Goal: Obtain resource: Obtain resource

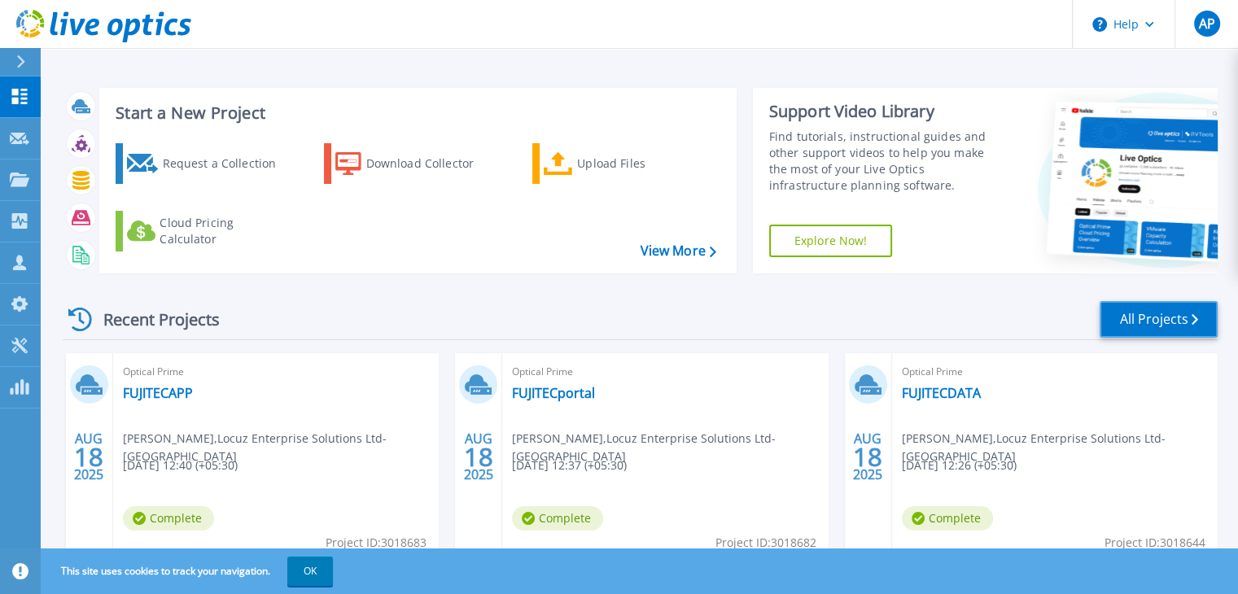
click at [1147, 315] on link "All Projects" at bounding box center [1158, 319] width 118 height 37
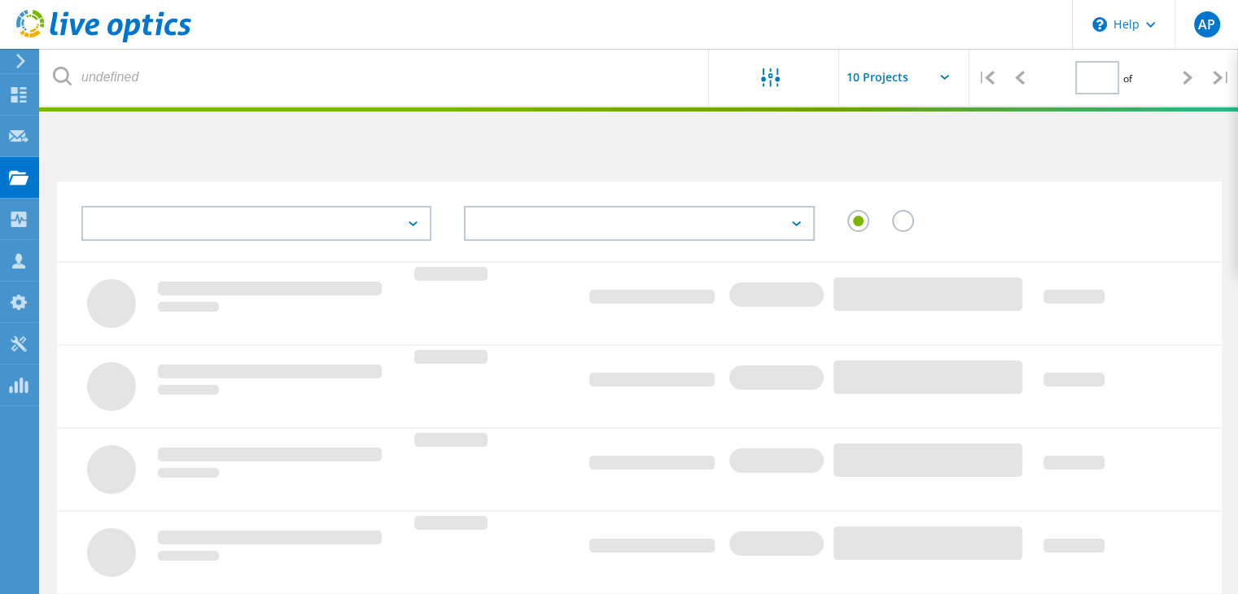
type input "1"
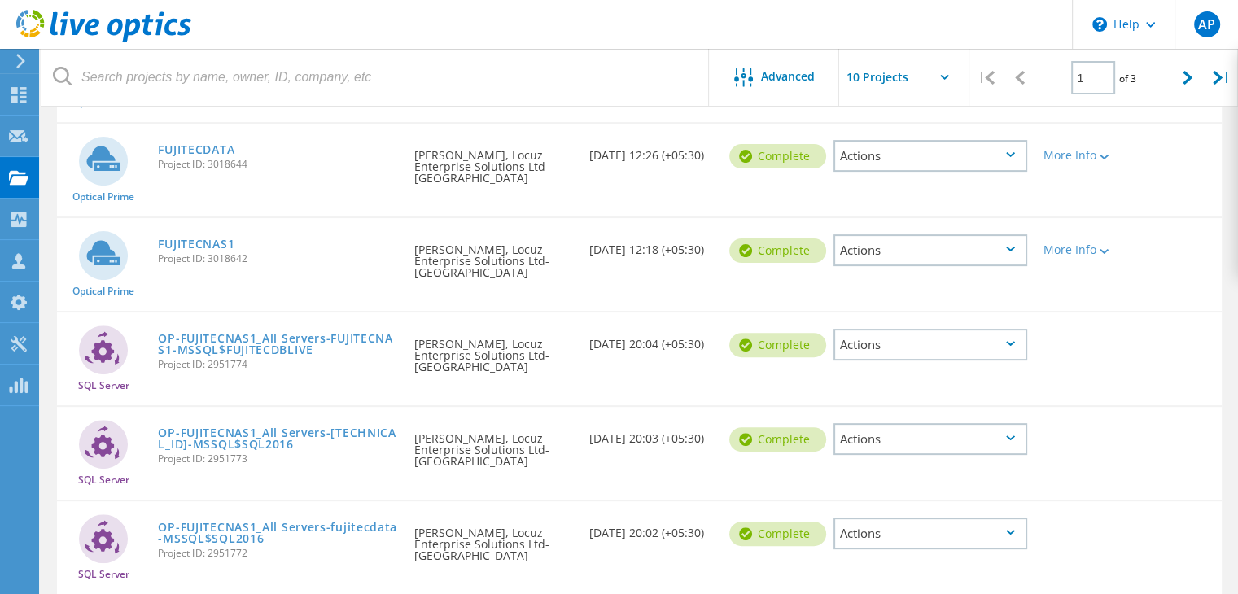
scroll to position [488, 0]
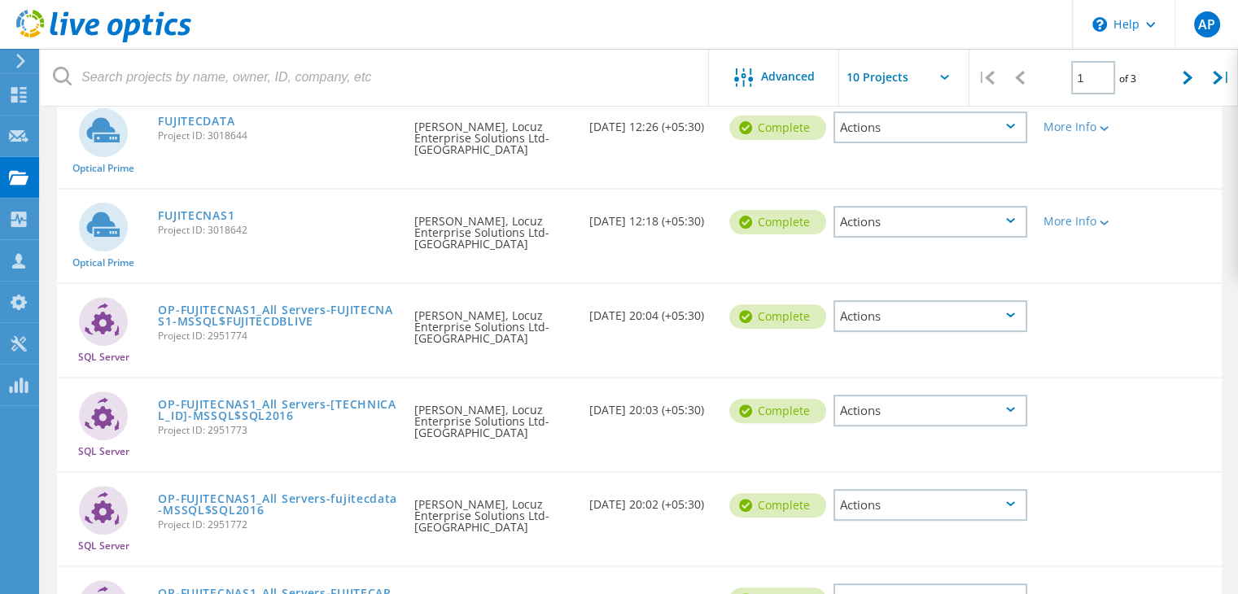
click at [929, 301] on div "Actions" at bounding box center [930, 316] width 194 height 32
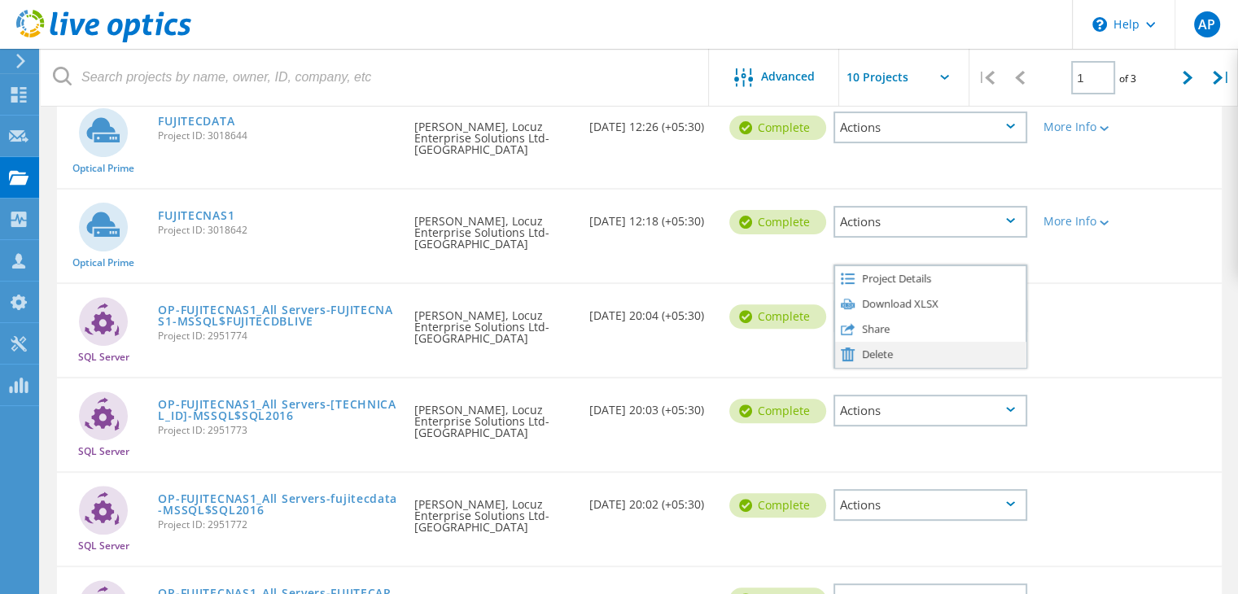
click at [910, 349] on div "Delete" at bounding box center [930, 354] width 190 height 25
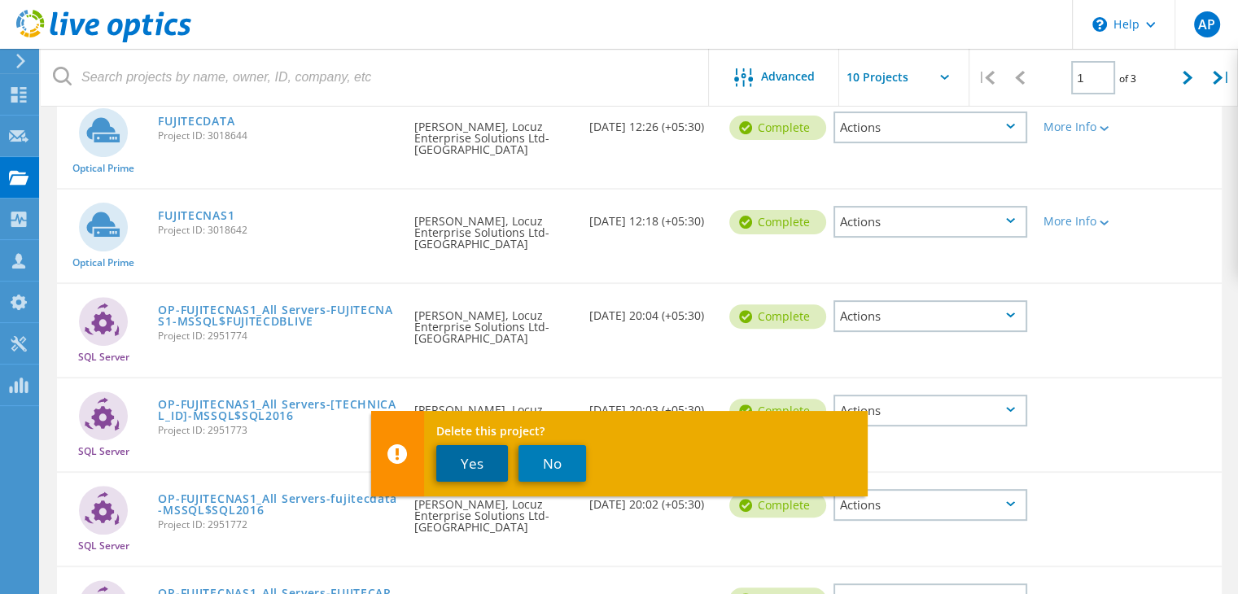
click at [446, 469] on button "Yes" at bounding box center [472, 463] width 72 height 37
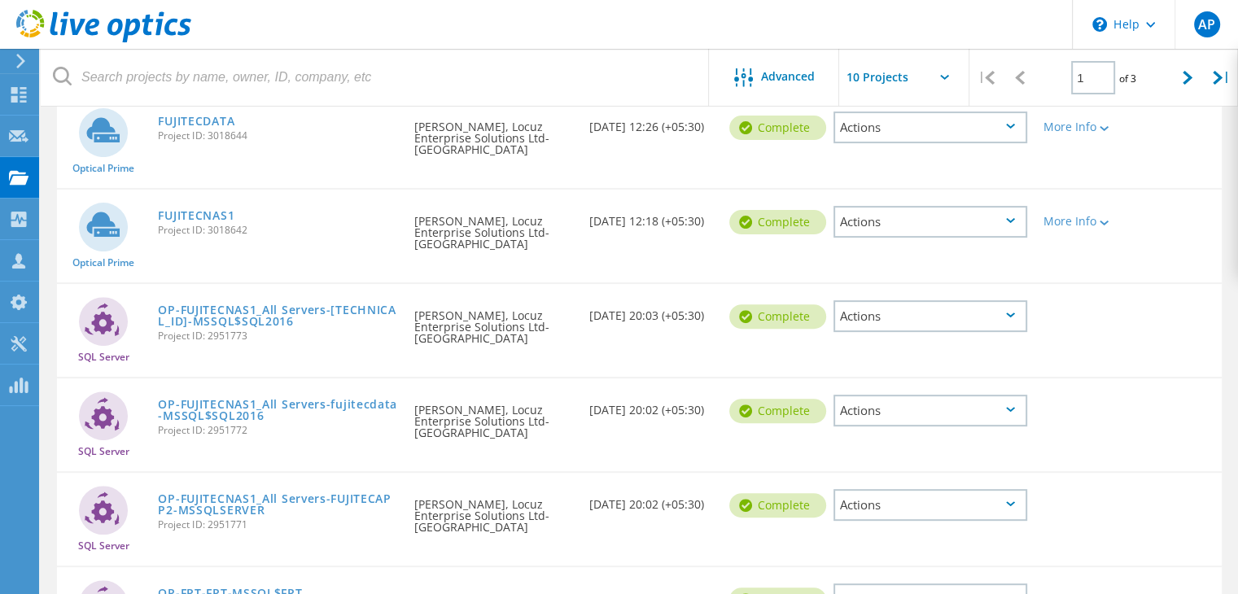
click at [934, 313] on div "Actions" at bounding box center [930, 316] width 194 height 32
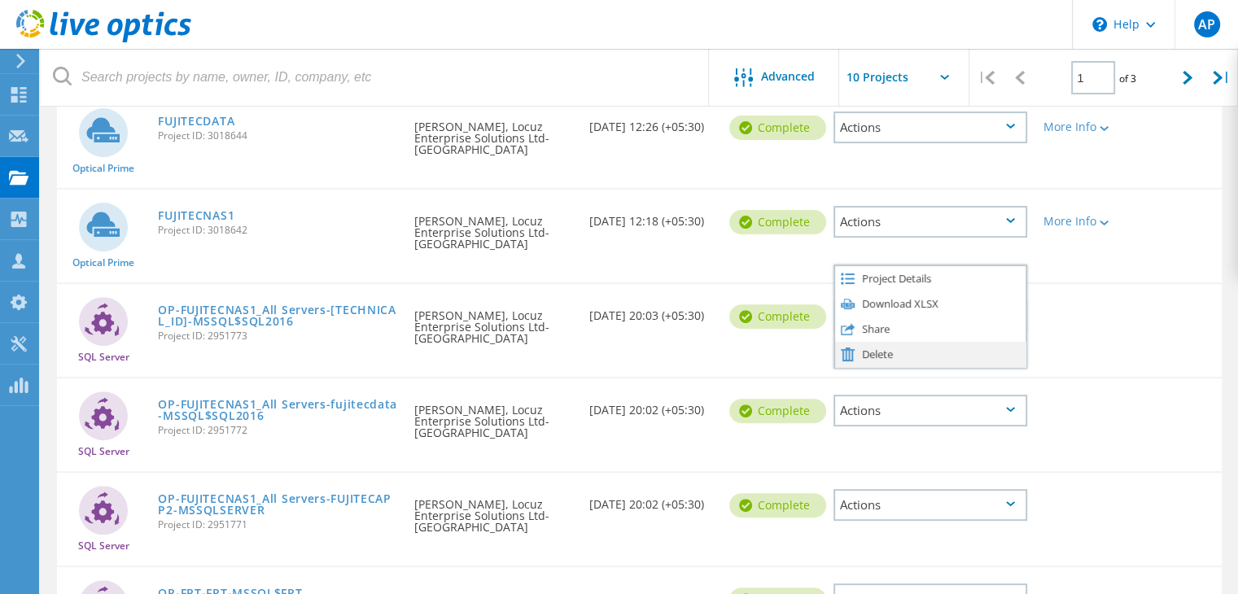
click at [915, 343] on div "Delete" at bounding box center [930, 354] width 190 height 25
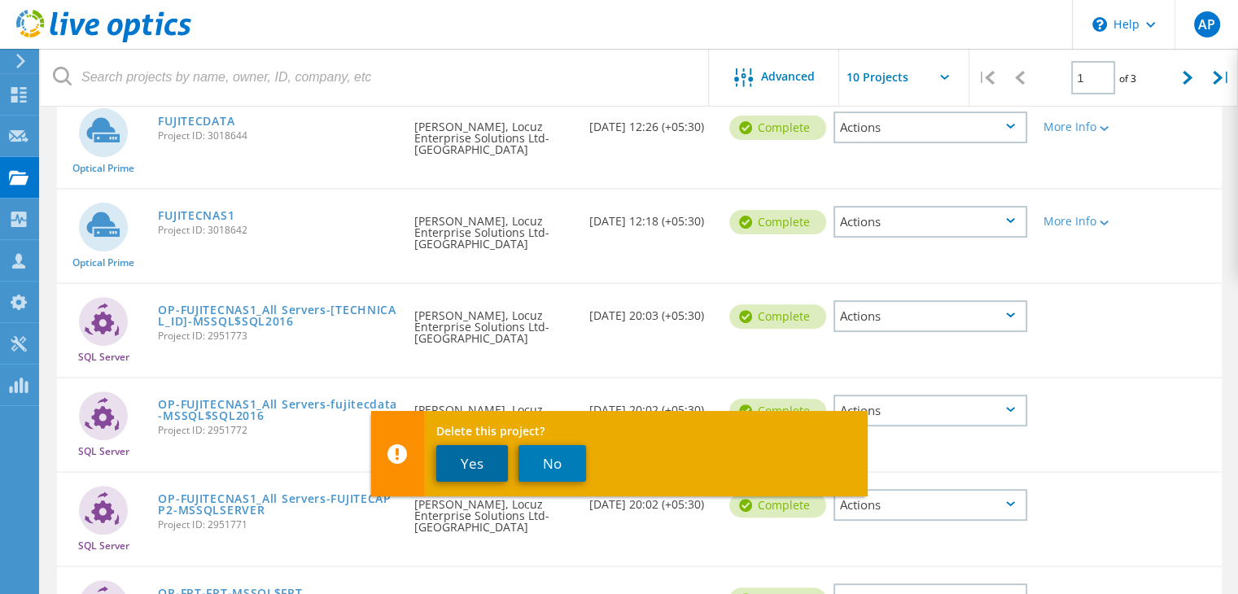
click at [504, 458] on button "Yes" at bounding box center [472, 463] width 72 height 37
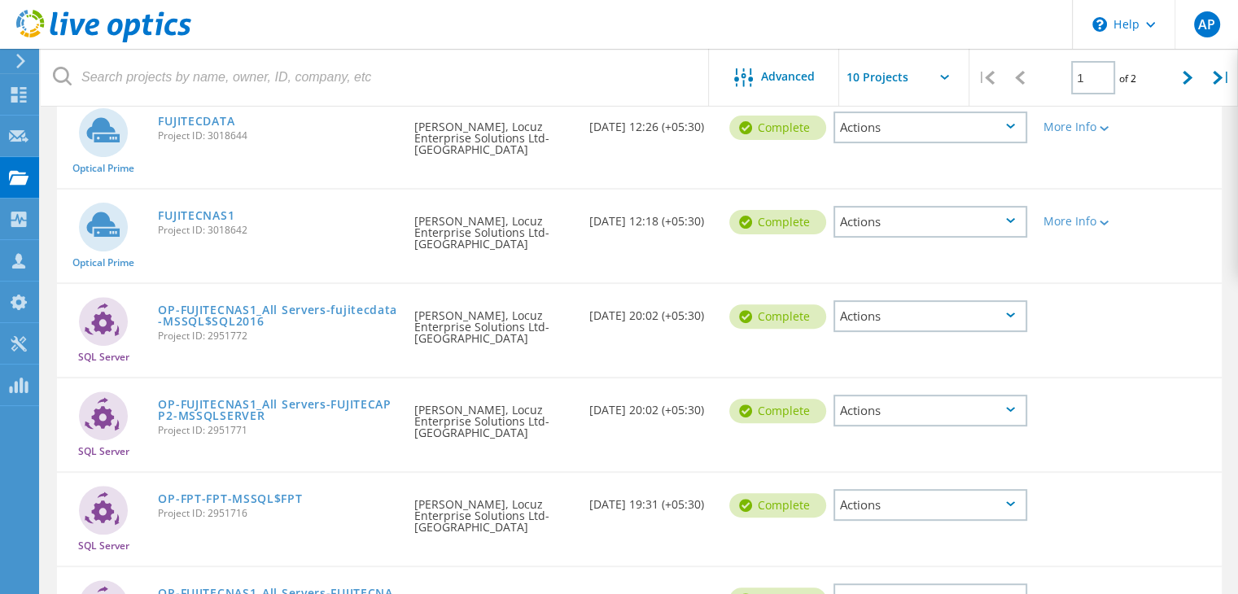
click at [904, 316] on div "Actions" at bounding box center [930, 316] width 194 height 32
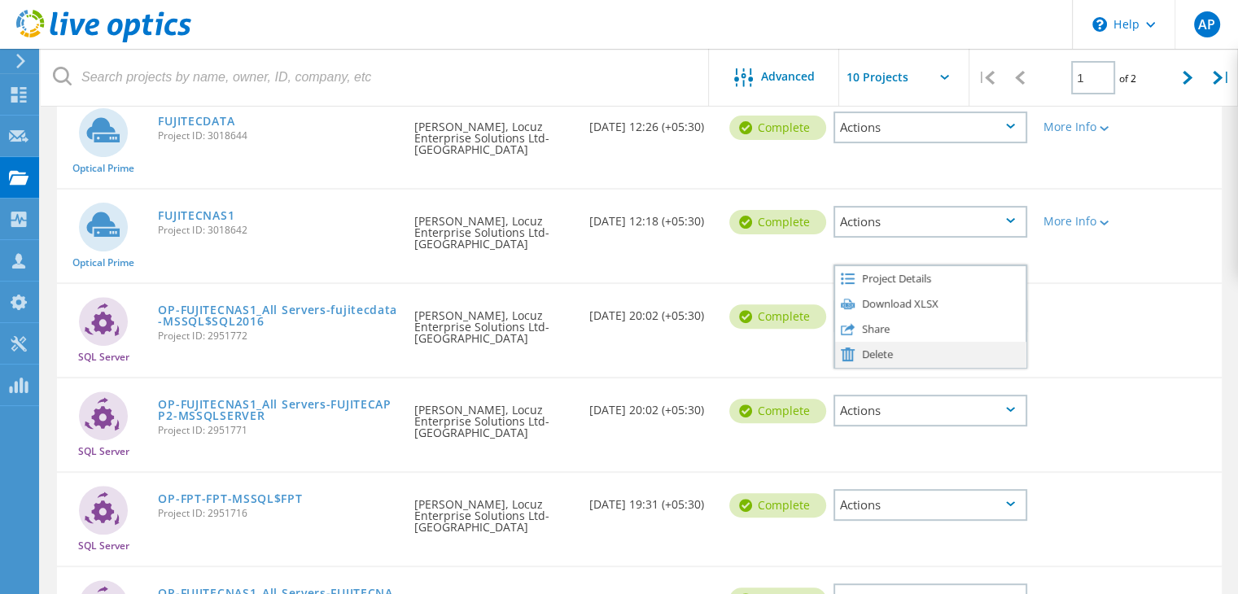
click at [867, 351] on div "Delete" at bounding box center [930, 354] width 190 height 25
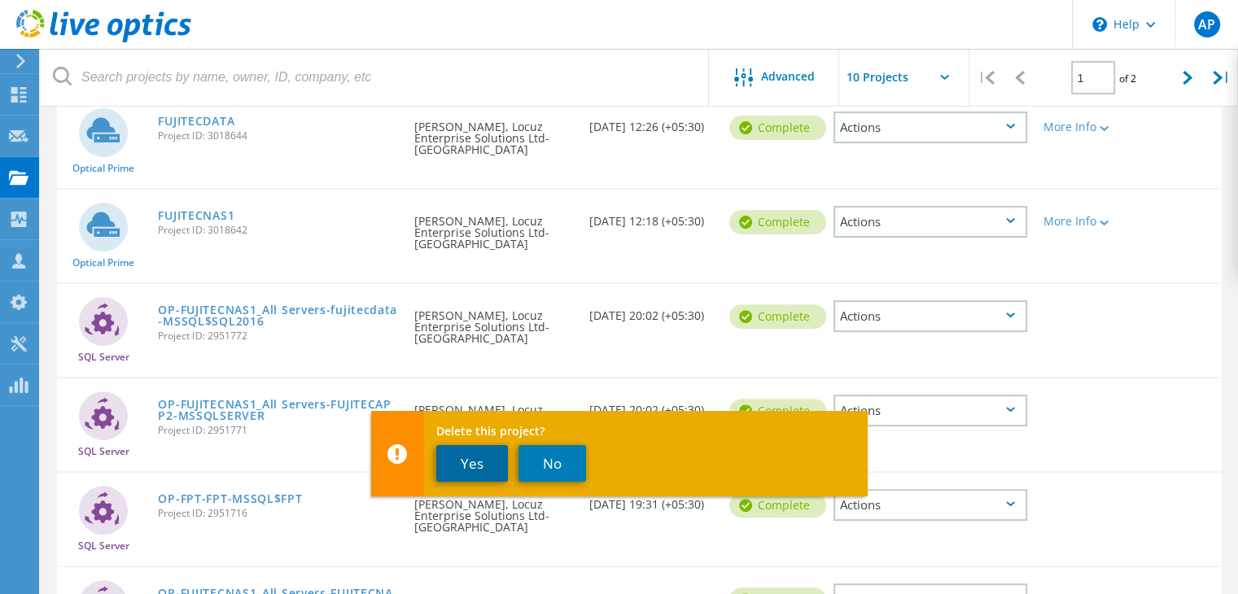
click at [478, 460] on button "Yes" at bounding box center [472, 463] width 72 height 37
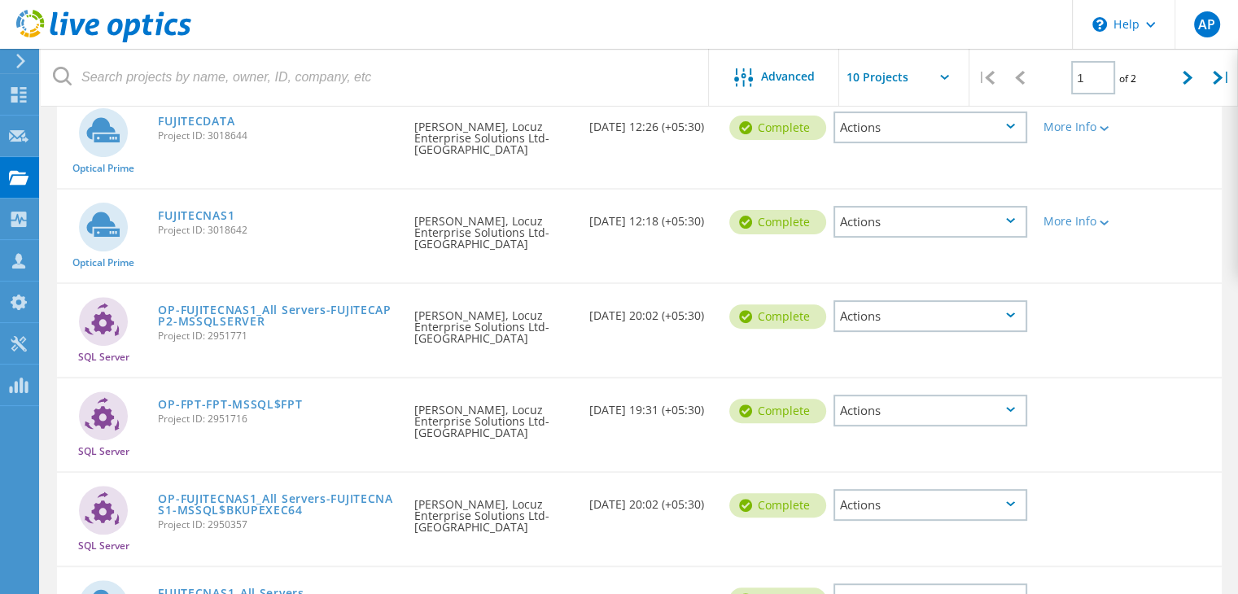
click at [897, 315] on div "Actions" at bounding box center [930, 316] width 194 height 32
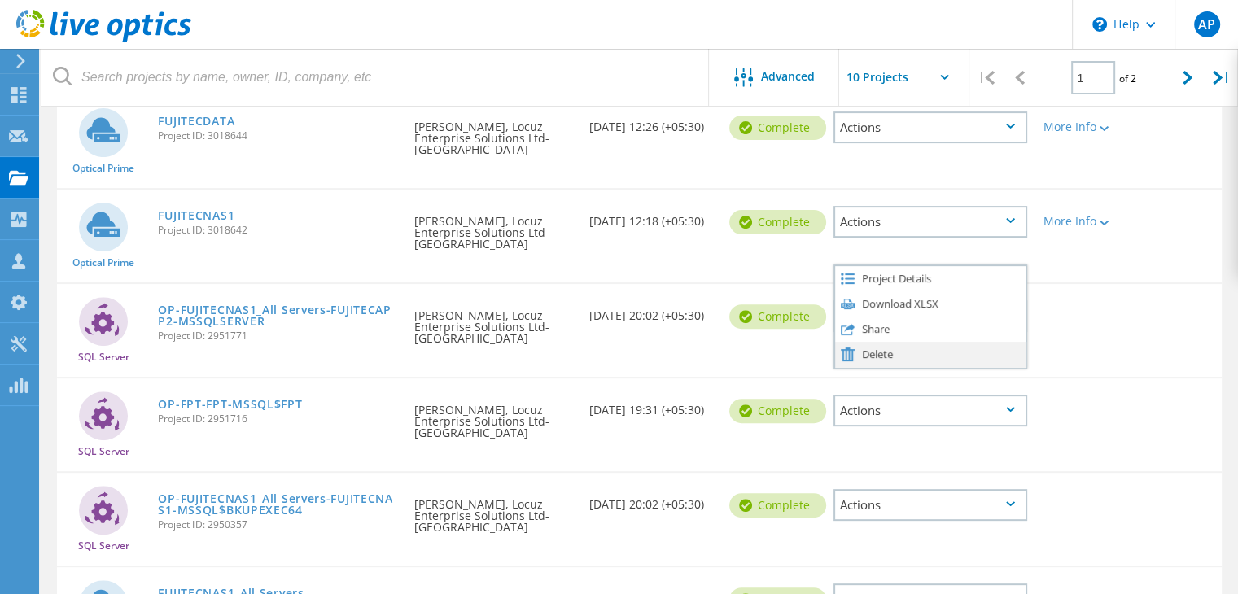
click at [884, 351] on div "Delete" at bounding box center [930, 354] width 190 height 25
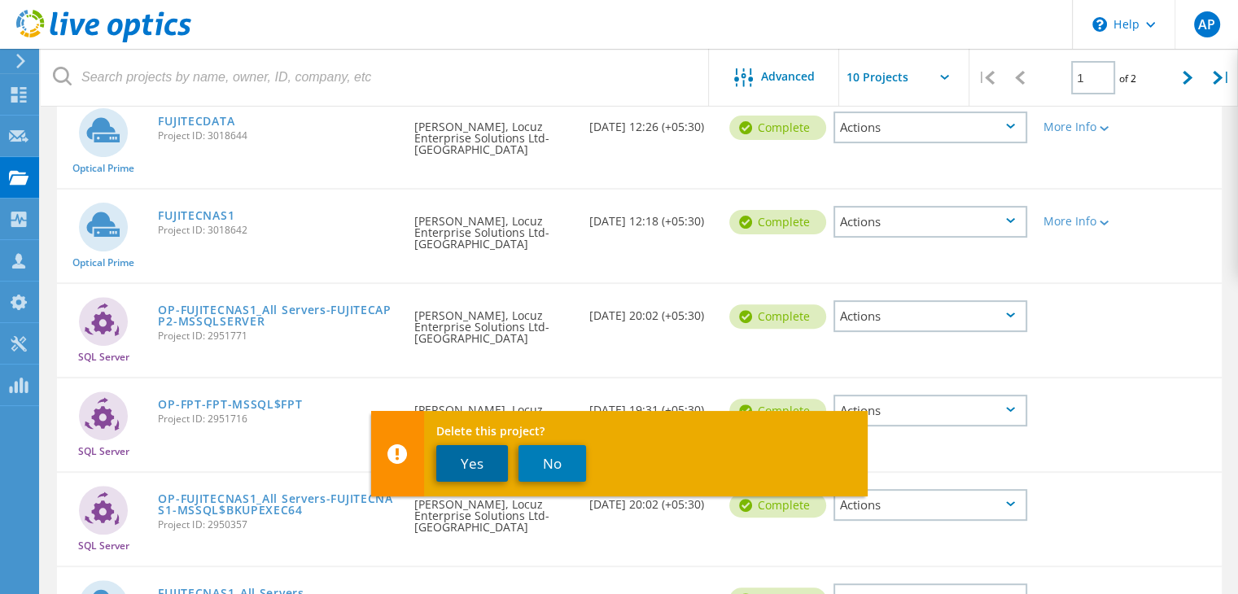
click at [469, 463] on button "Yes" at bounding box center [472, 463] width 72 height 37
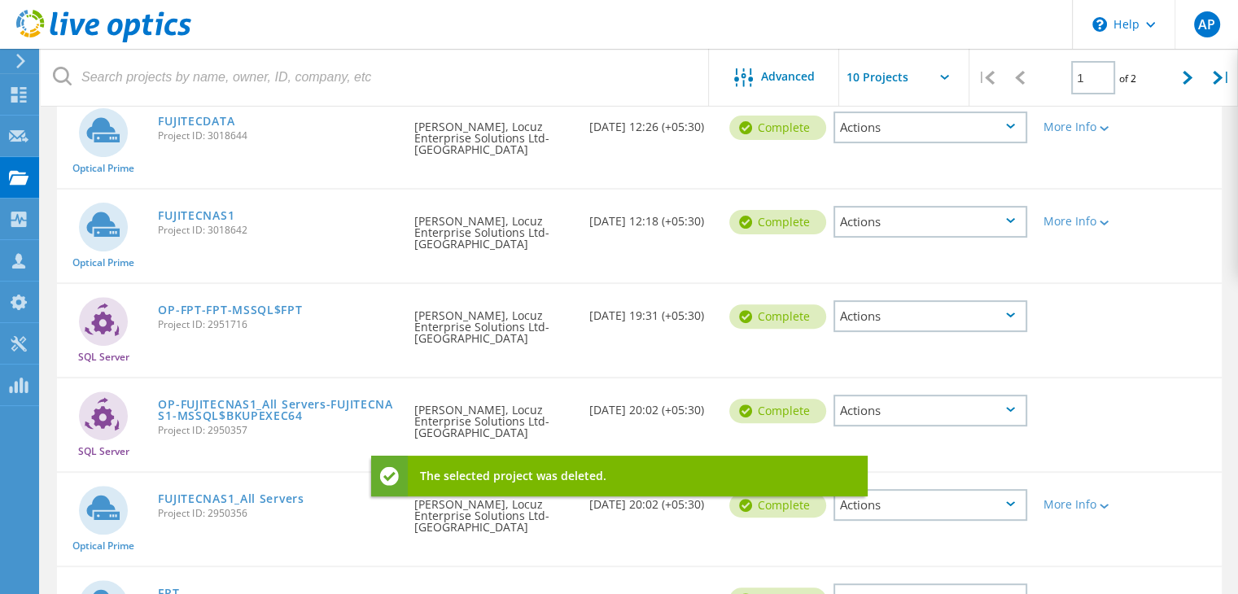
click at [973, 316] on div "Actions" at bounding box center [930, 316] width 194 height 32
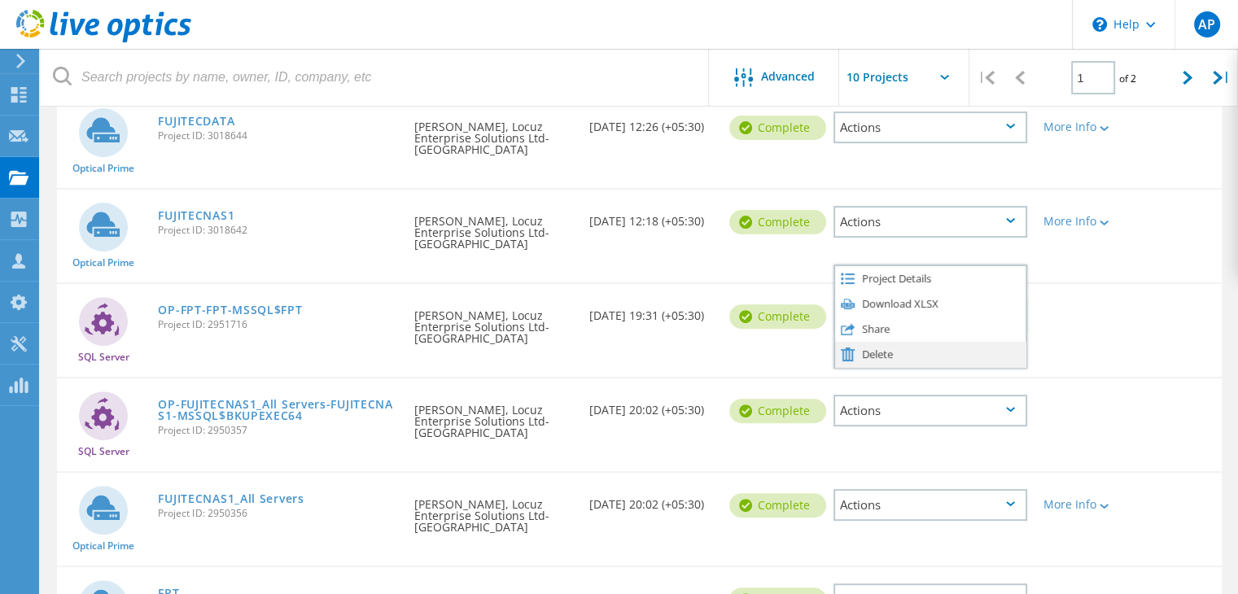
click at [878, 349] on div "Delete" at bounding box center [930, 354] width 190 height 25
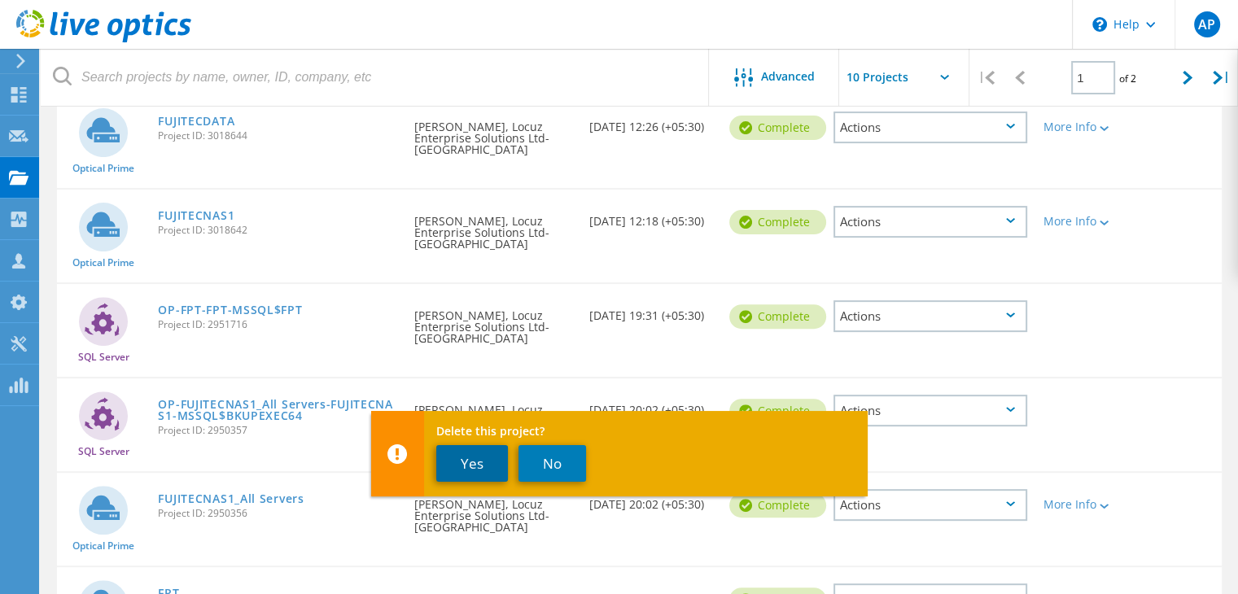
click at [496, 452] on button "Yes" at bounding box center [472, 463] width 72 height 37
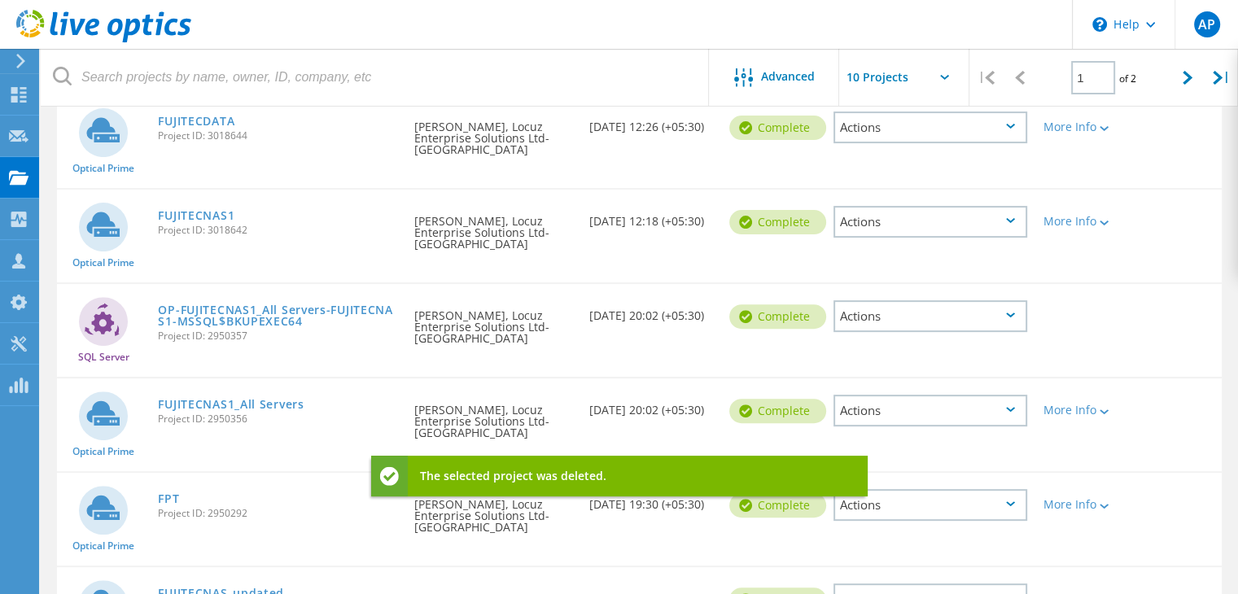
click at [947, 310] on div "Actions" at bounding box center [930, 316] width 194 height 32
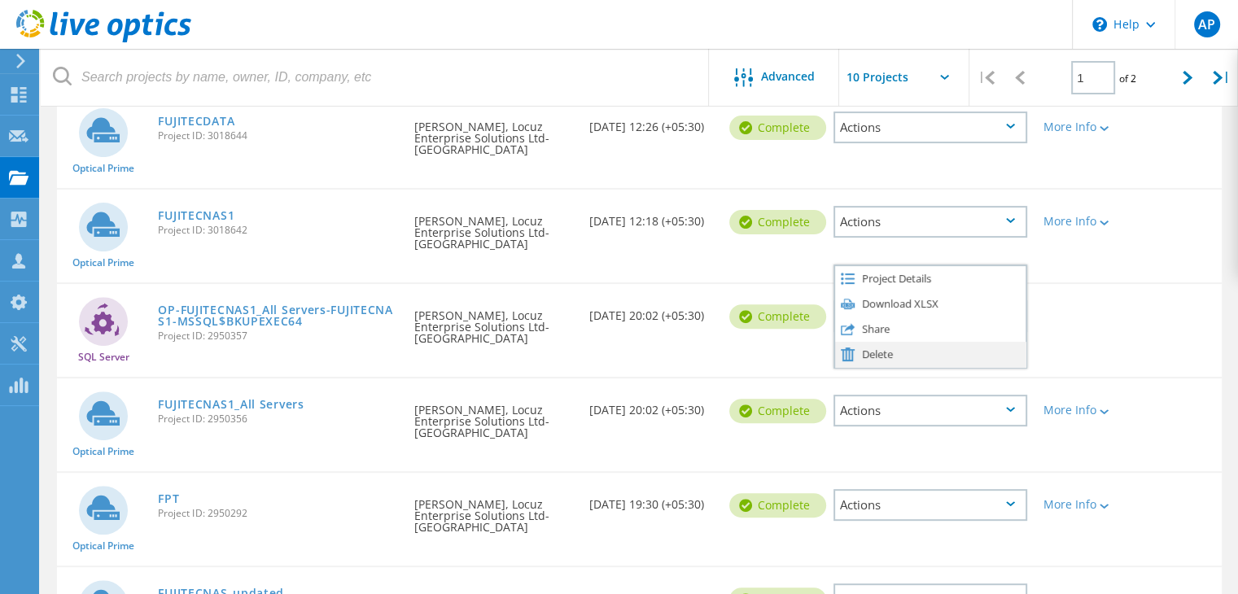
click at [893, 349] on div "Delete" at bounding box center [930, 354] width 190 height 25
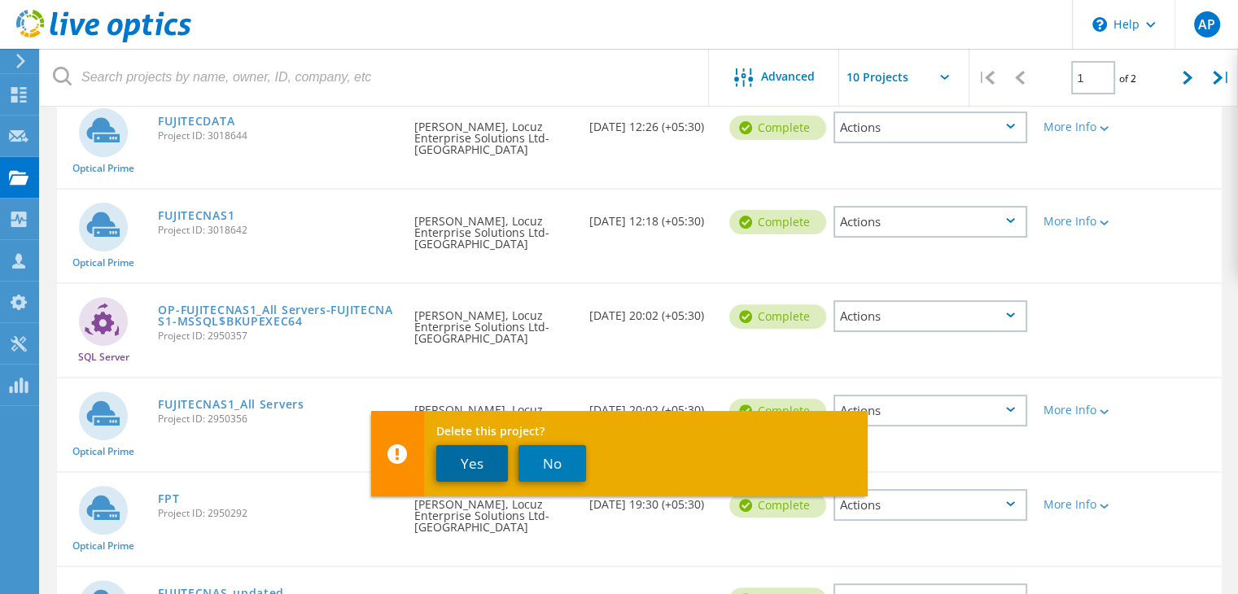
click at [474, 460] on button "Yes" at bounding box center [472, 463] width 72 height 37
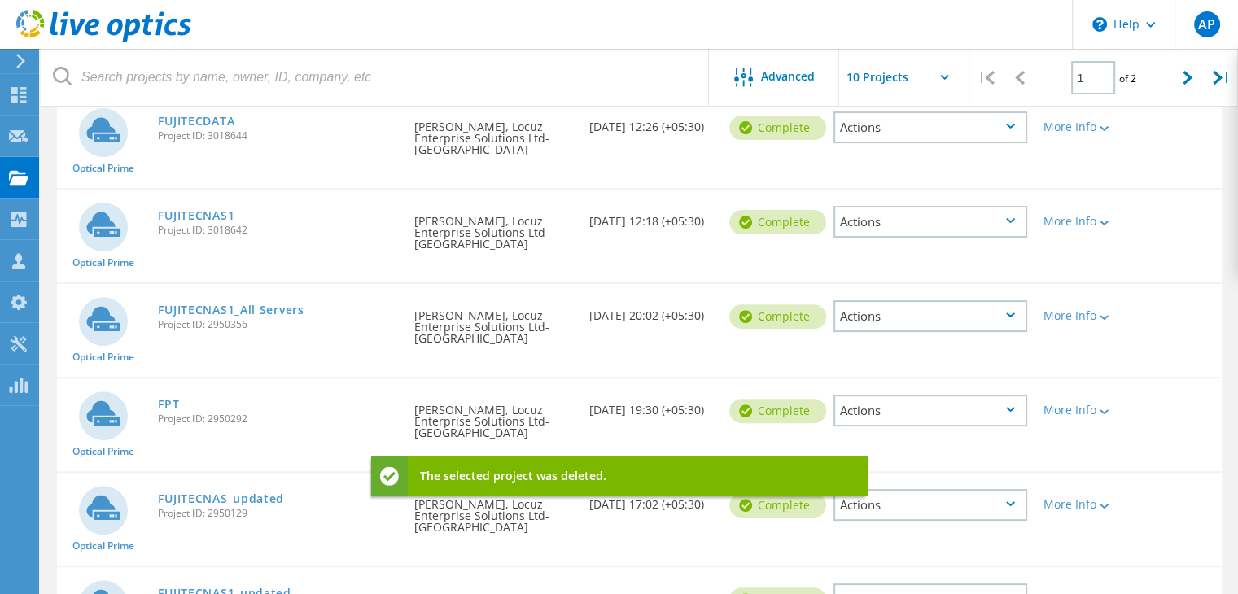
click at [941, 320] on div "Actions" at bounding box center [930, 316] width 194 height 32
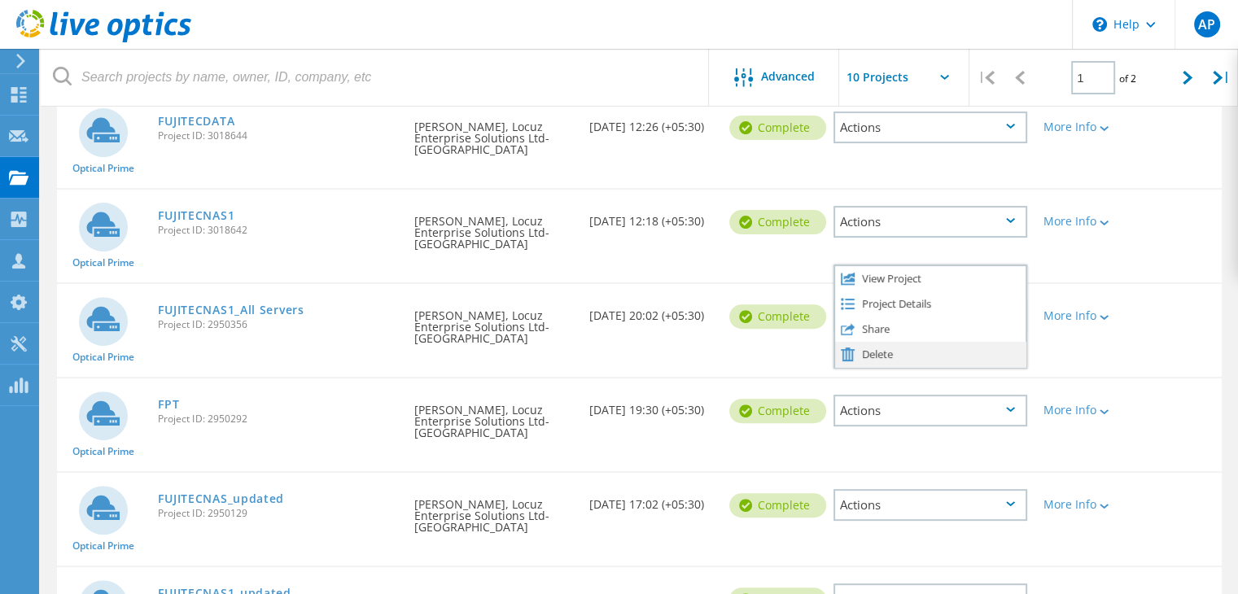
click at [876, 354] on div "Delete" at bounding box center [930, 354] width 190 height 25
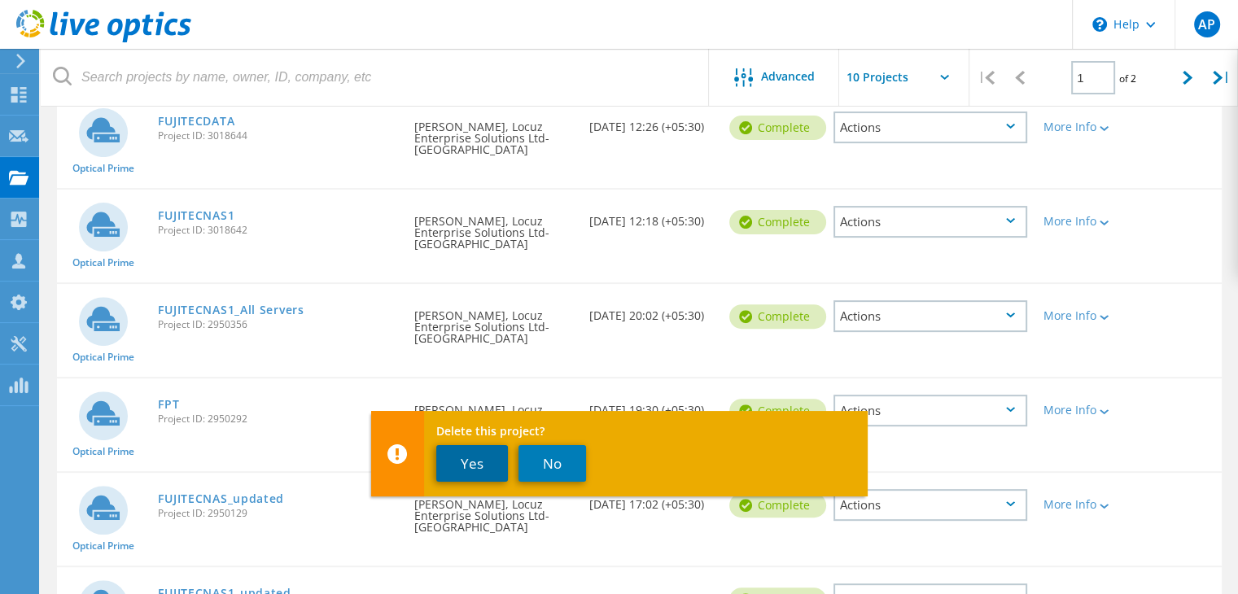
click at [456, 453] on button "Yes" at bounding box center [472, 463] width 72 height 37
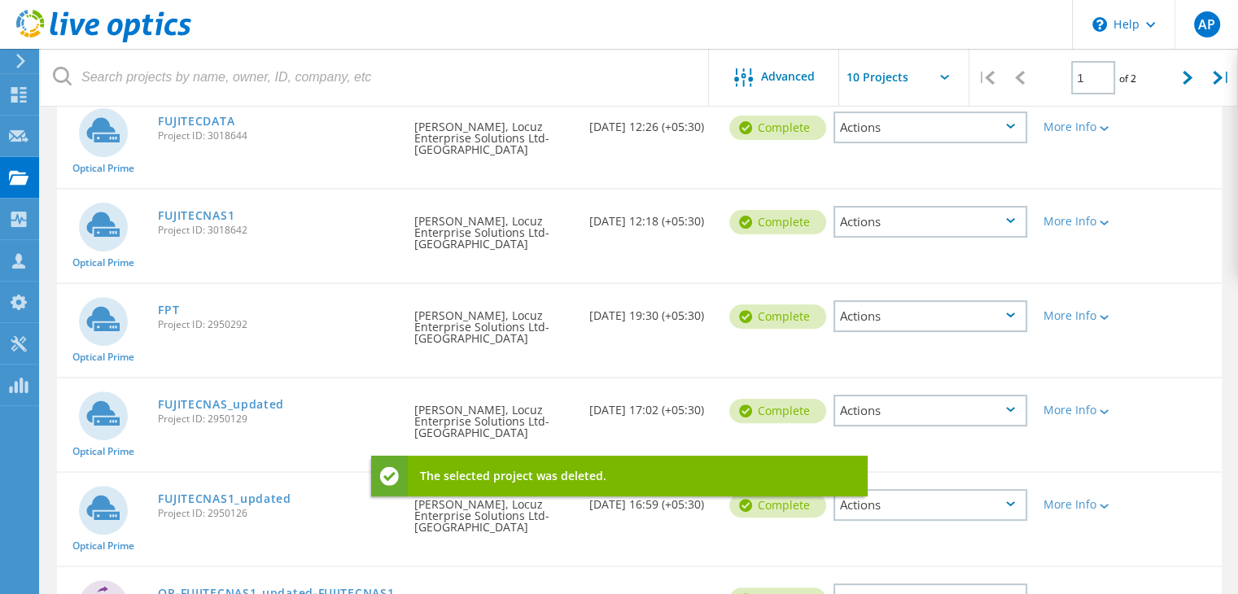
click at [925, 315] on div "Actions" at bounding box center [930, 316] width 194 height 32
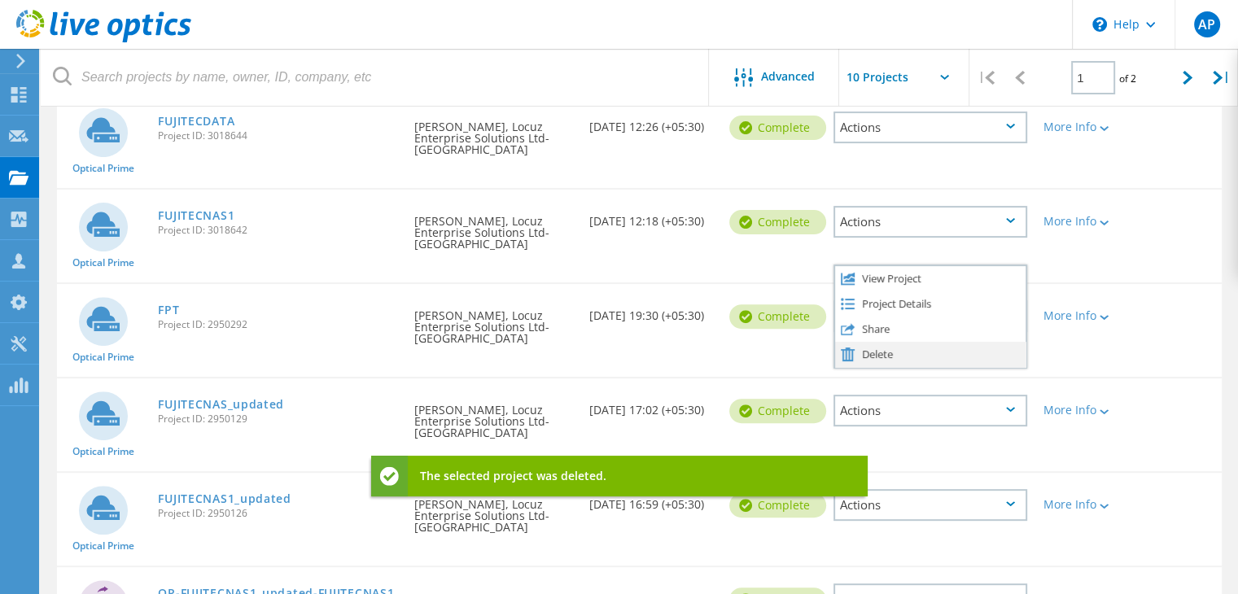
click at [869, 348] on div "Delete" at bounding box center [930, 354] width 190 height 25
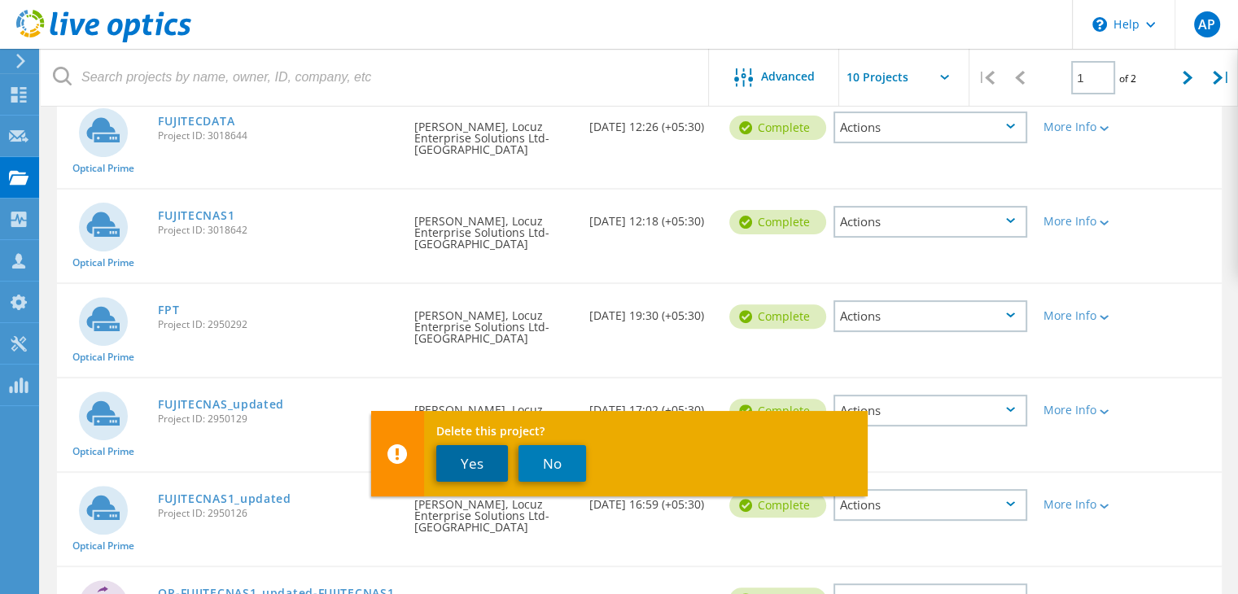
click at [485, 461] on button "Yes" at bounding box center [472, 463] width 72 height 37
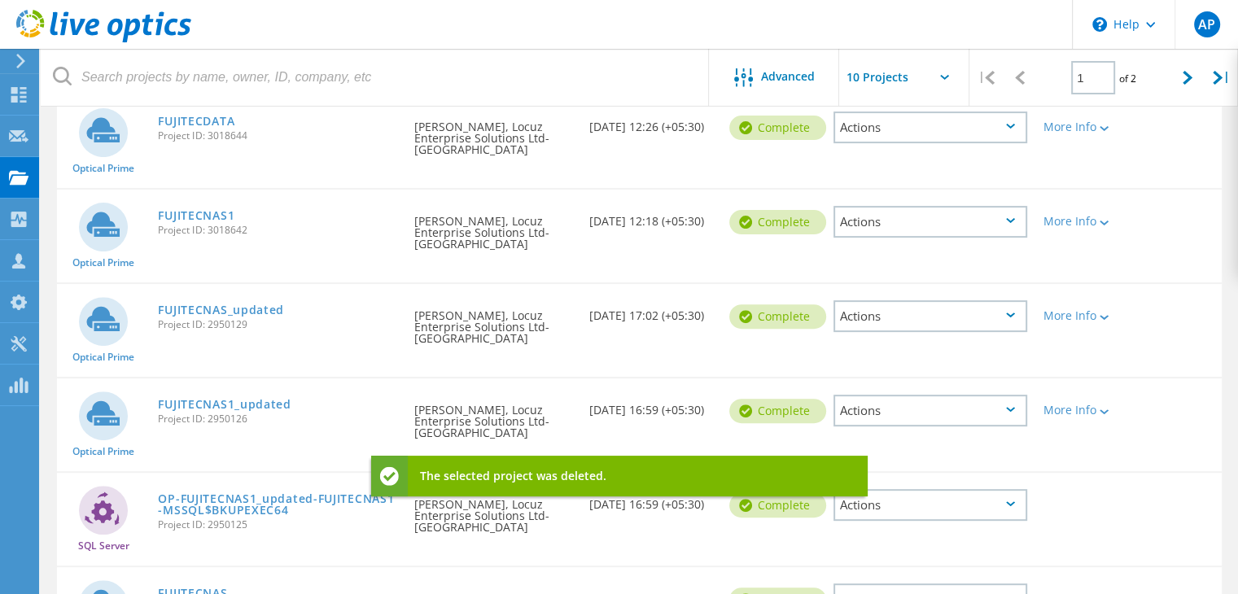
click at [941, 317] on div "Actions" at bounding box center [930, 316] width 194 height 32
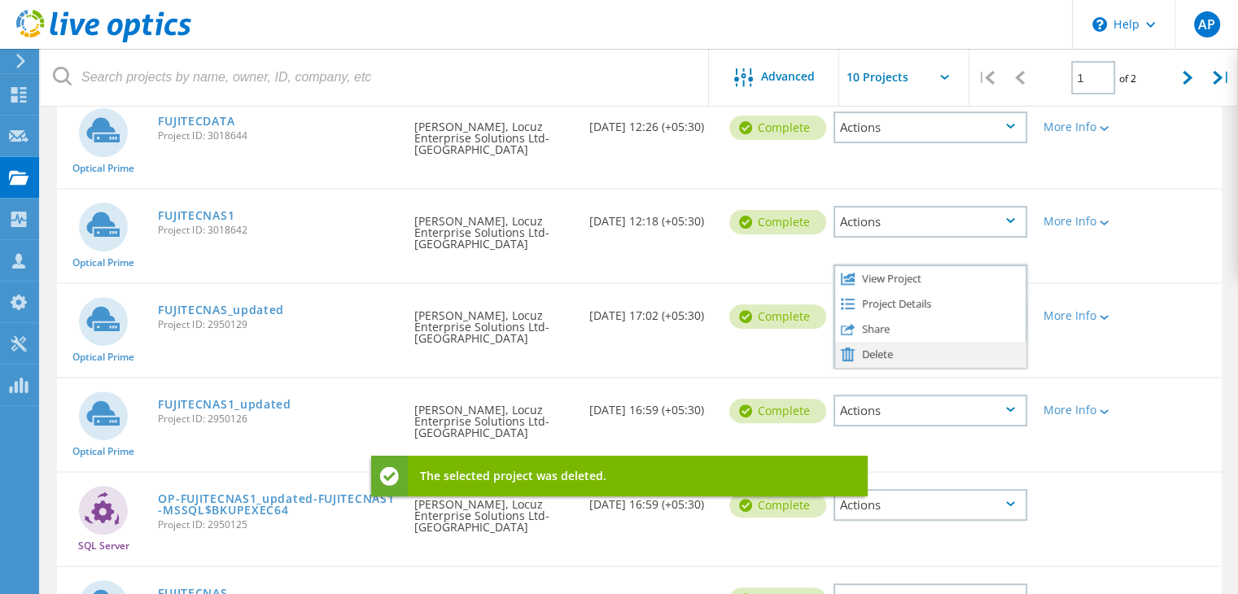
click at [889, 352] on div "Delete" at bounding box center [930, 354] width 190 height 25
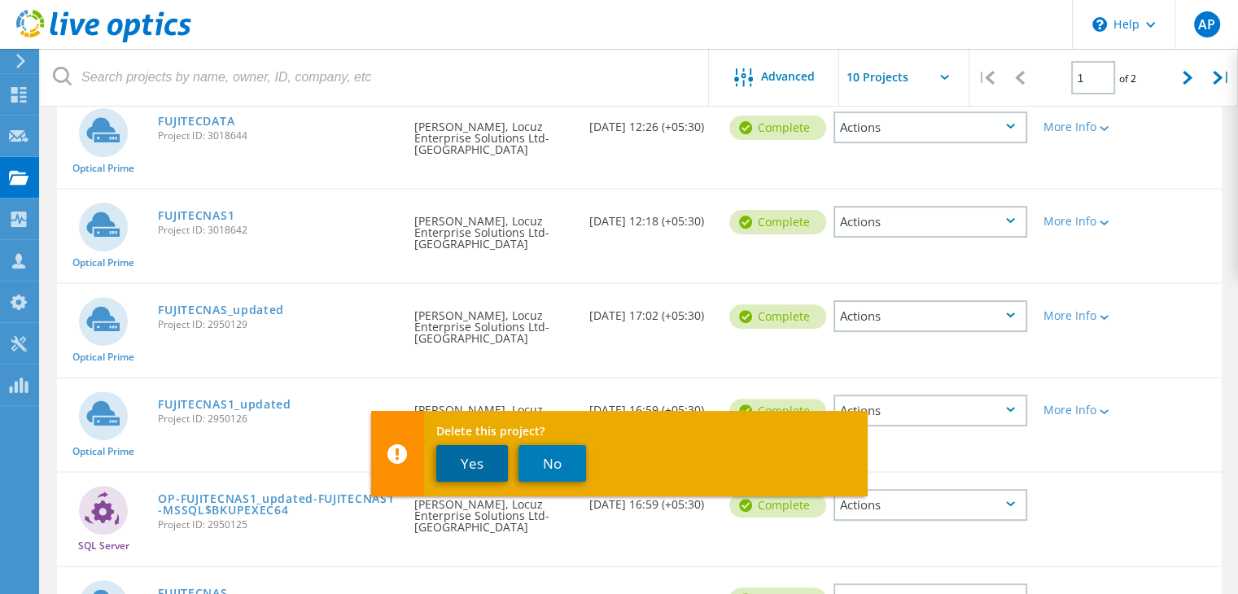
click at [482, 473] on button "Yes" at bounding box center [472, 463] width 72 height 37
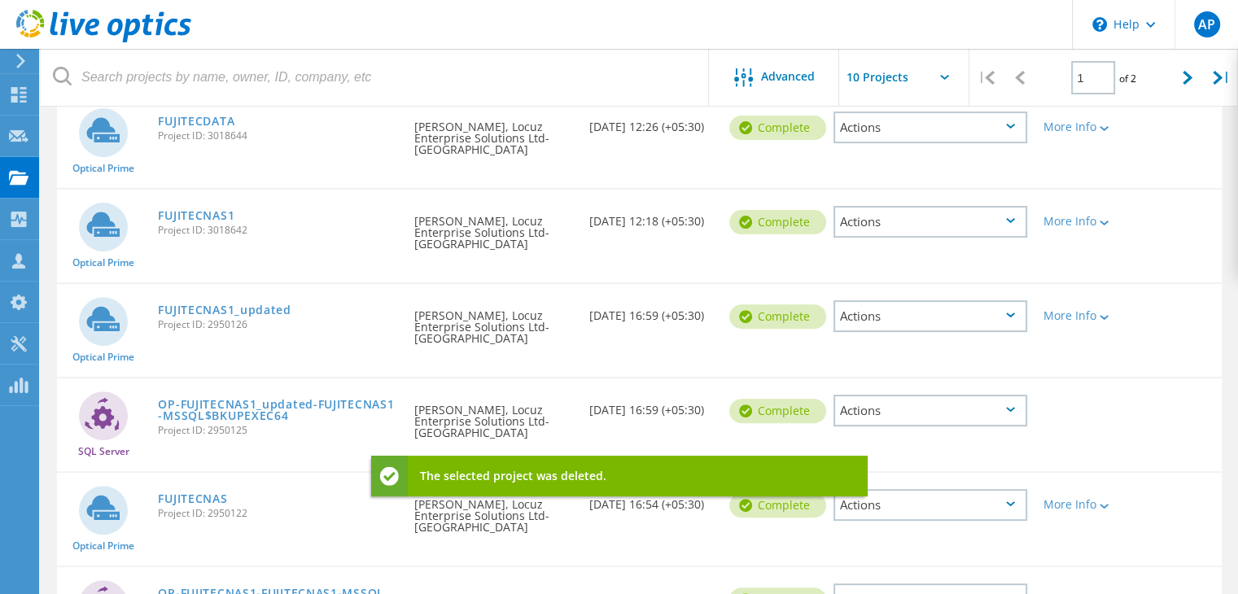
click at [926, 322] on div "Actions" at bounding box center [930, 316] width 194 height 32
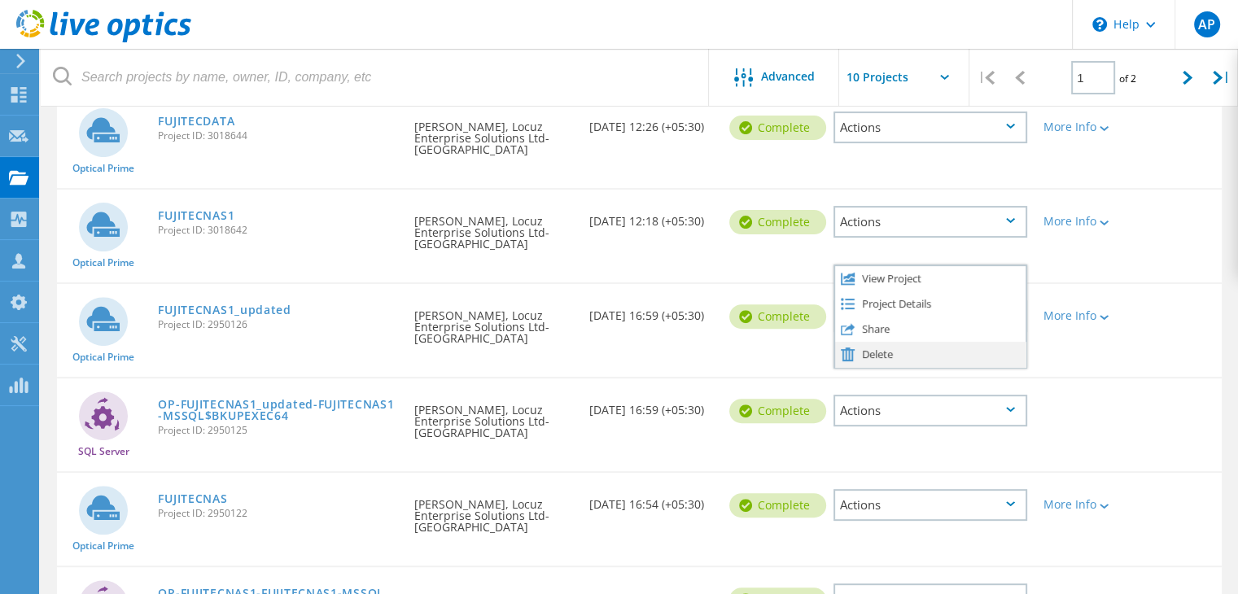
click at [868, 351] on div "Delete" at bounding box center [930, 354] width 190 height 25
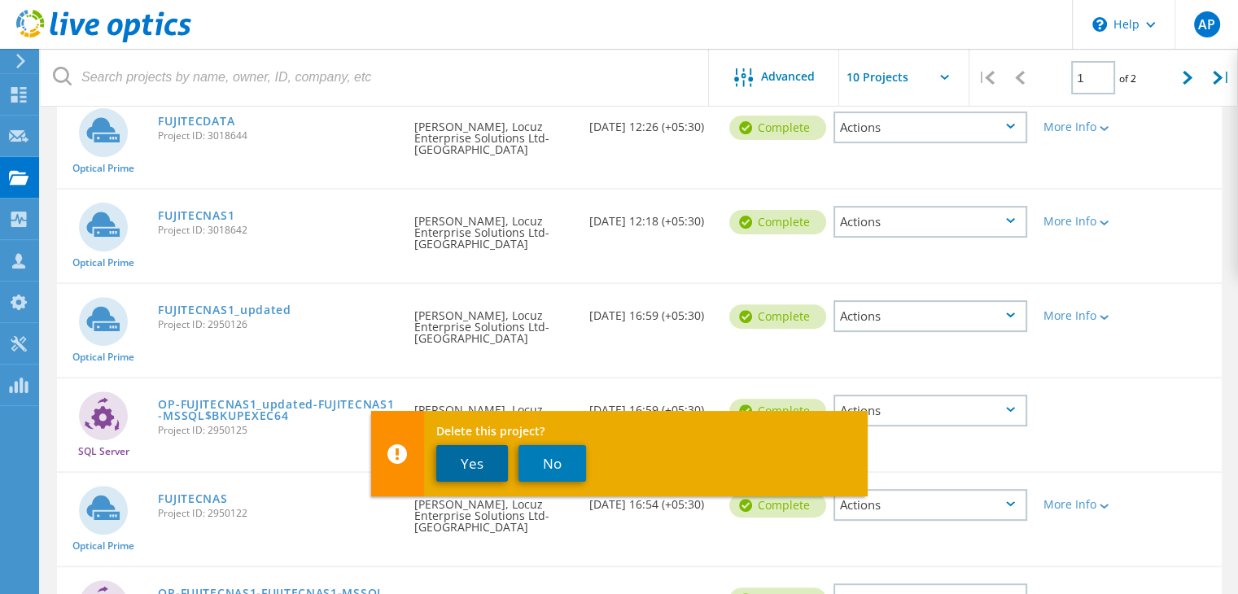
click at [459, 461] on button "Yes" at bounding box center [472, 463] width 72 height 37
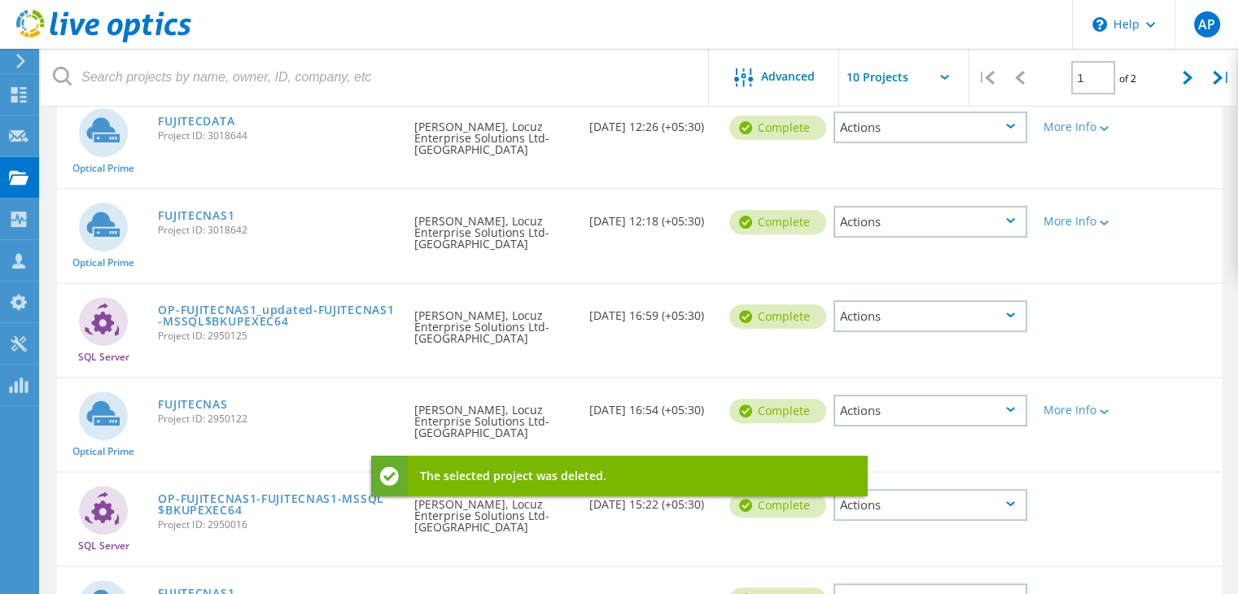
click at [908, 320] on div "Actions" at bounding box center [930, 316] width 194 height 32
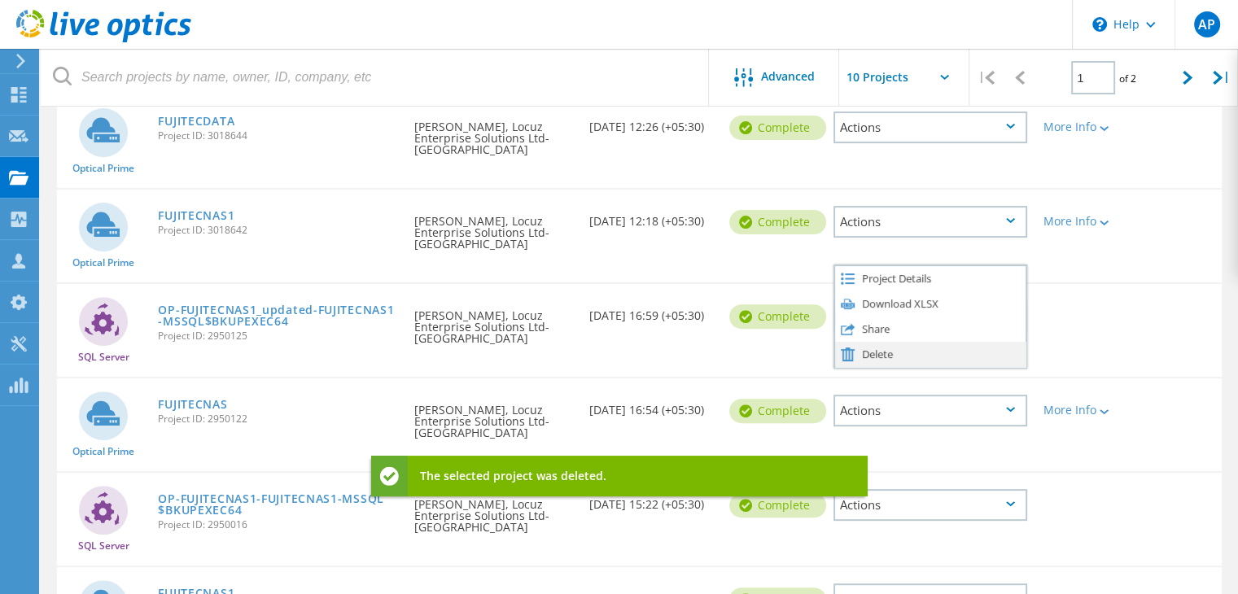
click at [893, 350] on div "Delete" at bounding box center [930, 354] width 190 height 25
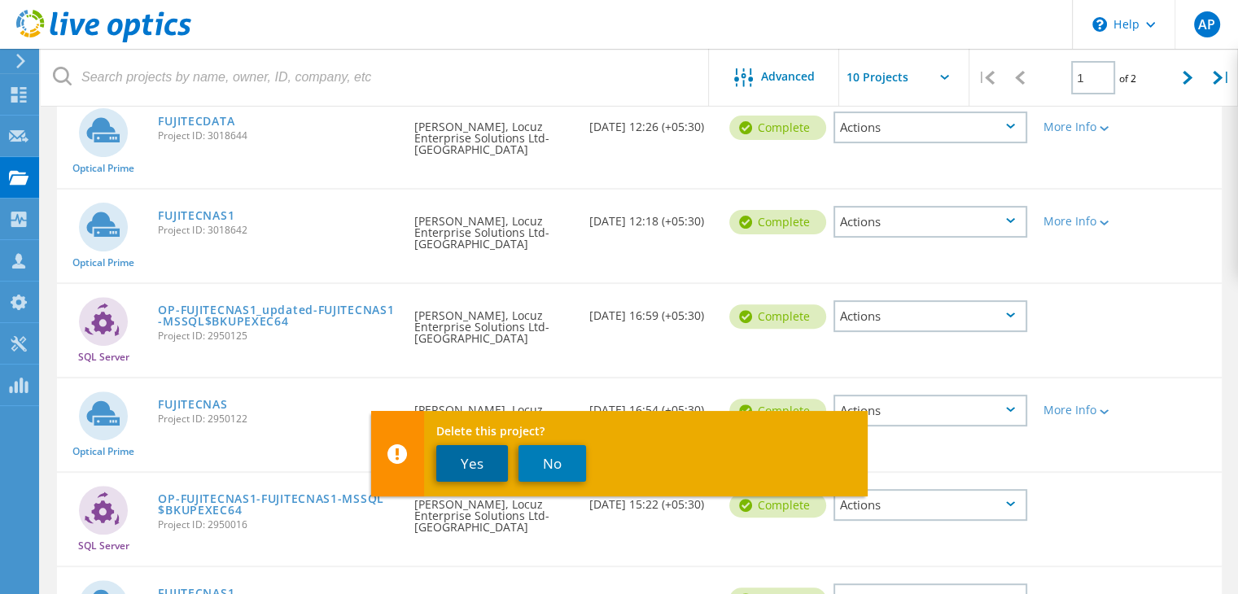
click at [500, 460] on button "Yes" at bounding box center [472, 463] width 72 height 37
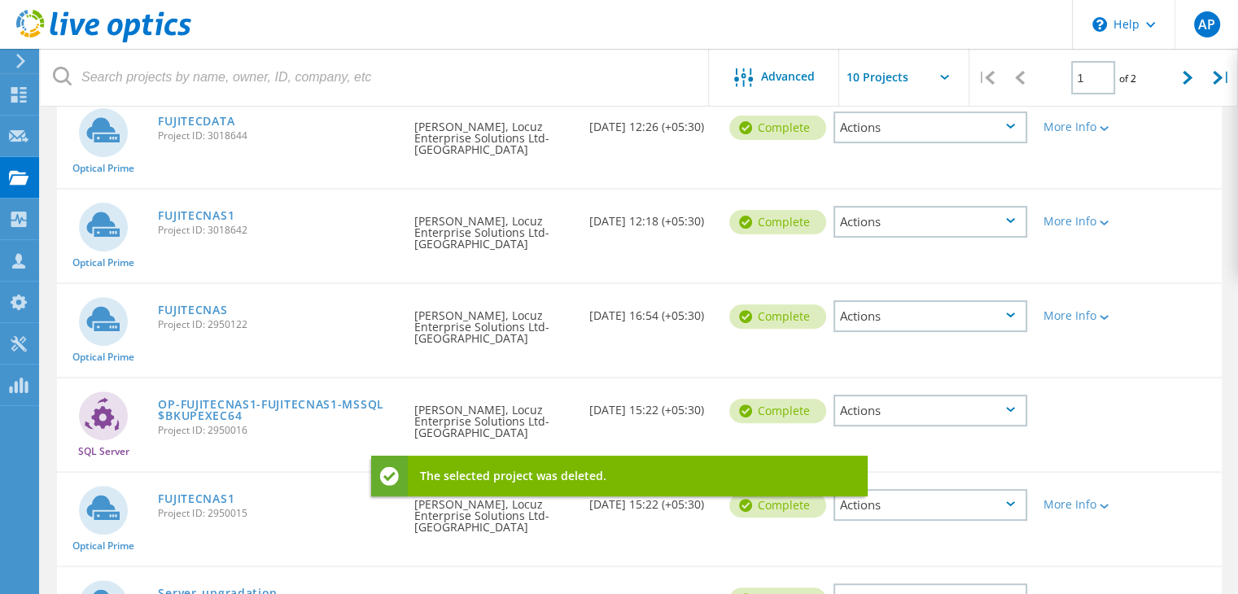
click at [919, 311] on div "Actions" at bounding box center [930, 316] width 194 height 32
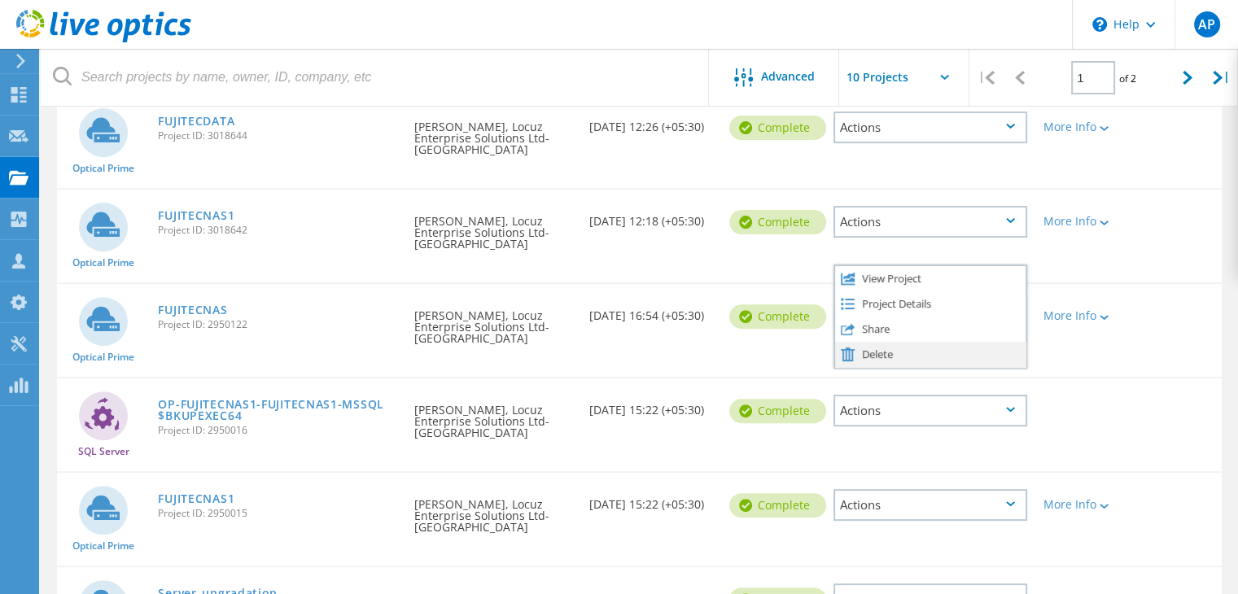
click at [884, 352] on div "Delete" at bounding box center [930, 354] width 190 height 25
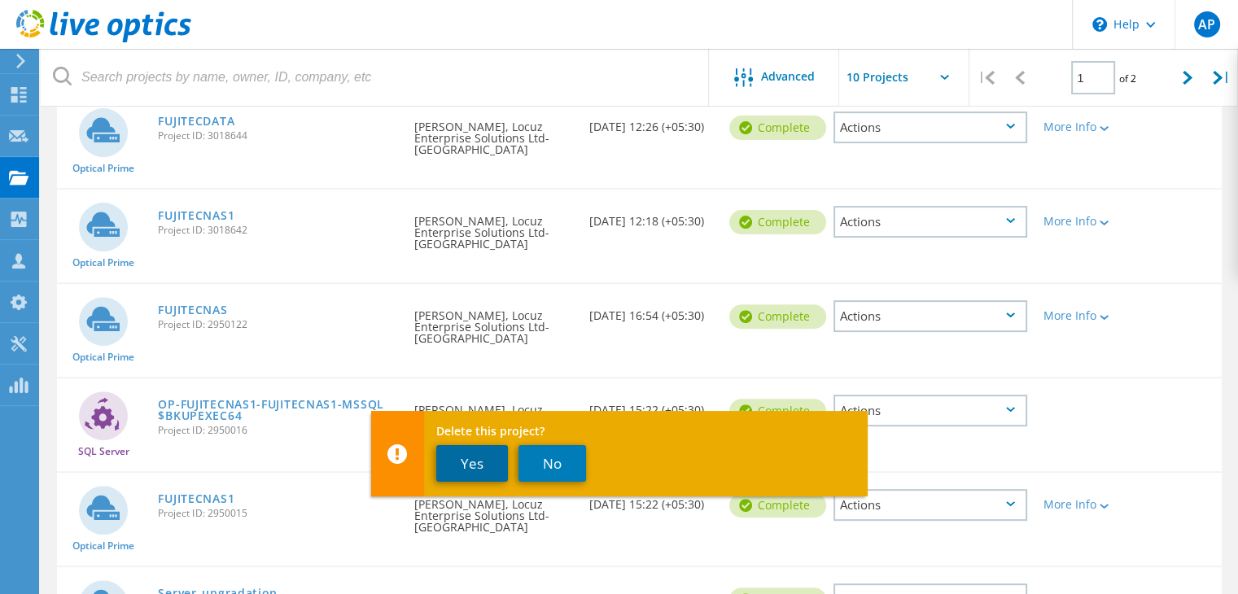
click at [487, 463] on button "Yes" at bounding box center [472, 463] width 72 height 37
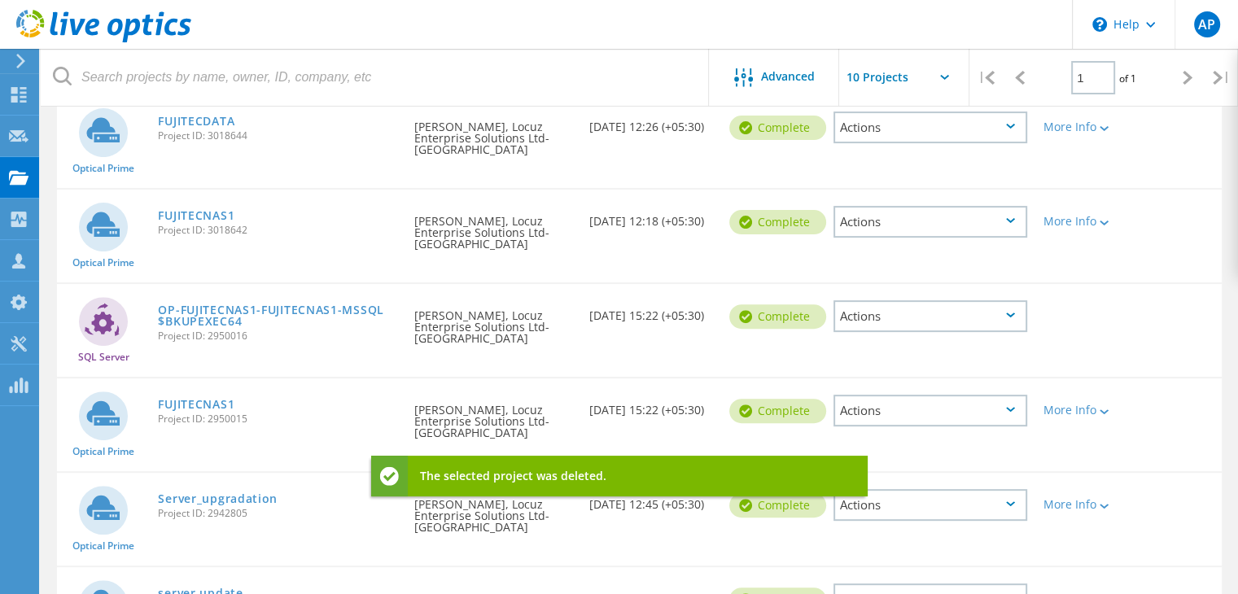
click at [916, 318] on div "Actions" at bounding box center [930, 316] width 194 height 32
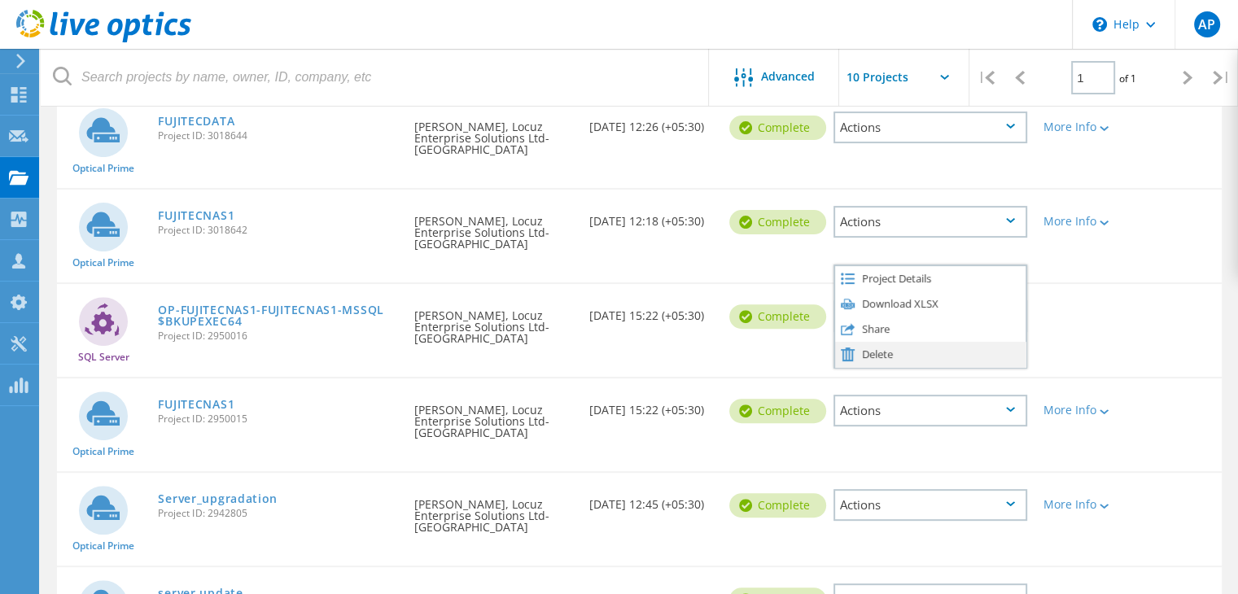
click at [892, 343] on div "Delete" at bounding box center [930, 354] width 190 height 25
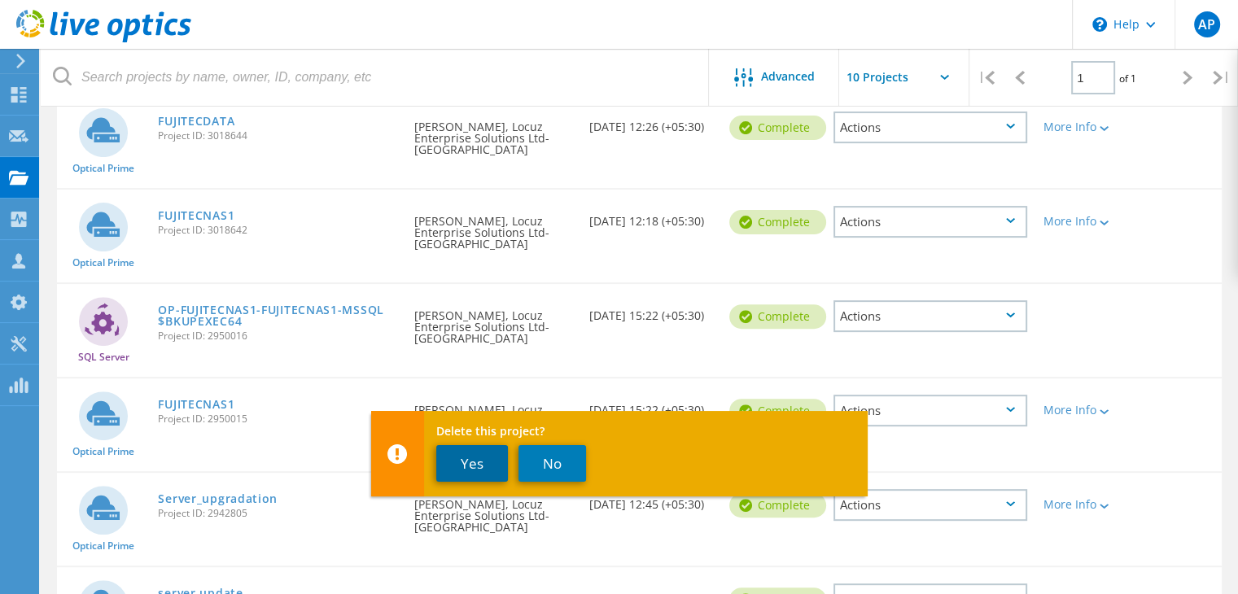
click at [461, 456] on button "Yes" at bounding box center [472, 463] width 72 height 37
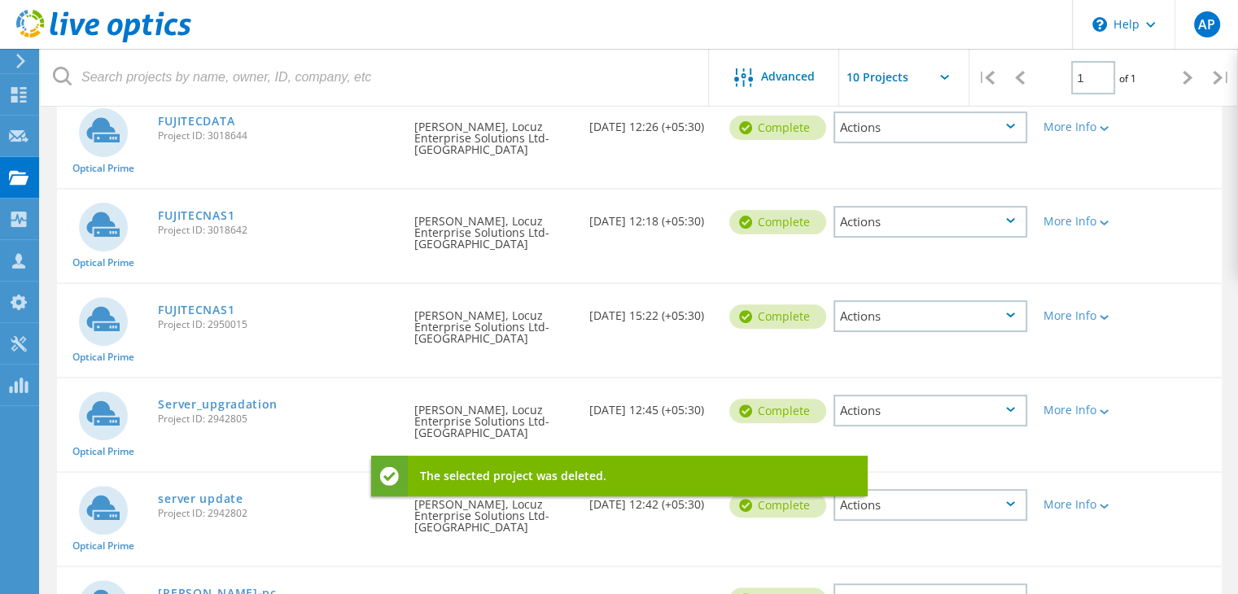
click at [917, 320] on div "Actions" at bounding box center [930, 316] width 194 height 32
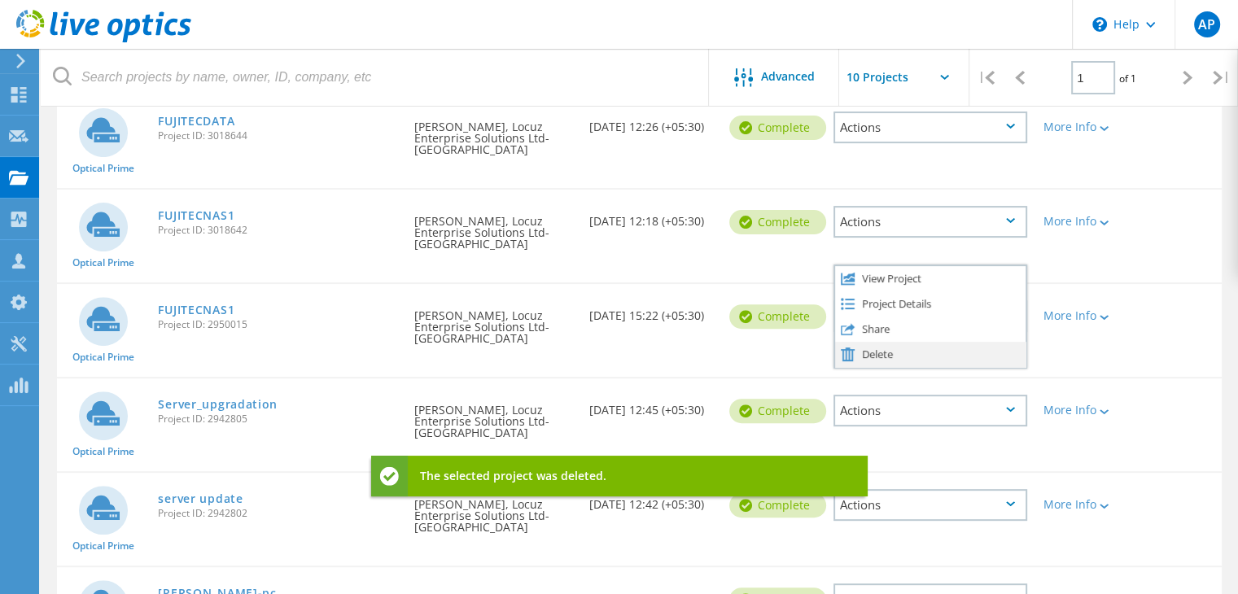
click at [895, 349] on div "Delete" at bounding box center [930, 354] width 190 height 25
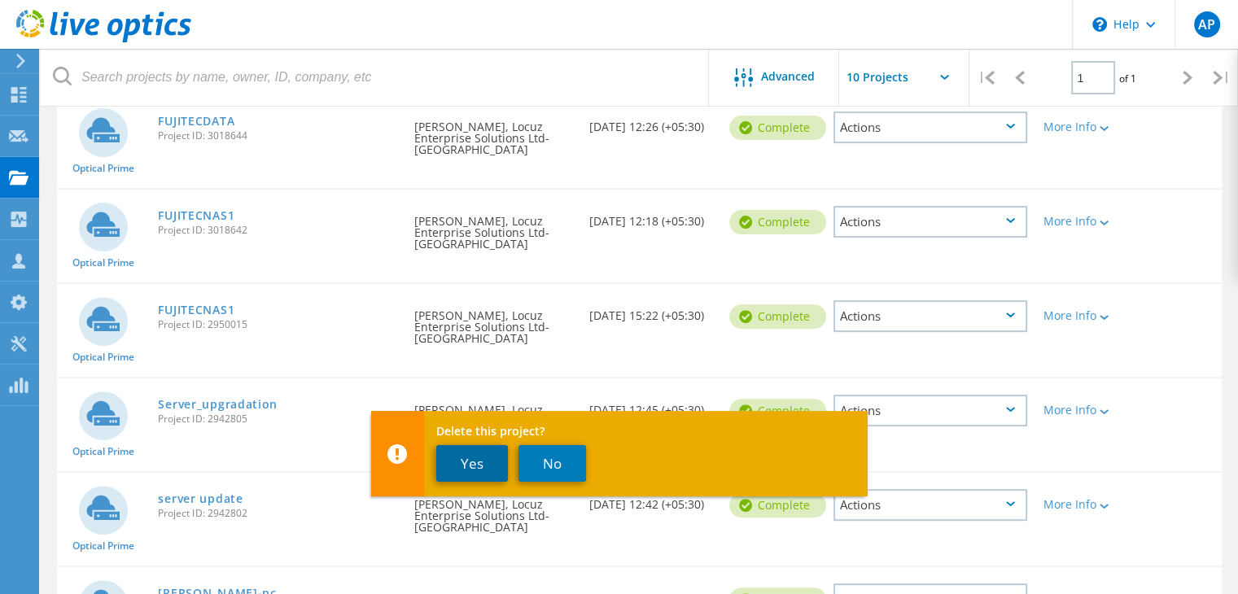
click at [475, 464] on button "Yes" at bounding box center [472, 463] width 72 height 37
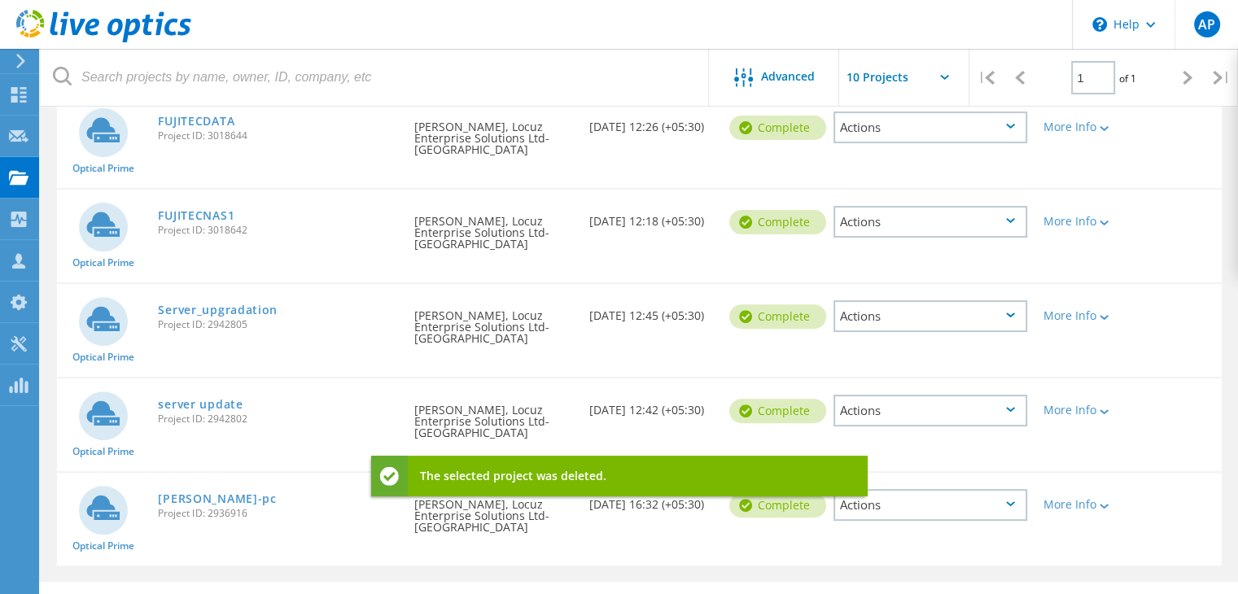
click at [930, 318] on div "Actions" at bounding box center [930, 316] width 194 height 32
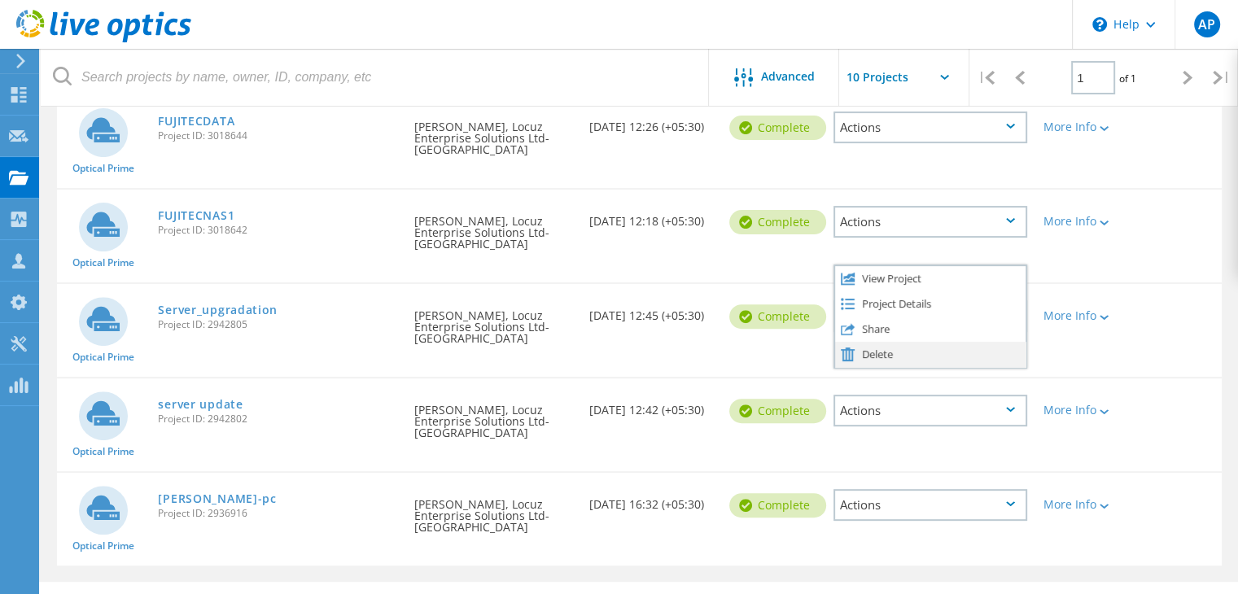
click at [891, 351] on div "Delete" at bounding box center [930, 354] width 190 height 25
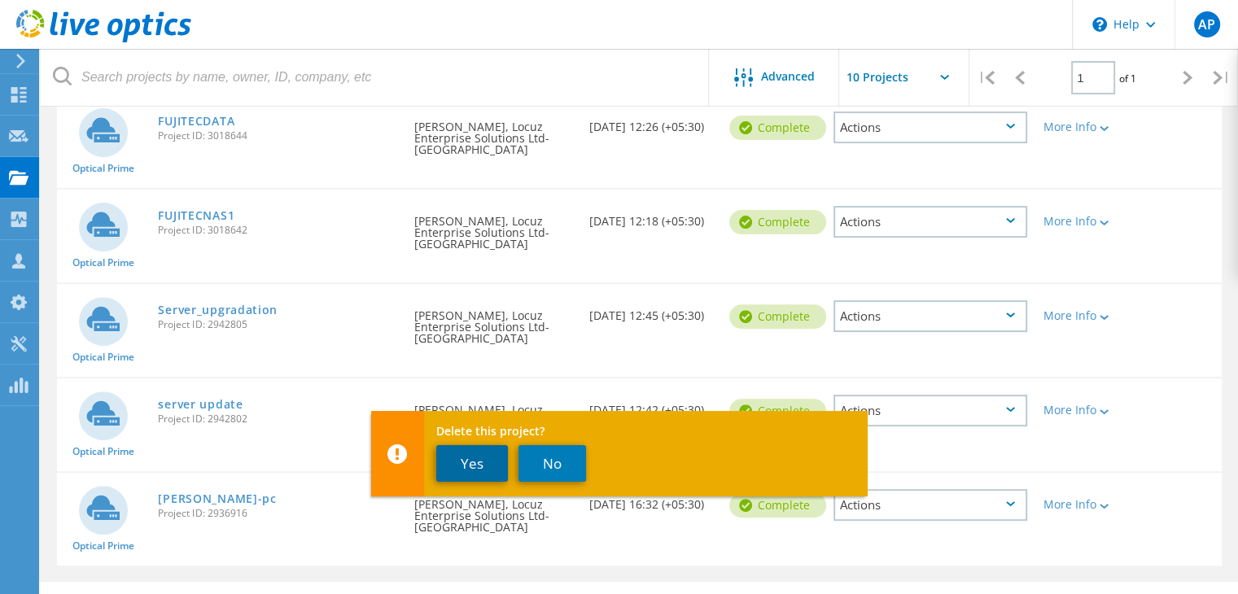
click at [469, 464] on button "Yes" at bounding box center [472, 463] width 72 height 37
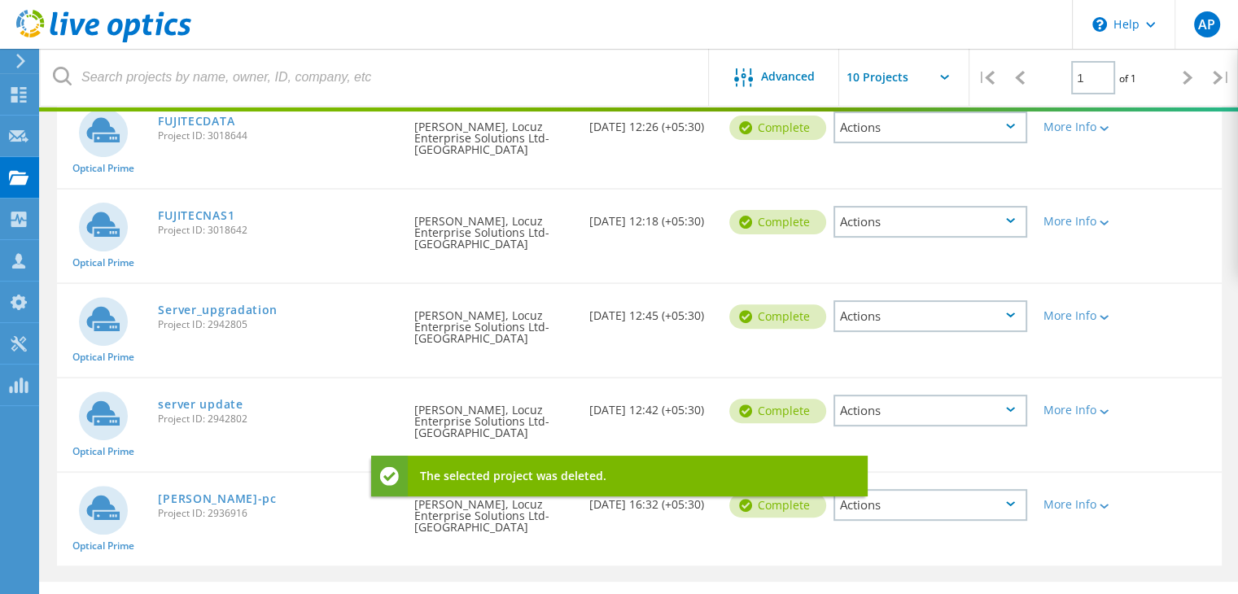
scroll to position [428, 0]
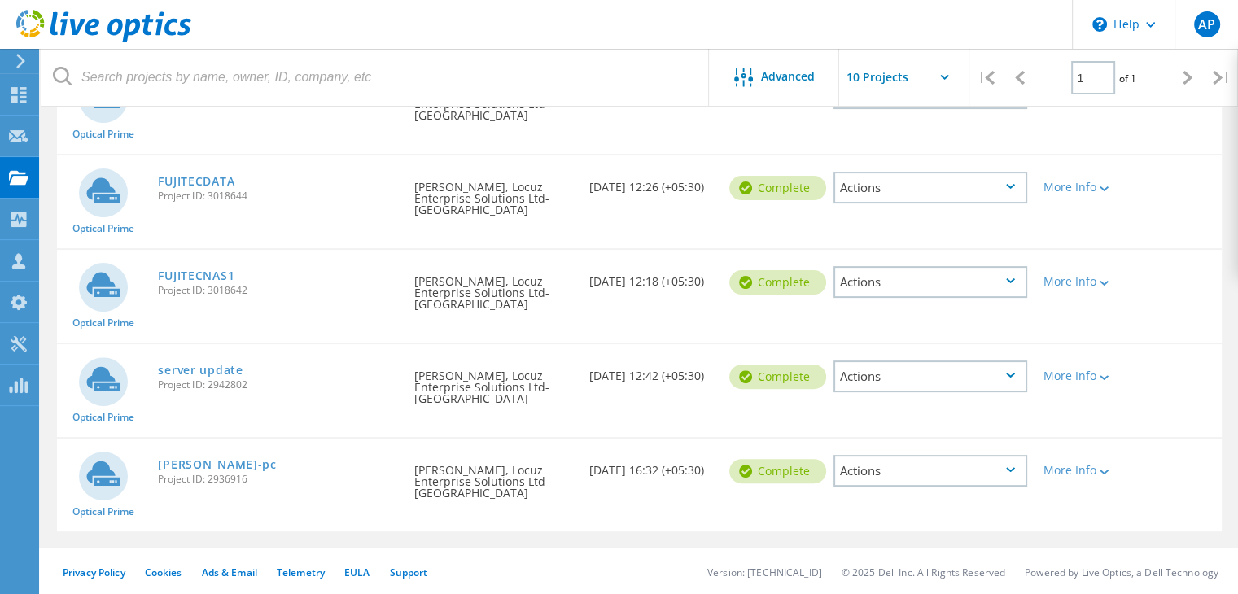
click at [873, 373] on div "Actions" at bounding box center [930, 376] width 194 height 32
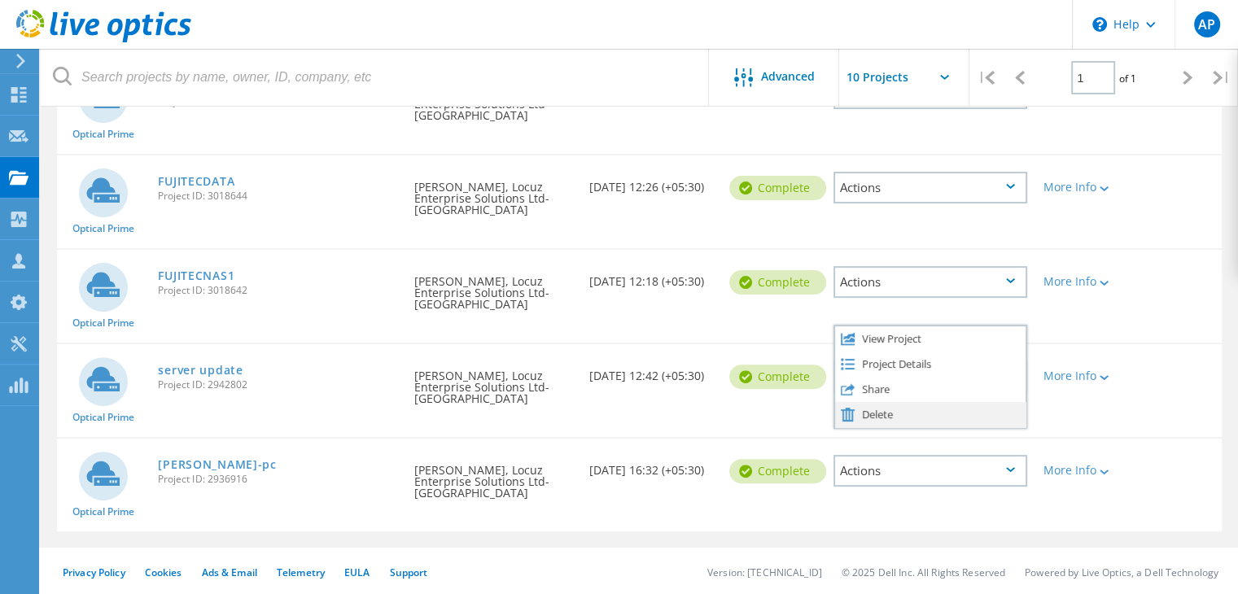
click at [865, 412] on div "Delete" at bounding box center [930, 414] width 190 height 25
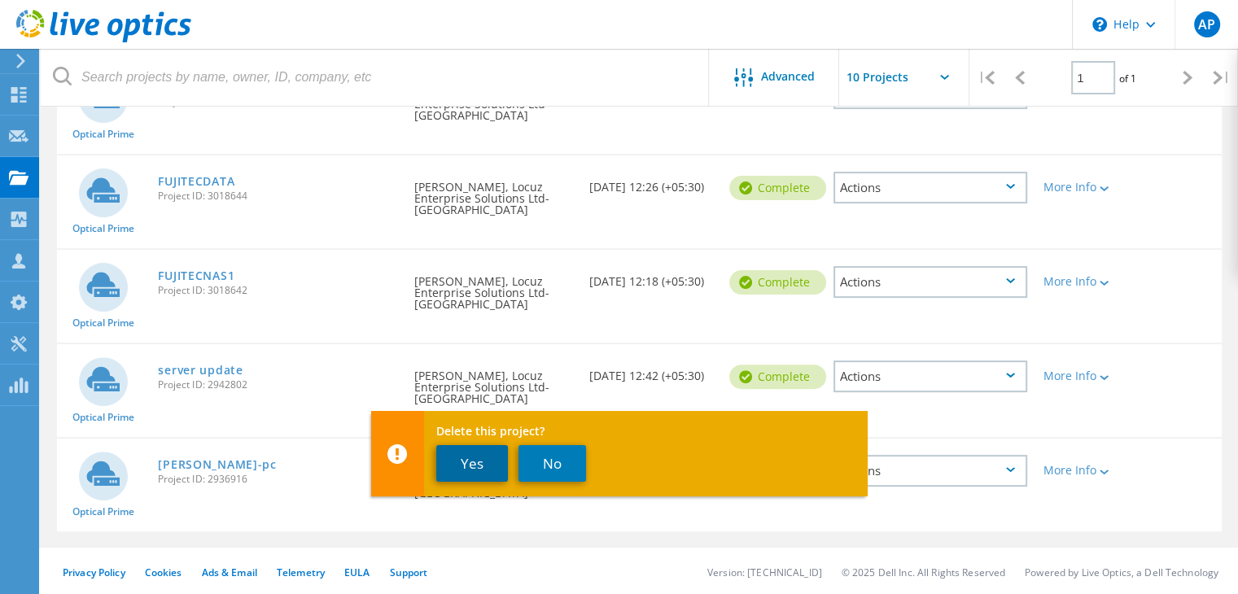
click at [483, 463] on button "Yes" at bounding box center [472, 463] width 72 height 37
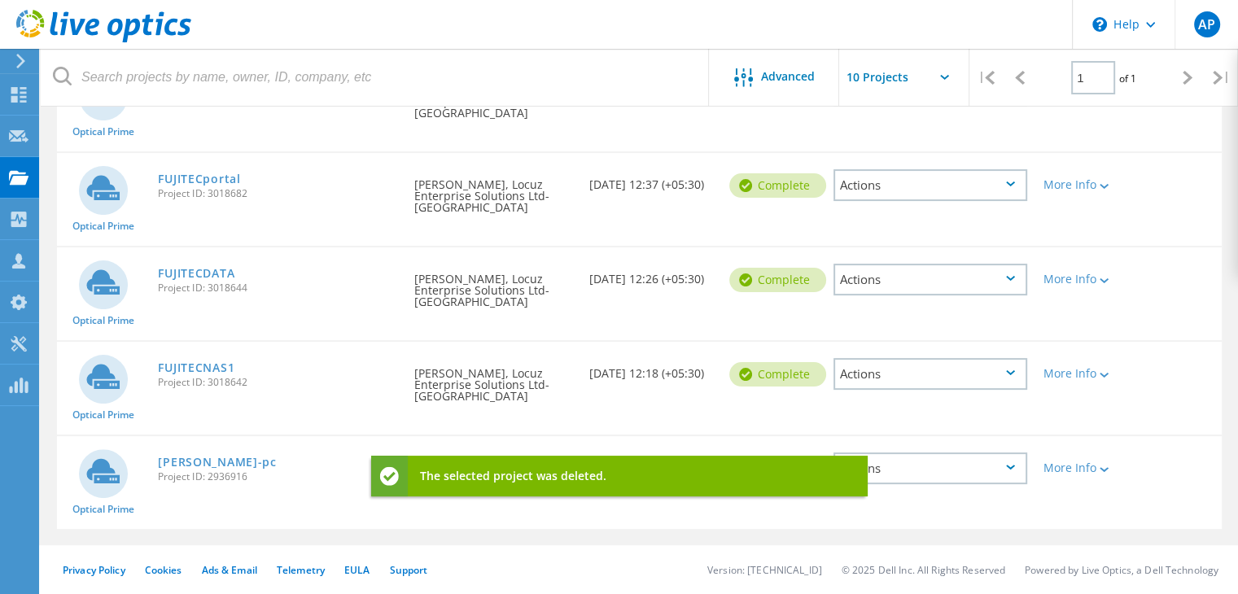
scroll to position [334, 0]
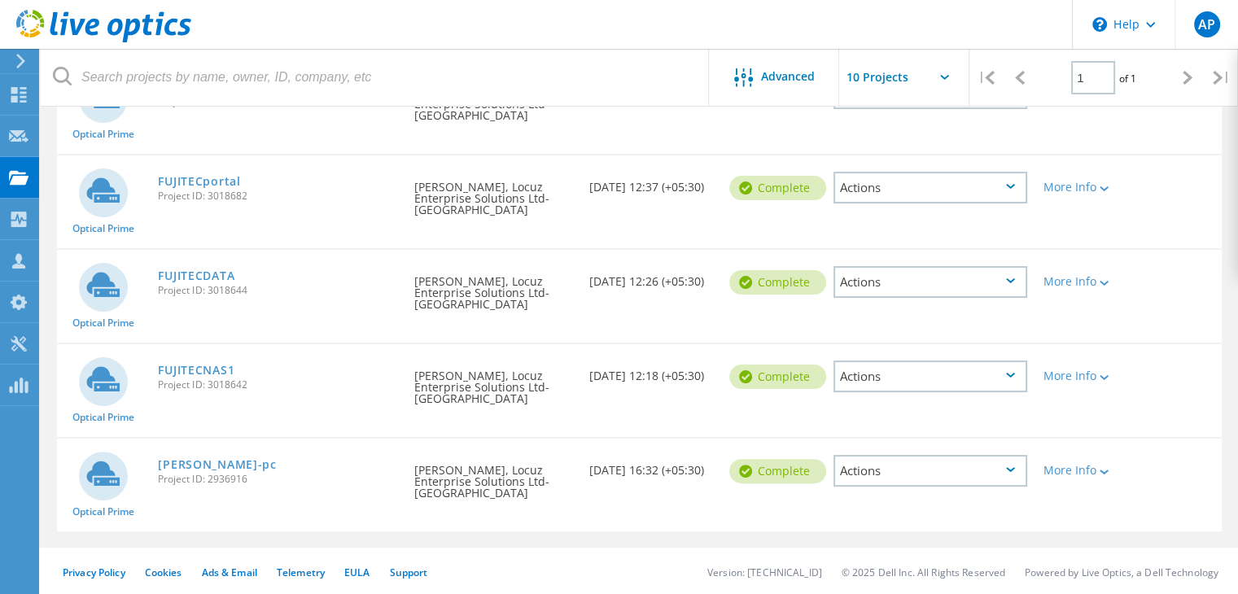
click at [919, 469] on div "Actions" at bounding box center [930, 471] width 194 height 32
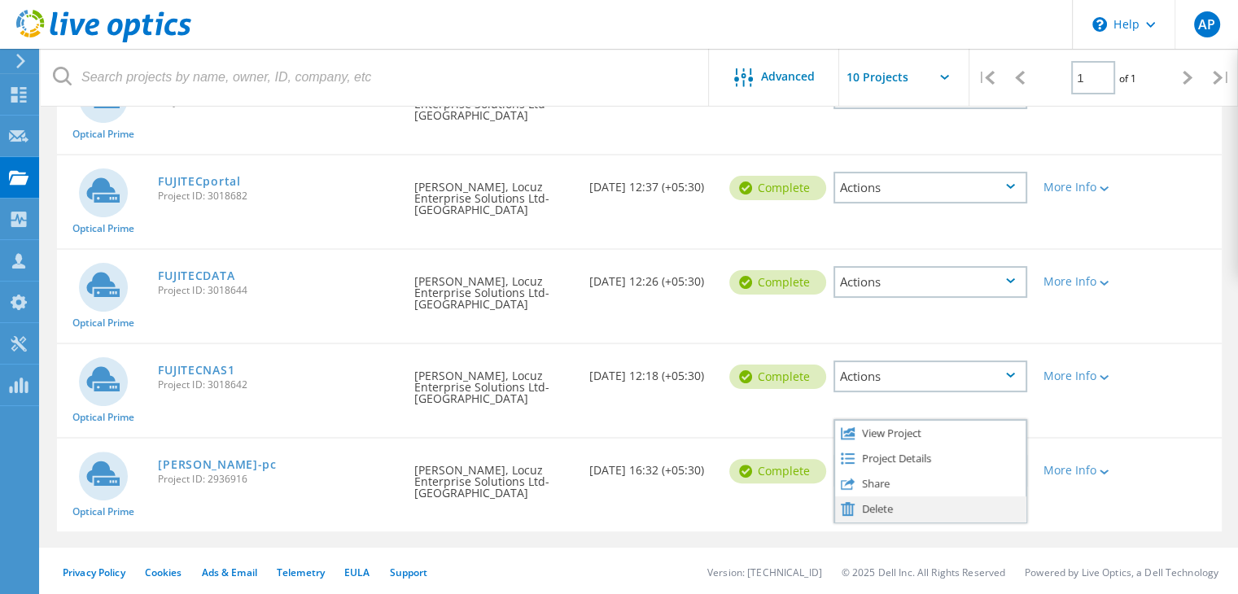
click at [911, 503] on div "Delete" at bounding box center [930, 508] width 190 height 25
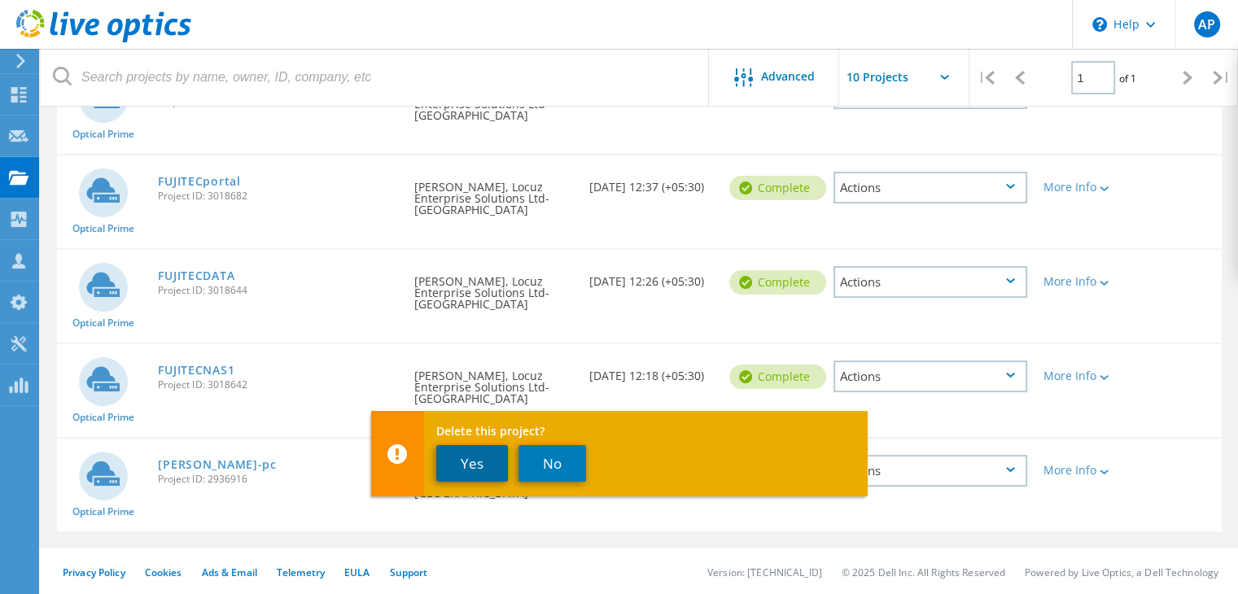
click at [469, 462] on button "Yes" at bounding box center [472, 463] width 72 height 37
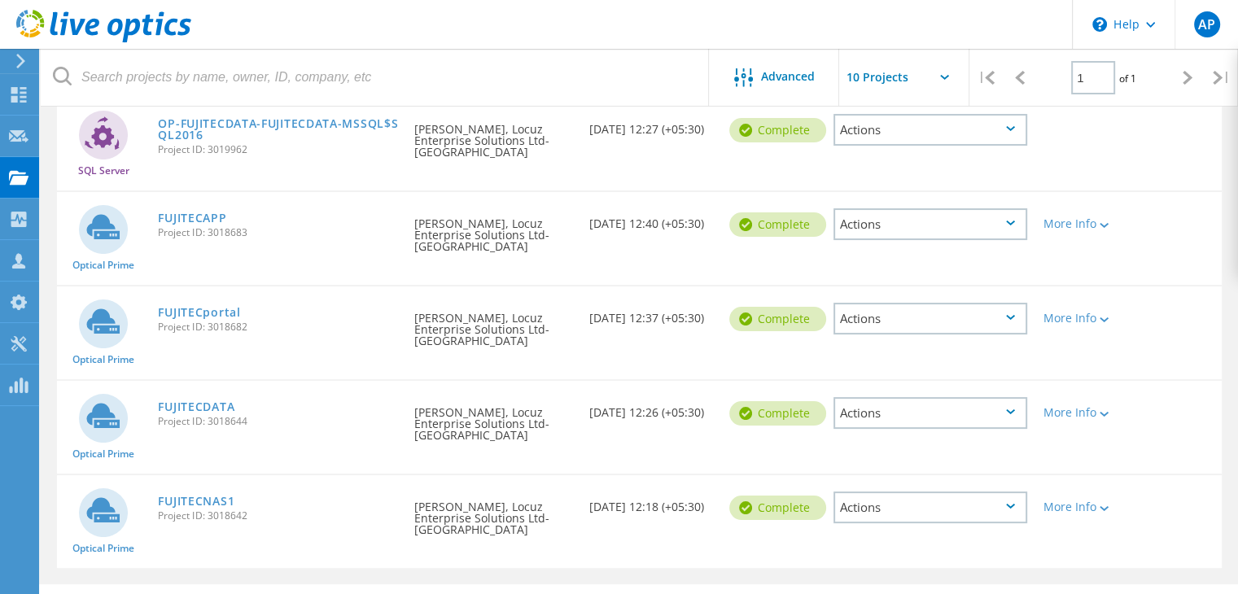
scroll to position [240, 0]
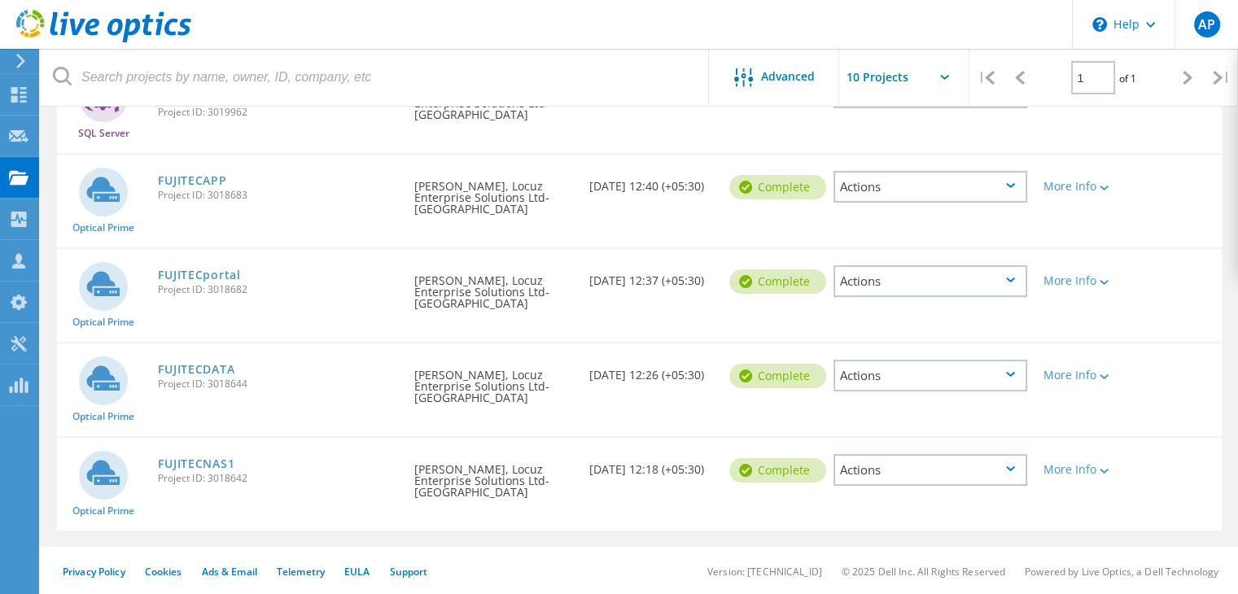
click at [889, 468] on div "Actions" at bounding box center [930, 470] width 194 height 32
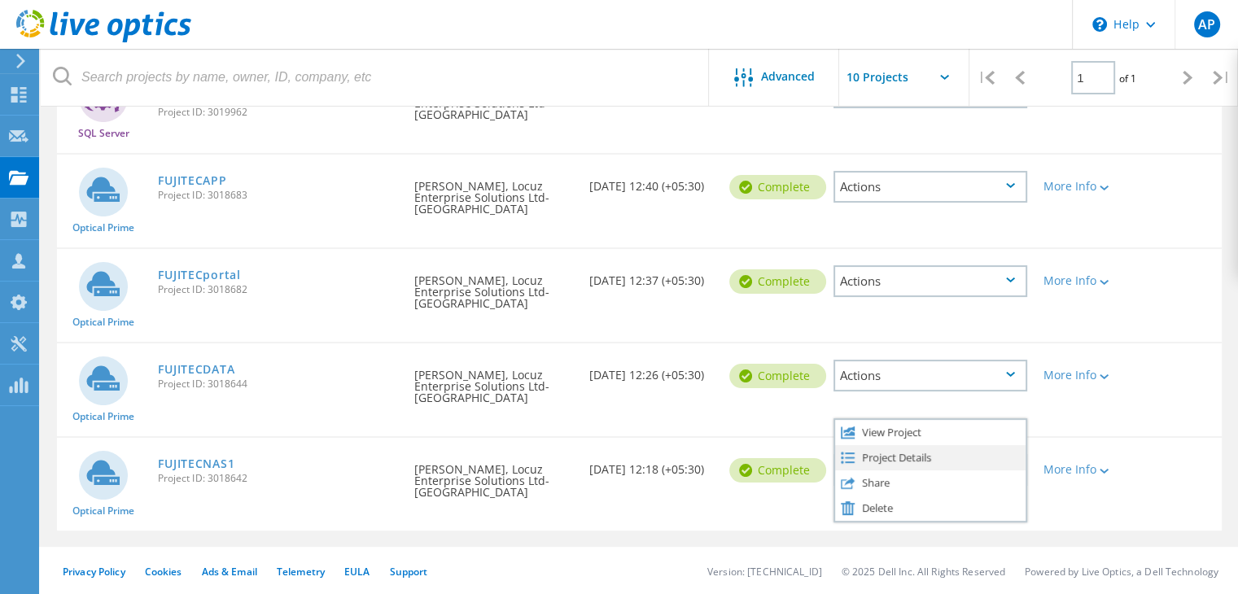
drag, startPoint x: 893, startPoint y: 426, endPoint x: 892, endPoint y: 450, distance: 24.5
click at [892, 450] on div "View Project Project Details Share Delete" at bounding box center [930, 470] width 194 height 104
click at [892, 450] on div "Project Details" at bounding box center [930, 457] width 190 height 25
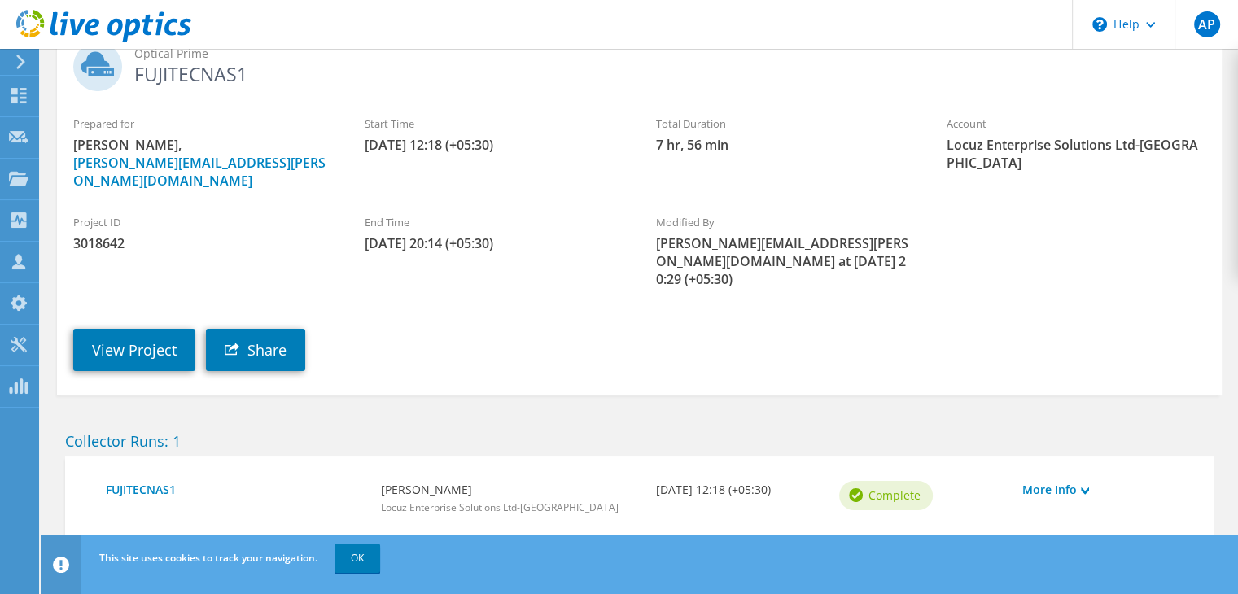
scroll to position [125, 0]
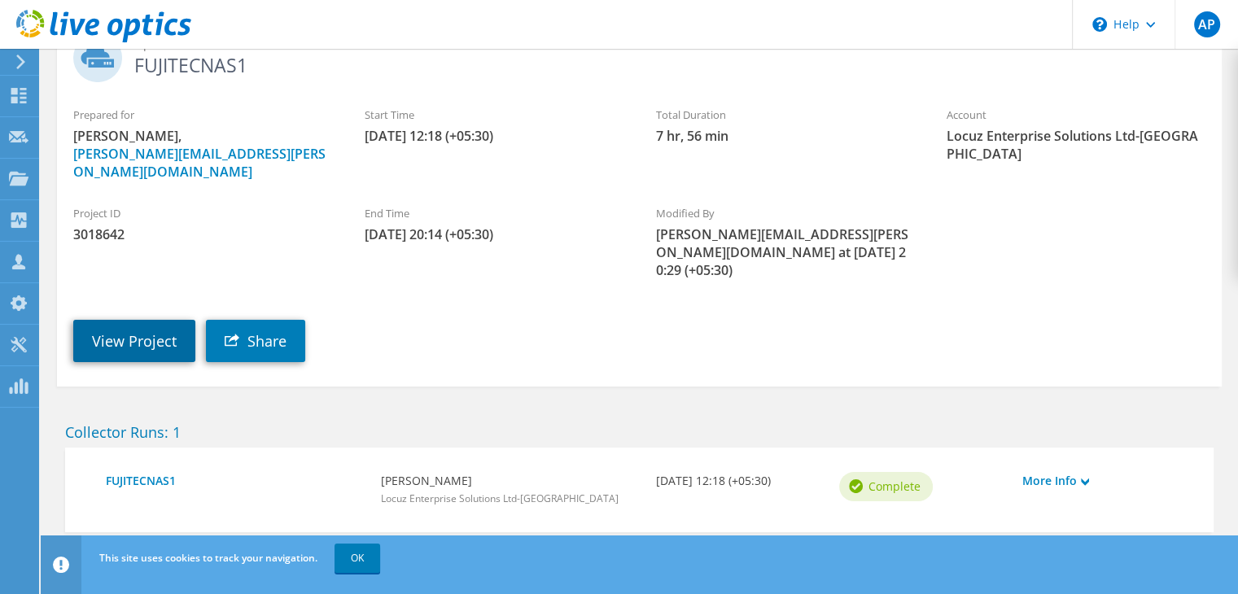
click at [166, 320] on link "View Project" at bounding box center [134, 341] width 122 height 42
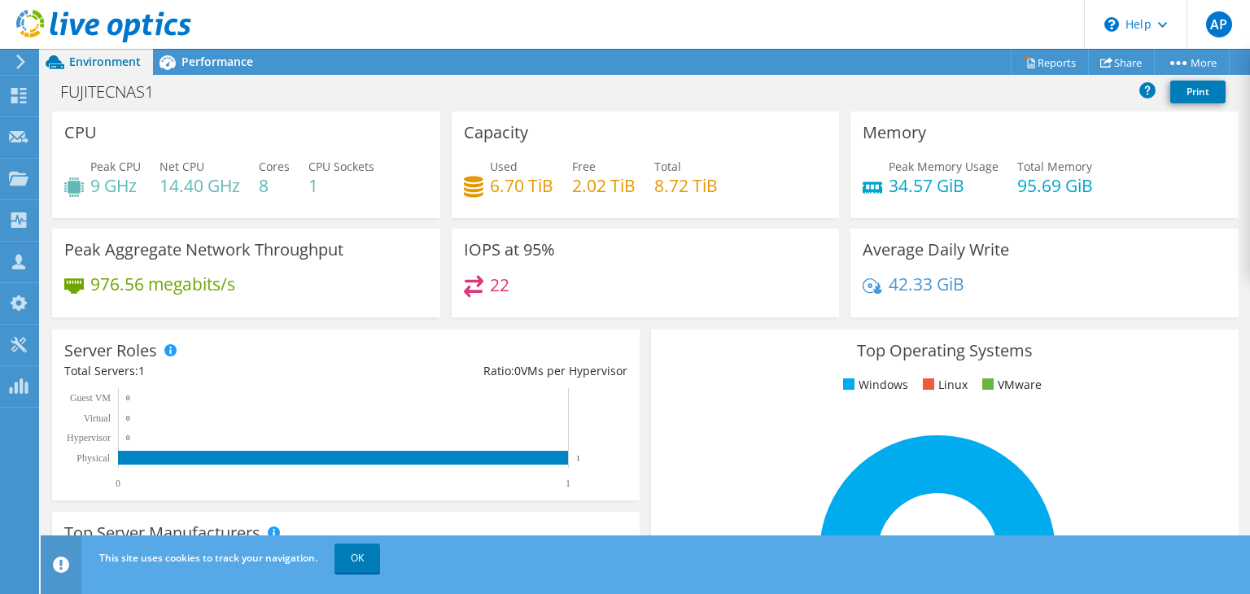
scroll to position [596, 0]
click at [1044, 64] on link "Reports" at bounding box center [1050, 62] width 78 height 25
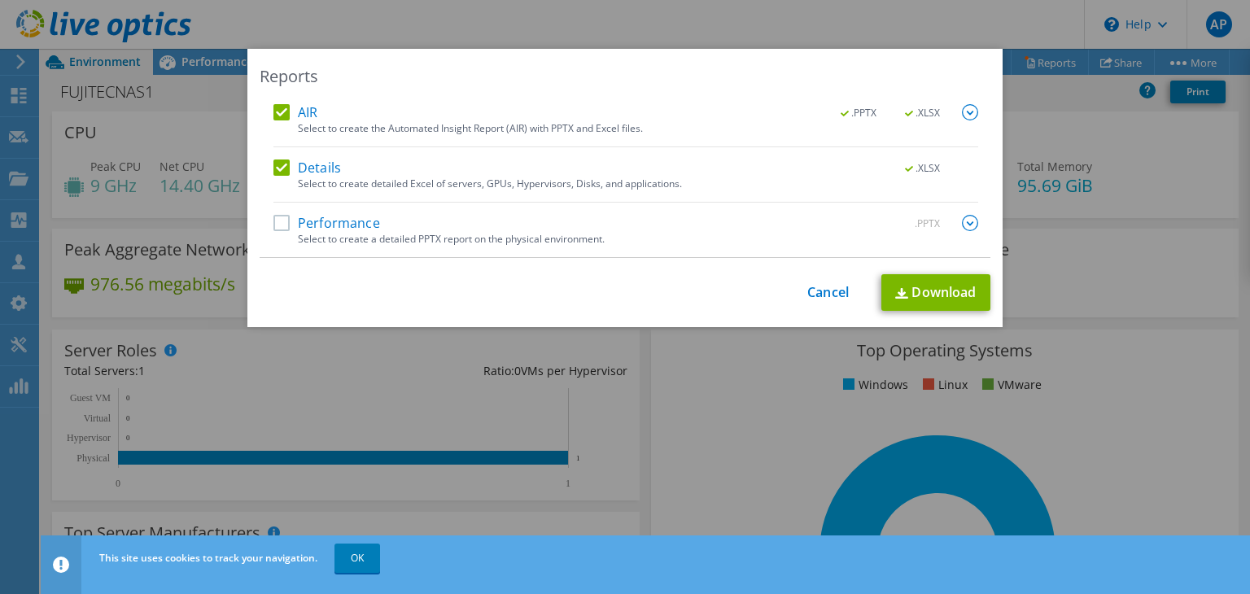
click at [359, 229] on label "Performance" at bounding box center [326, 223] width 107 height 16
click at [0, 0] on input "Performance" at bounding box center [0, 0] width 0 height 0
click at [895, 288] on img at bounding box center [901, 293] width 13 height 11
click at [809, 292] on link "Cancel" at bounding box center [827, 292] width 41 height 15
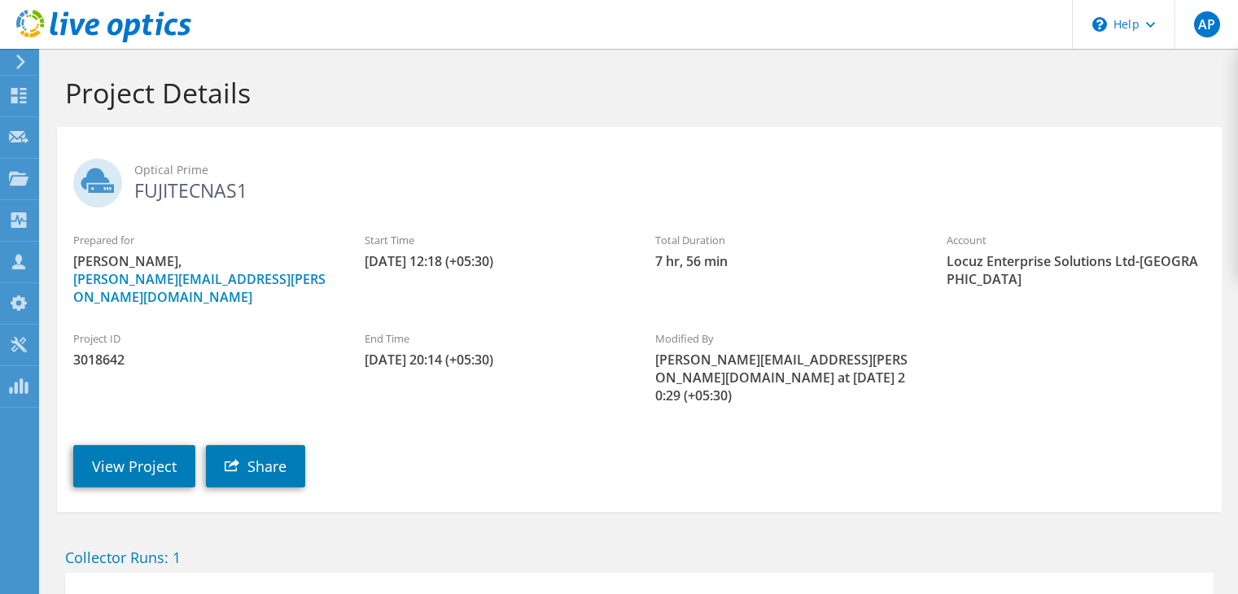
scroll to position [125, 0]
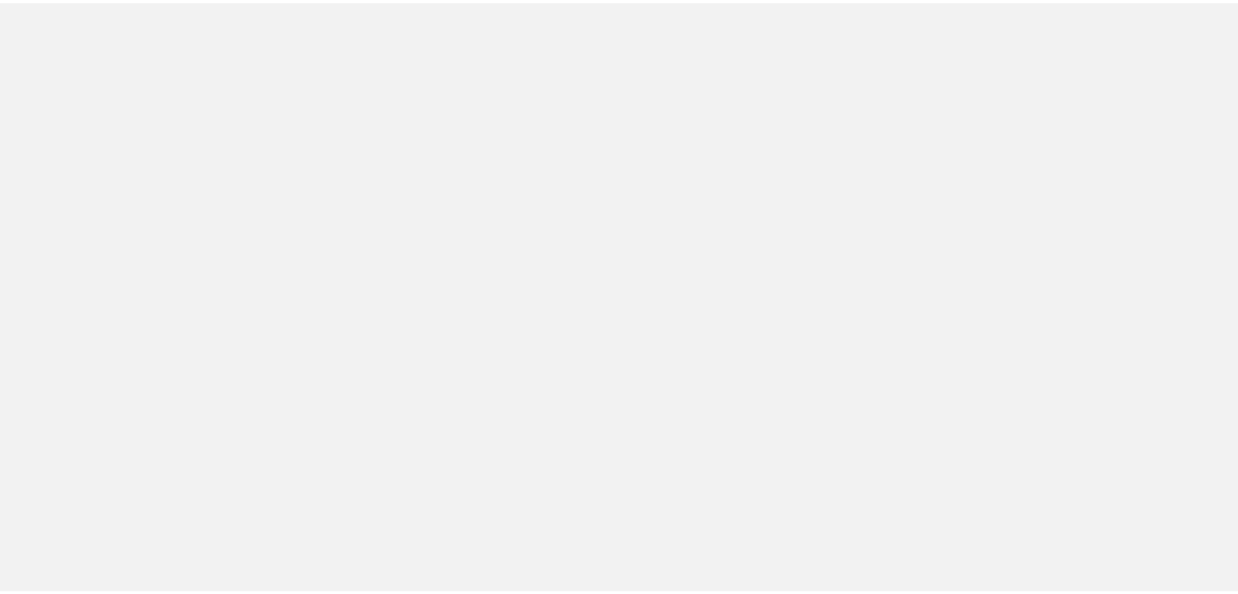
scroll to position [240, 0]
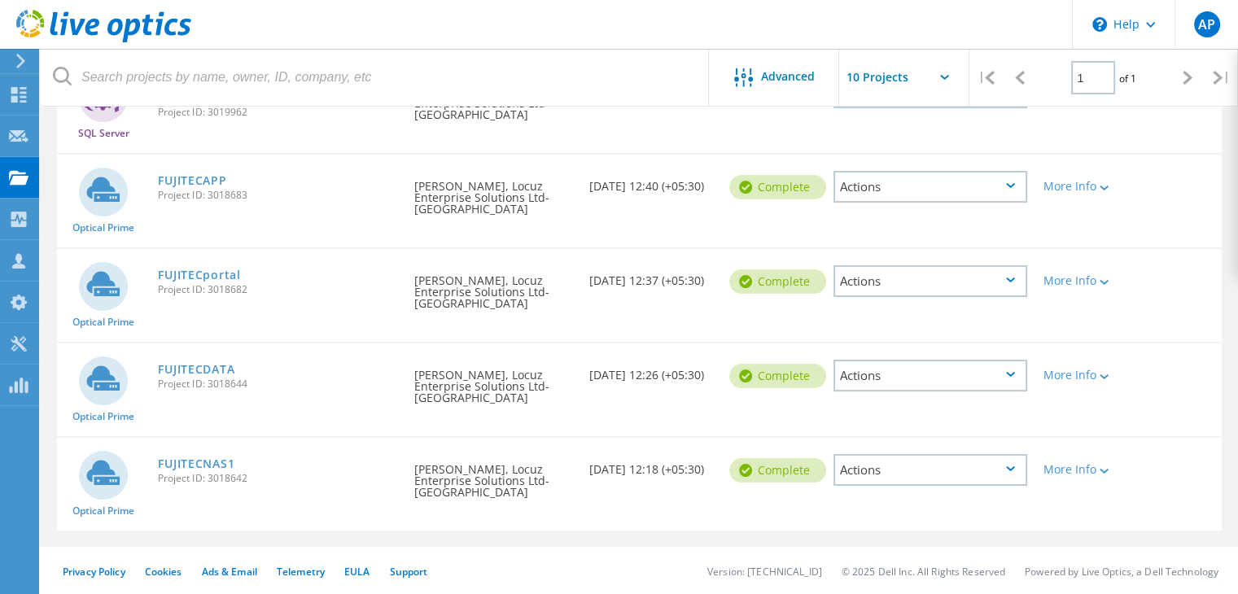
click at [950, 382] on div "Actions" at bounding box center [930, 376] width 194 height 32
click at [918, 338] on div "View Project" at bounding box center [930, 337] width 190 height 25
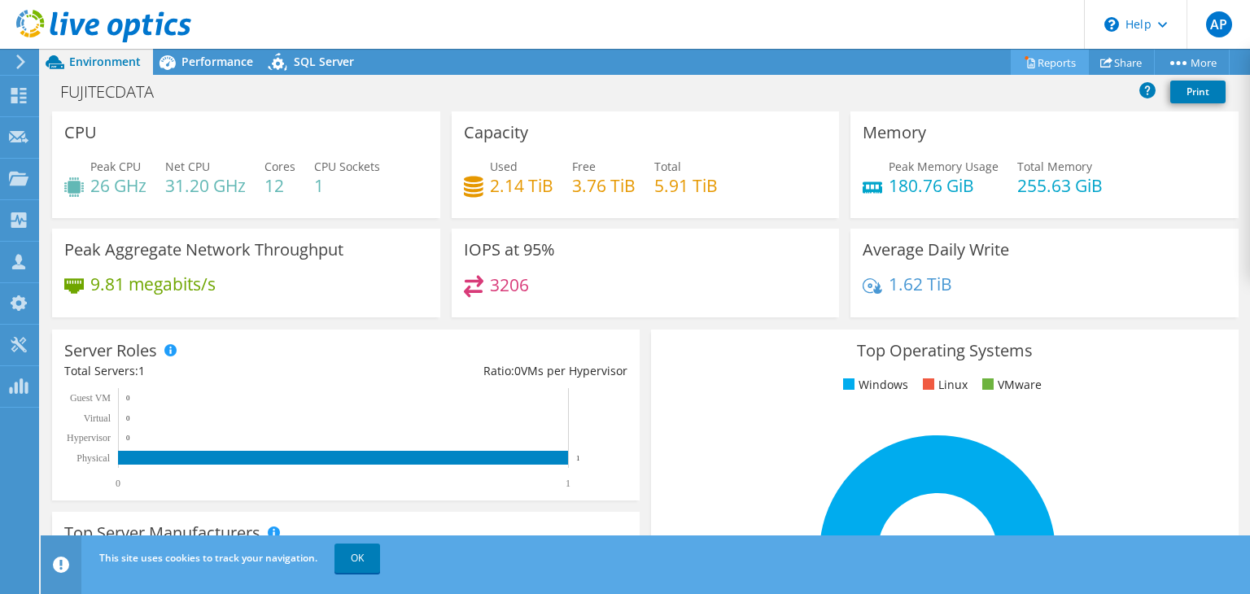
click at [1045, 59] on link "Reports" at bounding box center [1050, 62] width 78 height 25
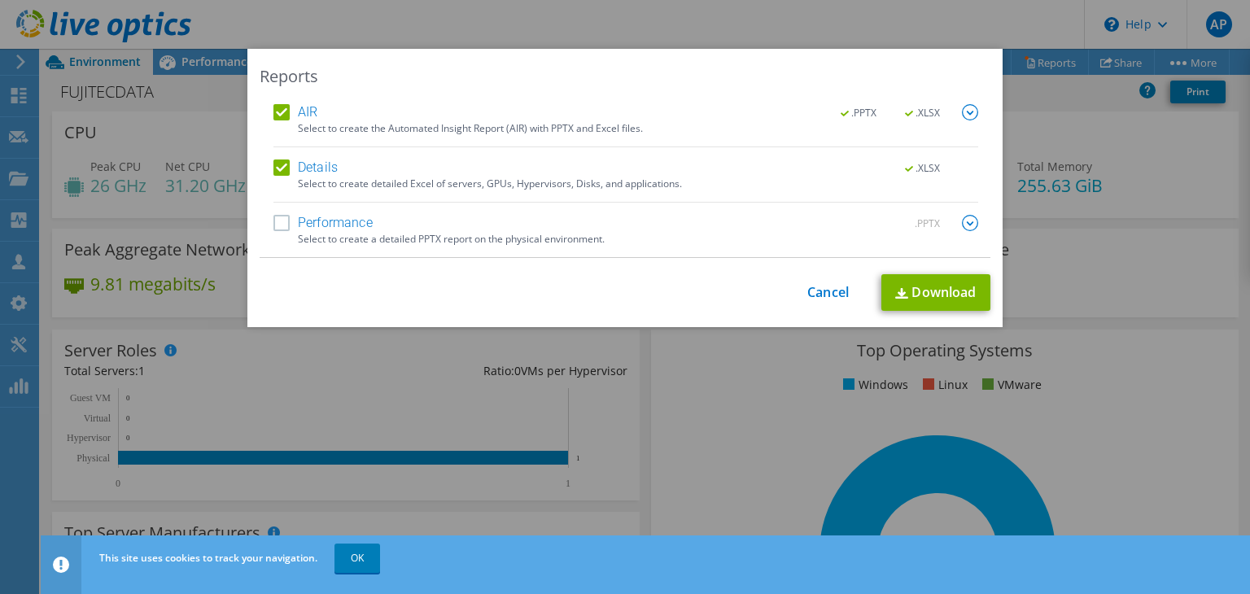
click at [350, 215] on label "Performance" at bounding box center [322, 223] width 99 height 16
click at [0, 0] on input "Performance" at bounding box center [0, 0] width 0 height 0
click at [929, 278] on link "Download" at bounding box center [935, 292] width 109 height 37
click at [830, 285] on link "Cancel" at bounding box center [827, 292] width 41 height 15
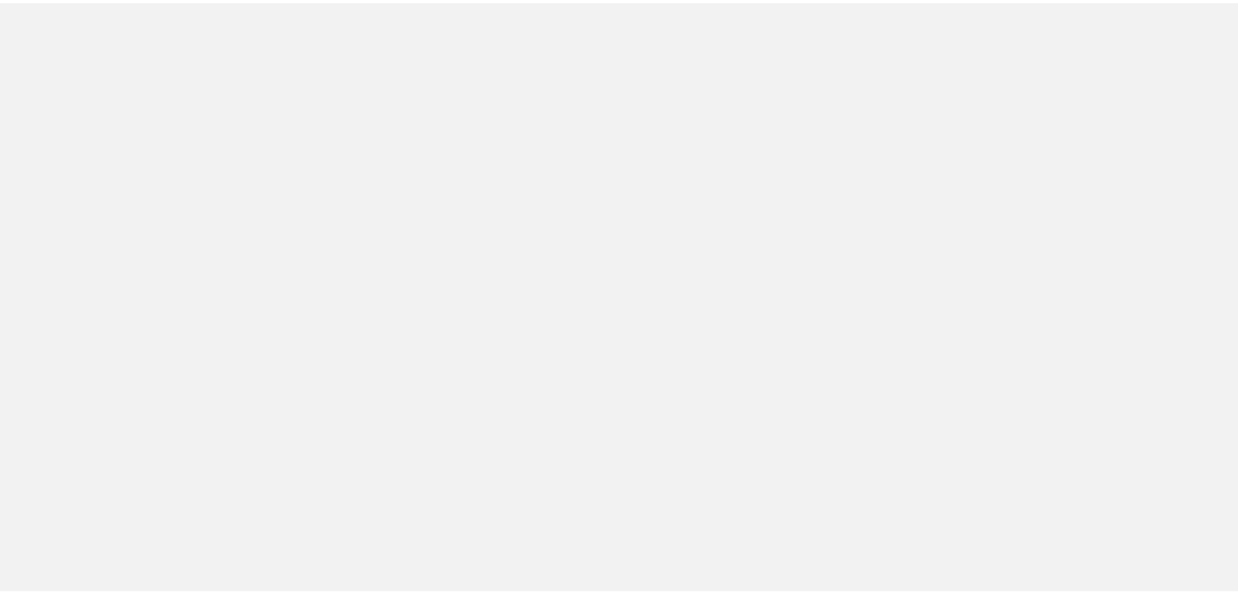
scroll to position [240, 0]
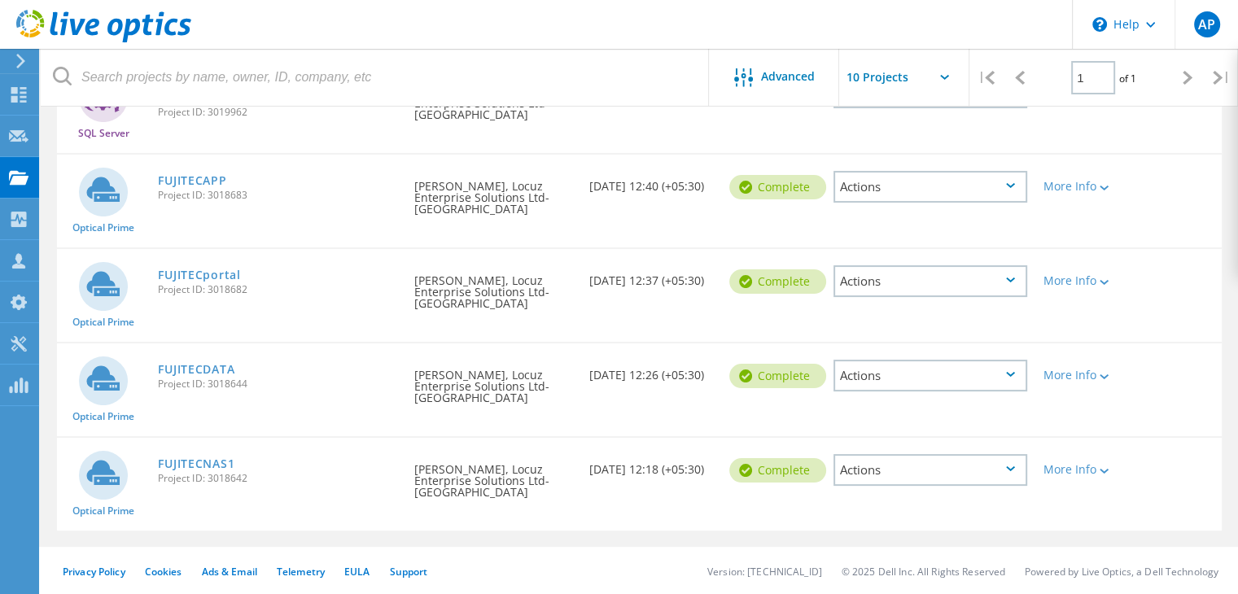
click at [952, 275] on div "Actions" at bounding box center [930, 281] width 194 height 32
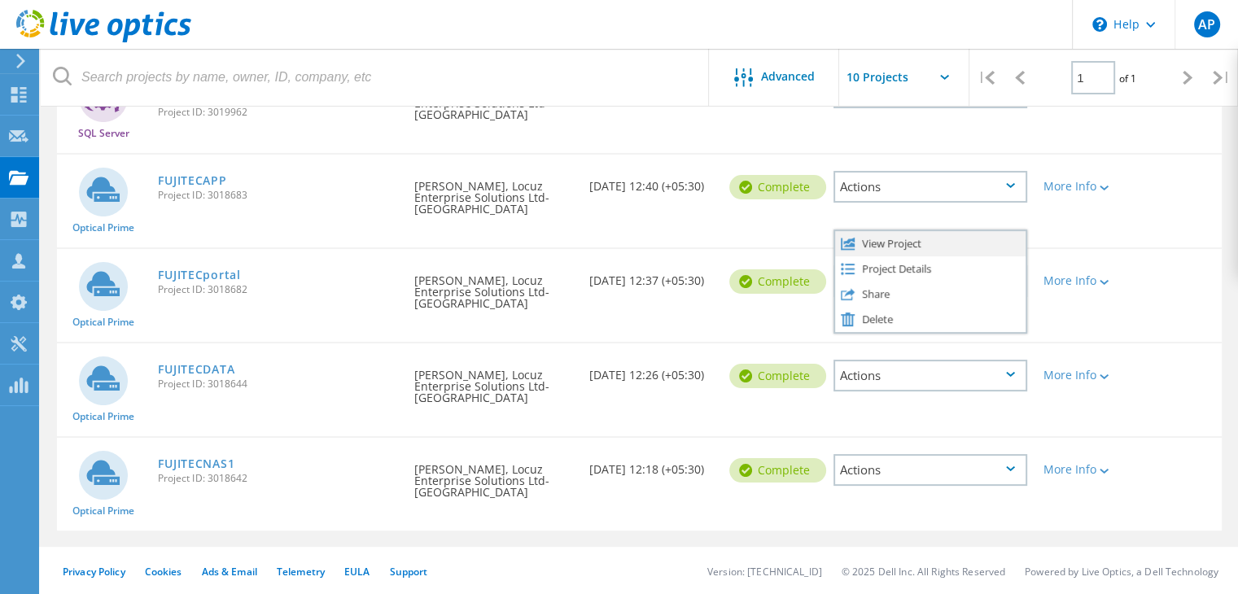
click at [903, 237] on div "View Project" at bounding box center [930, 243] width 190 height 25
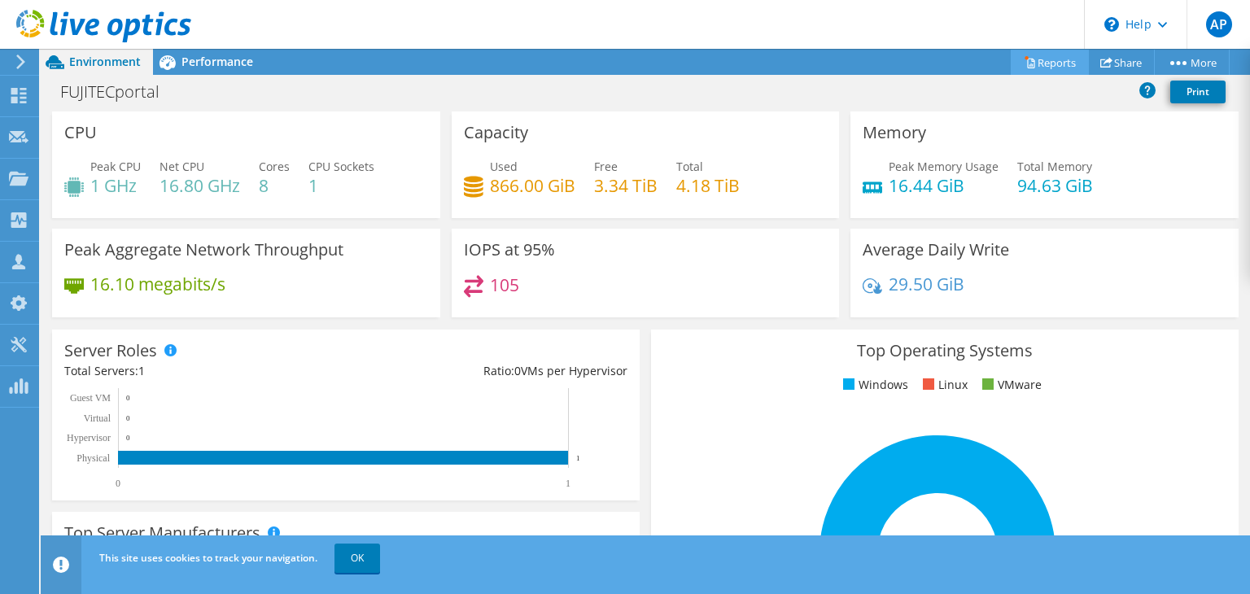
click at [1057, 63] on link "Reports" at bounding box center [1050, 62] width 78 height 25
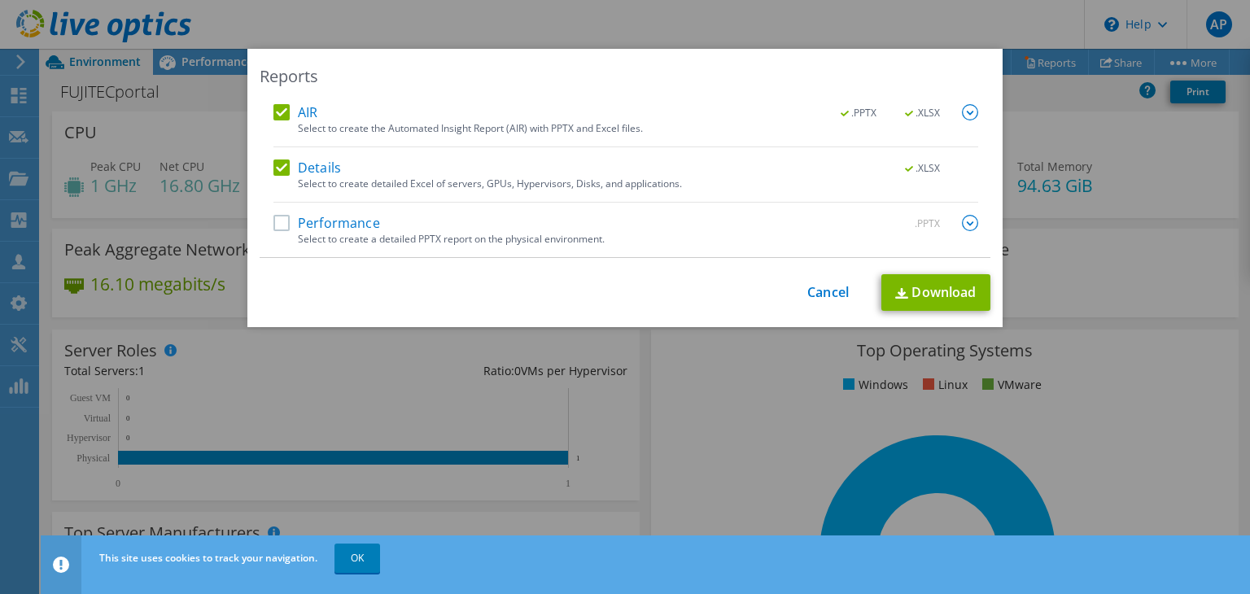
click at [355, 216] on label "Performance" at bounding box center [326, 223] width 107 height 16
click at [0, 0] on input "Performance" at bounding box center [0, 0] width 0 height 0
click at [895, 282] on link "Download" at bounding box center [935, 292] width 109 height 37
click at [826, 295] on link "Cancel" at bounding box center [827, 292] width 41 height 15
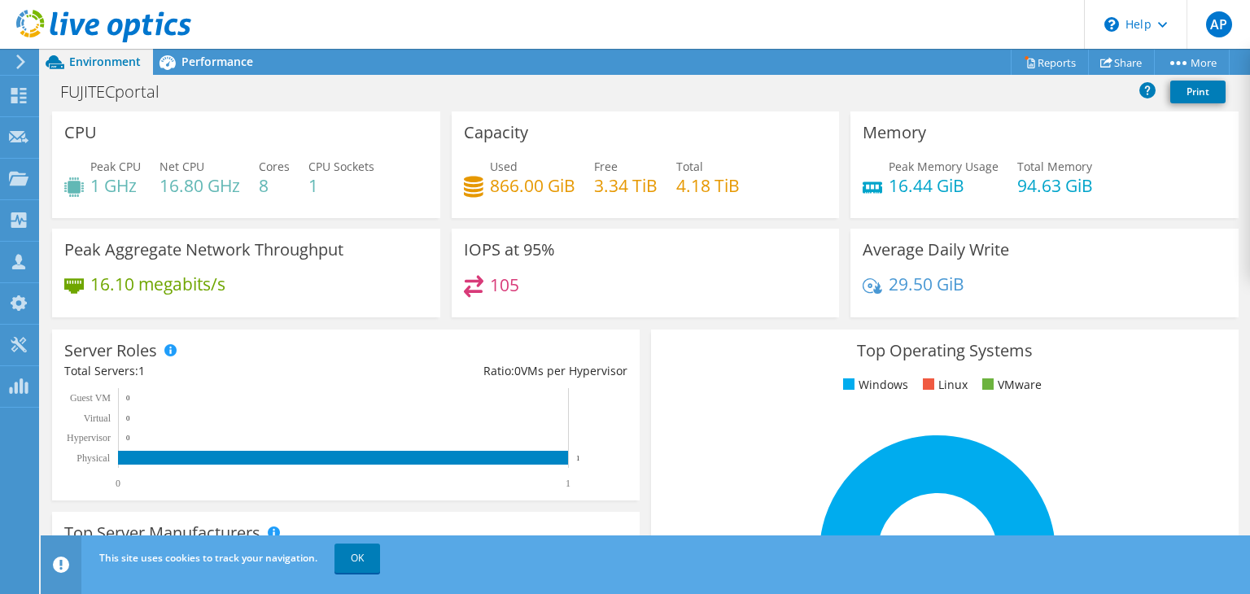
scroll to position [596, 0]
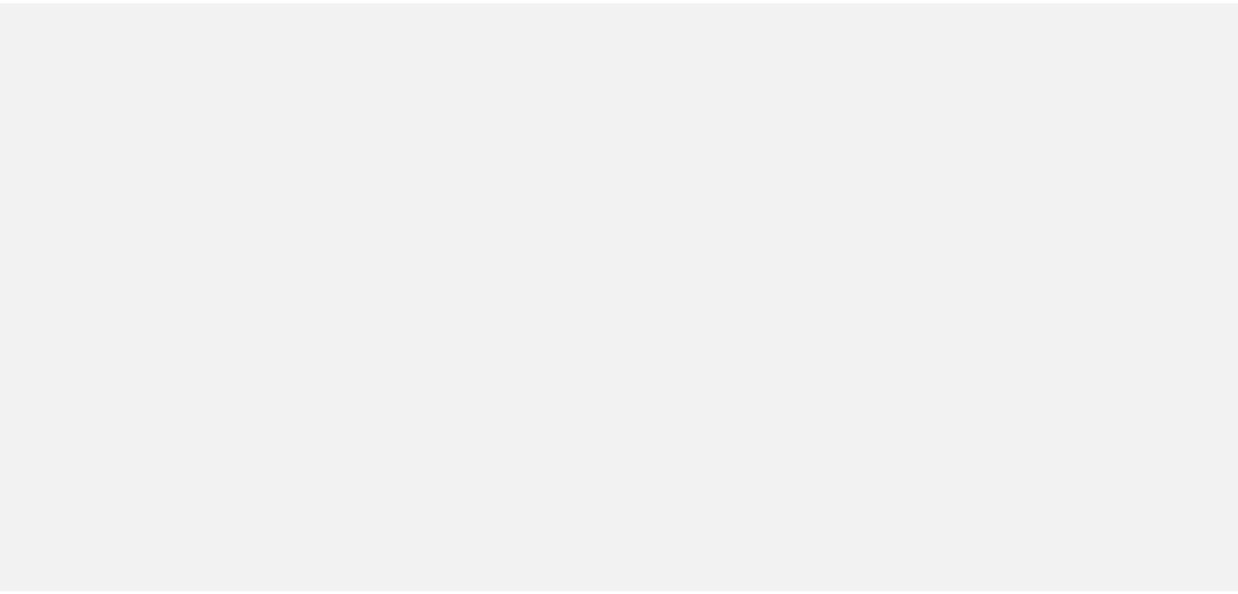
scroll to position [240, 0]
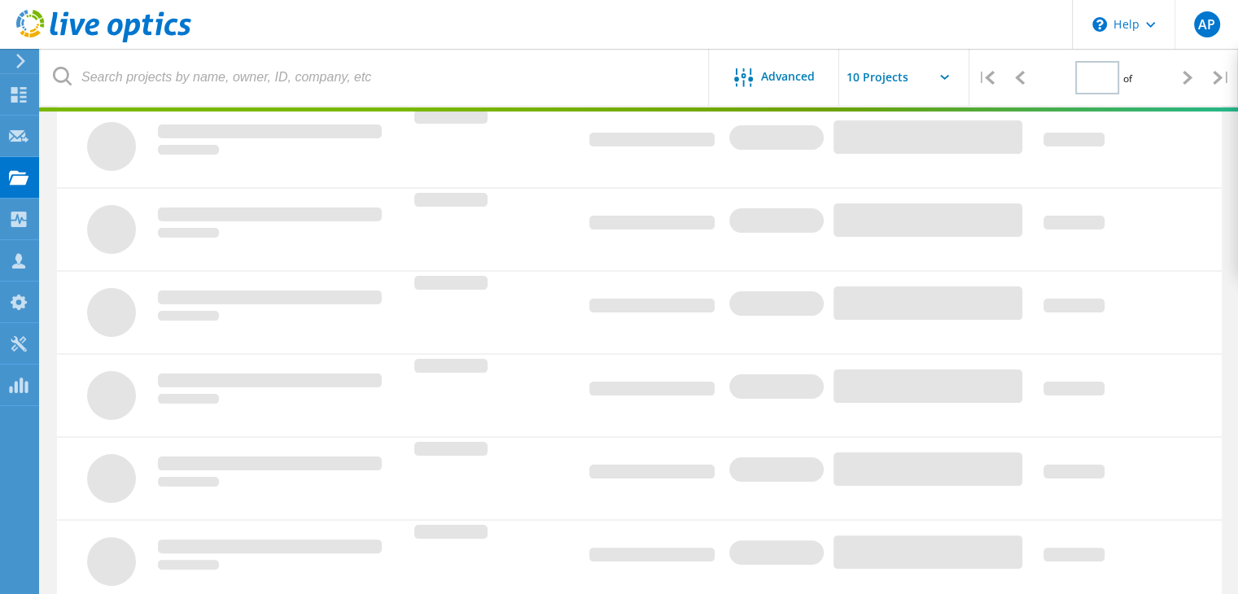
type input "1"
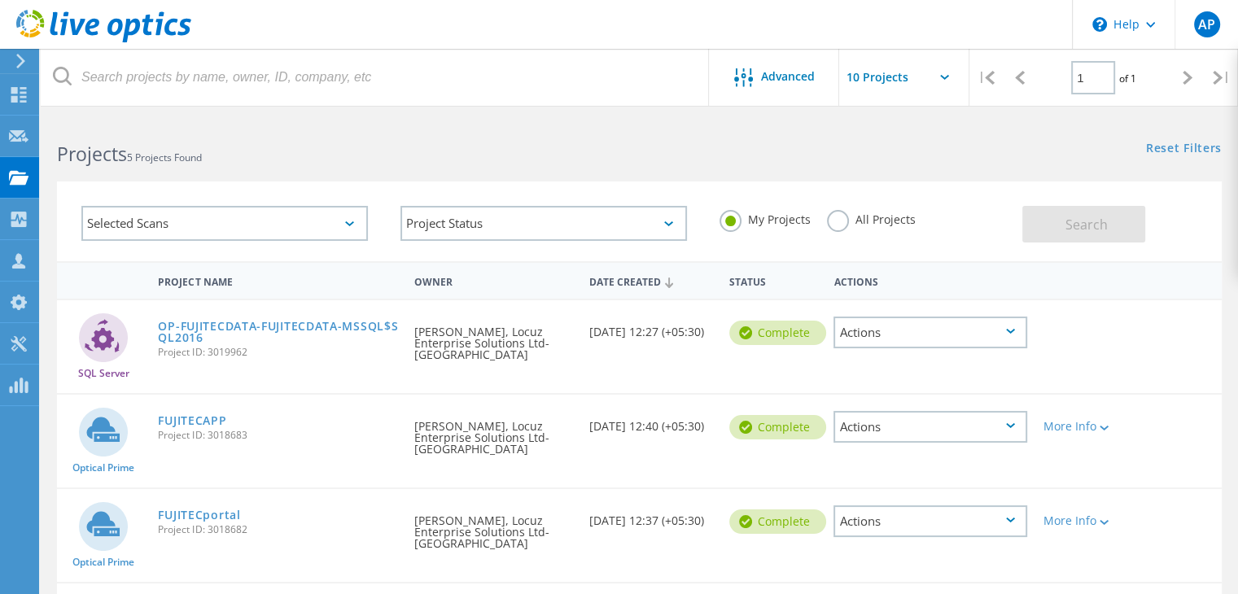
scroll to position [81, 0]
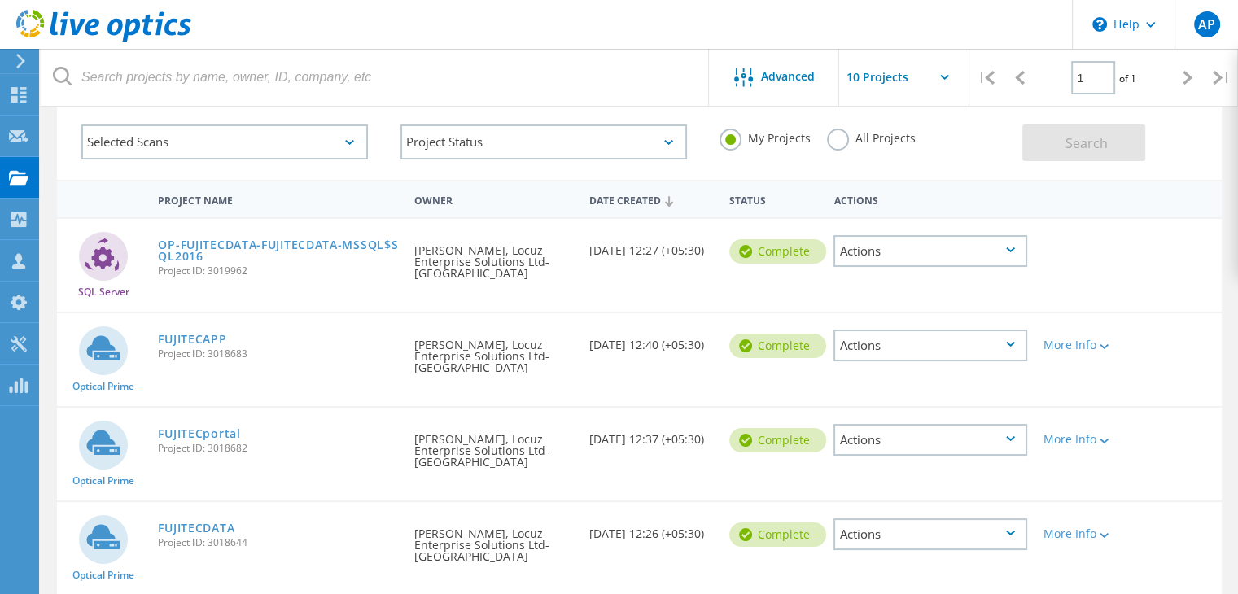
click at [897, 330] on div "Actions" at bounding box center [930, 346] width 194 height 32
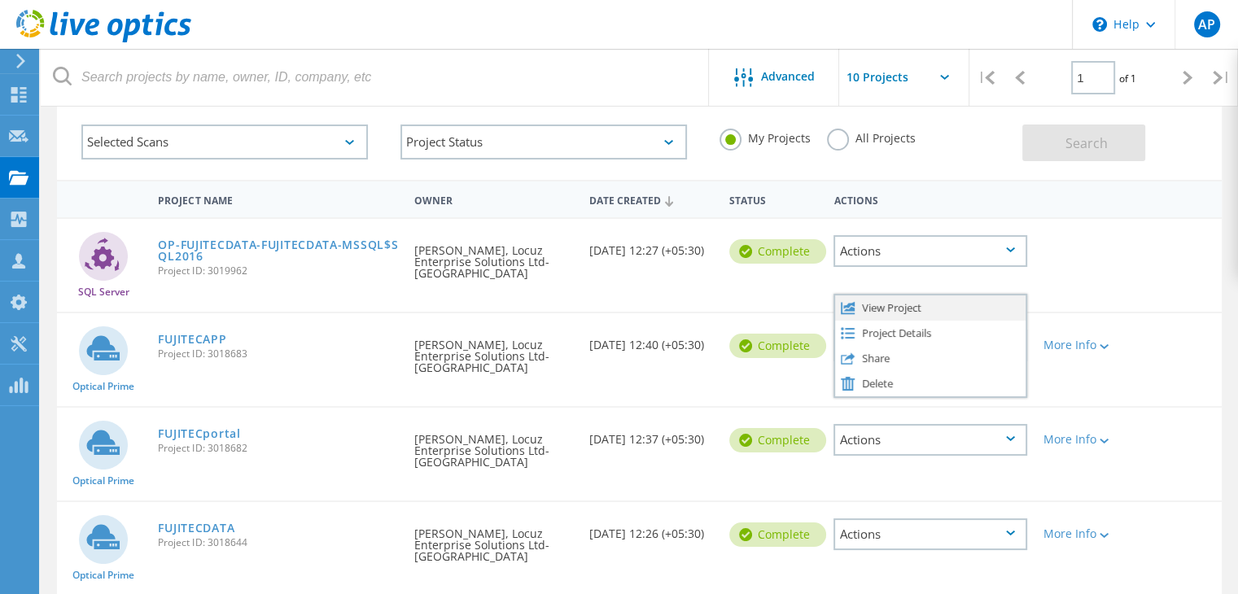
click at [892, 313] on div "View Project" at bounding box center [930, 307] width 190 height 25
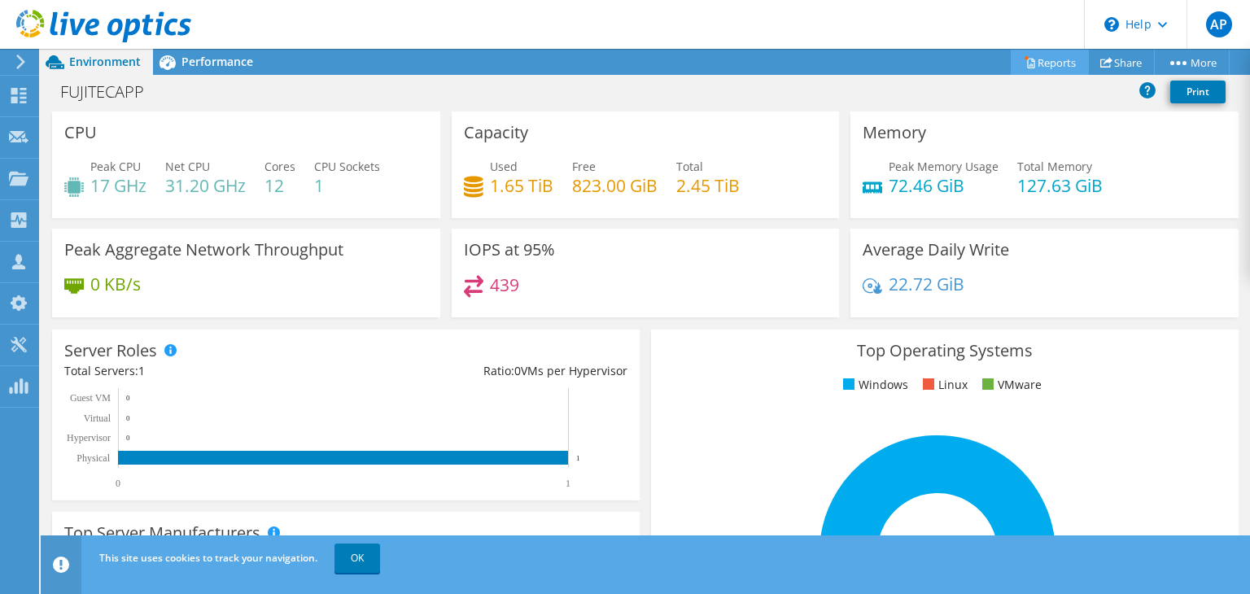
click at [1041, 61] on link "Reports" at bounding box center [1050, 62] width 78 height 25
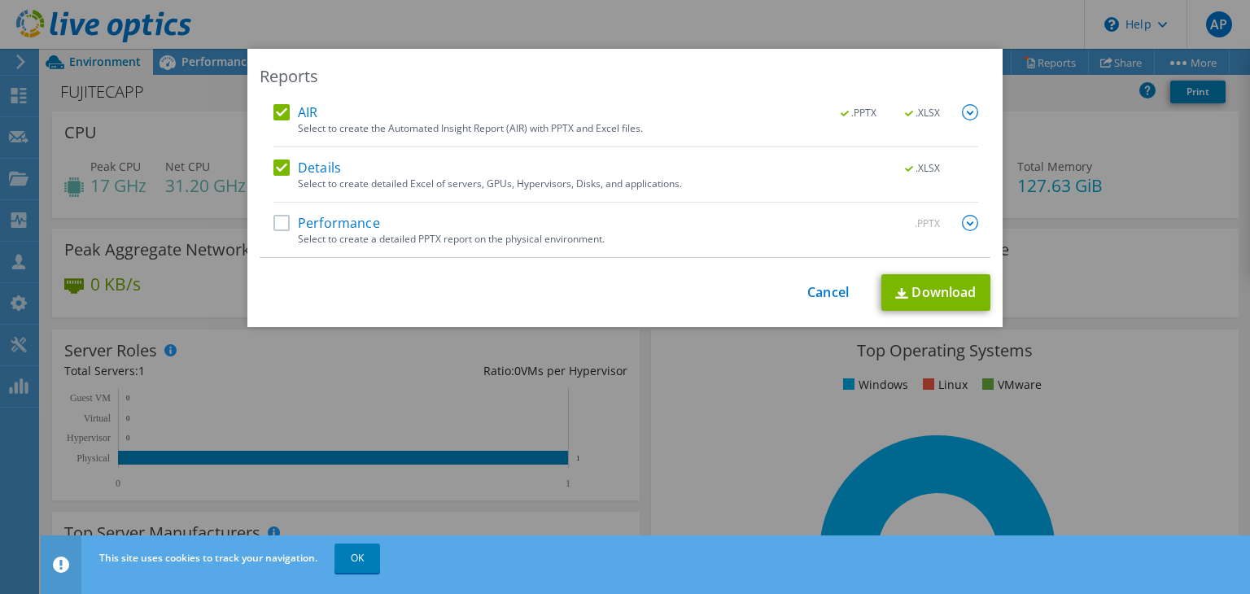
click at [434, 242] on div "Select to create a detailed PPTX report on the physical environment." at bounding box center [638, 239] width 680 height 11
click at [297, 216] on label "Performance" at bounding box center [326, 223] width 107 height 16
click at [0, 0] on input "Performance" at bounding box center [0, 0] width 0 height 0
click at [909, 287] on link "Download" at bounding box center [935, 292] width 109 height 37
click at [830, 29] on div "Reports AIR .PPTX .XLSX Select to create the Automated Insight Report (AIR) wit…" at bounding box center [625, 297] width 1250 height 594
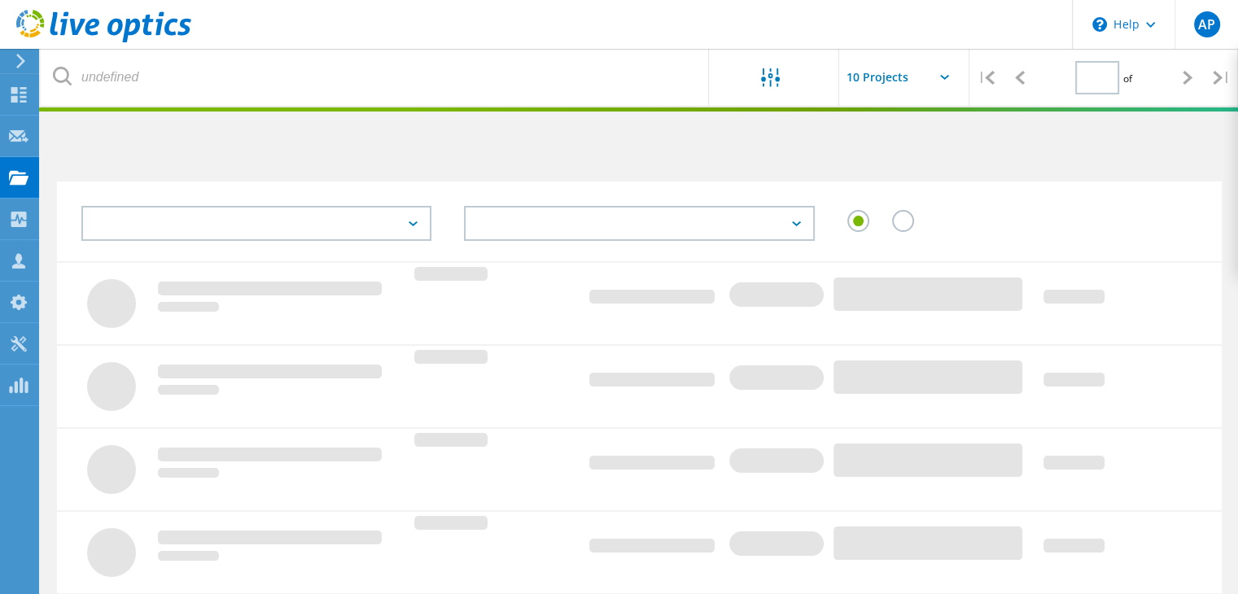
type input "1"
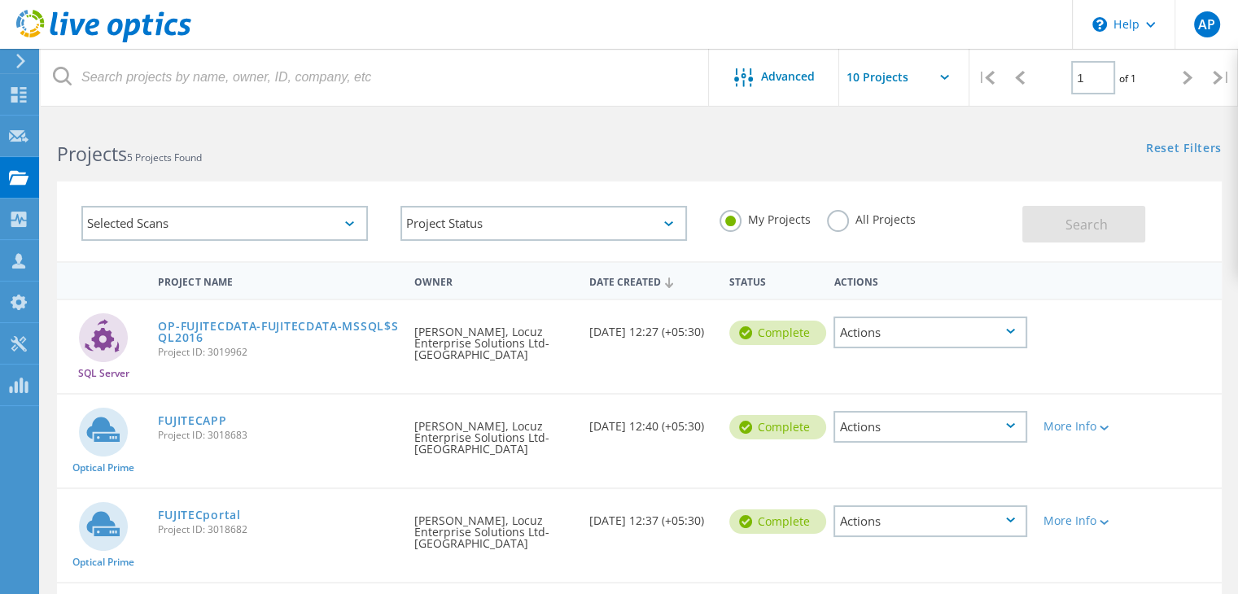
click at [881, 333] on div "Actions" at bounding box center [930, 333] width 194 height 32
click at [884, 319] on div "Download XLSX" at bounding box center [930, 320] width 190 height 25
click at [861, 331] on div "Actions" at bounding box center [930, 333] width 194 height 32
click at [884, 295] on div "Project Details" at bounding box center [930, 294] width 190 height 25
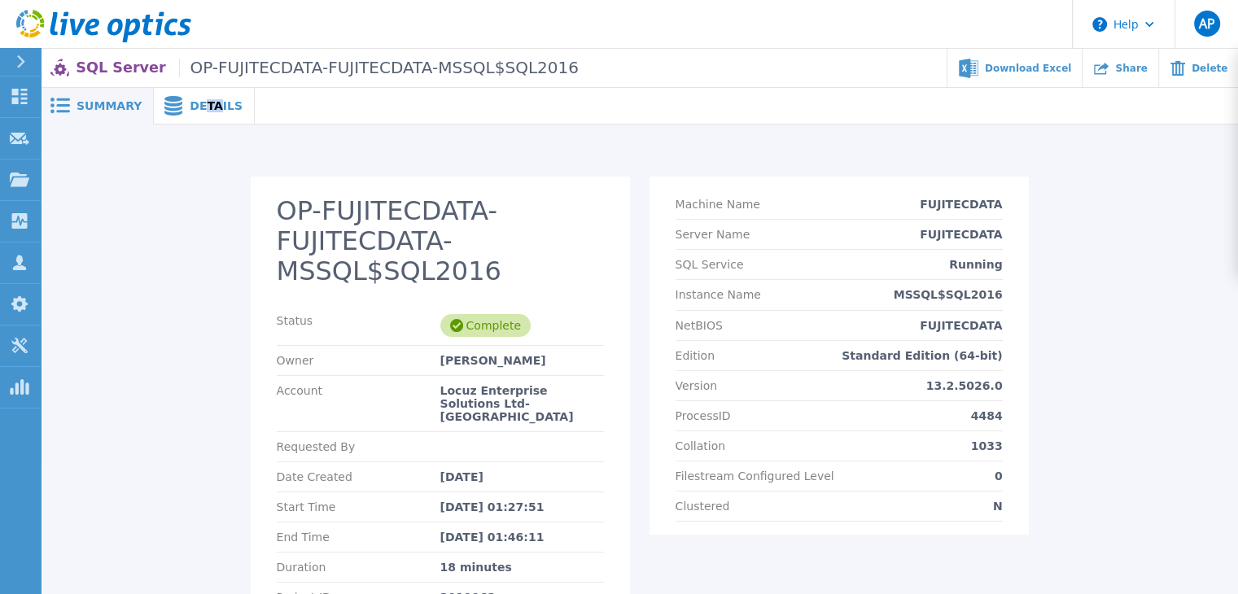
drag, startPoint x: 202, startPoint y: 103, endPoint x: 186, endPoint y: 103, distance: 16.3
click at [193, 103] on span "Details" at bounding box center [216, 105] width 53 height 11
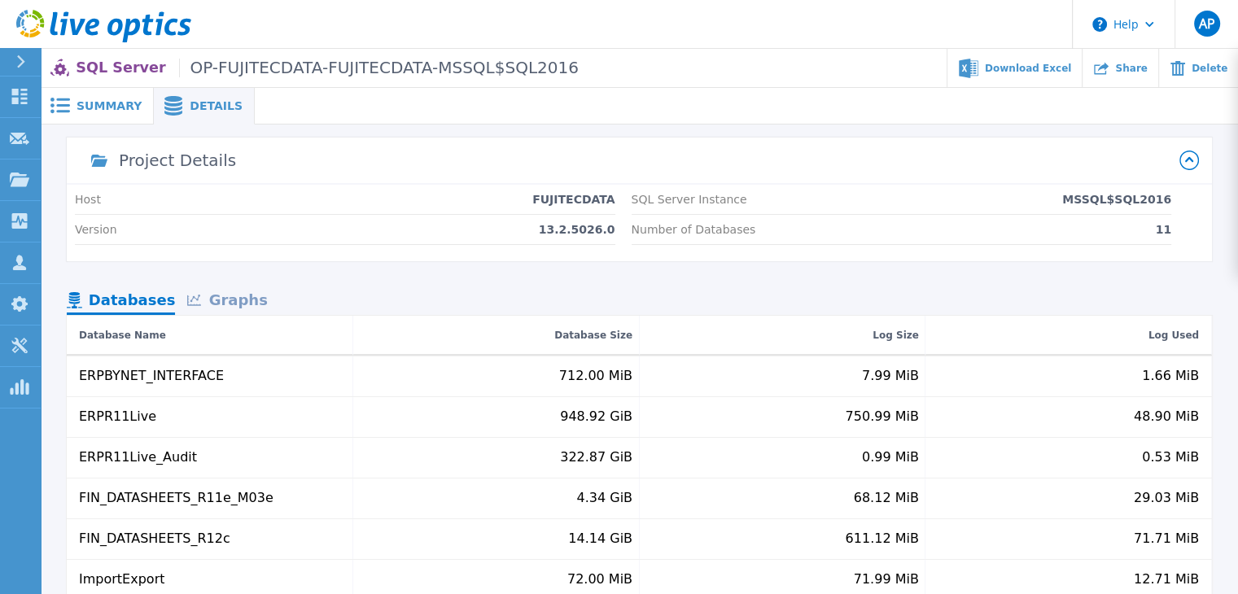
click at [503, 300] on nav "Databases Graphs" at bounding box center [639, 301] width 1145 height 28
click at [243, 302] on div "Graphs" at bounding box center [227, 301] width 104 height 28
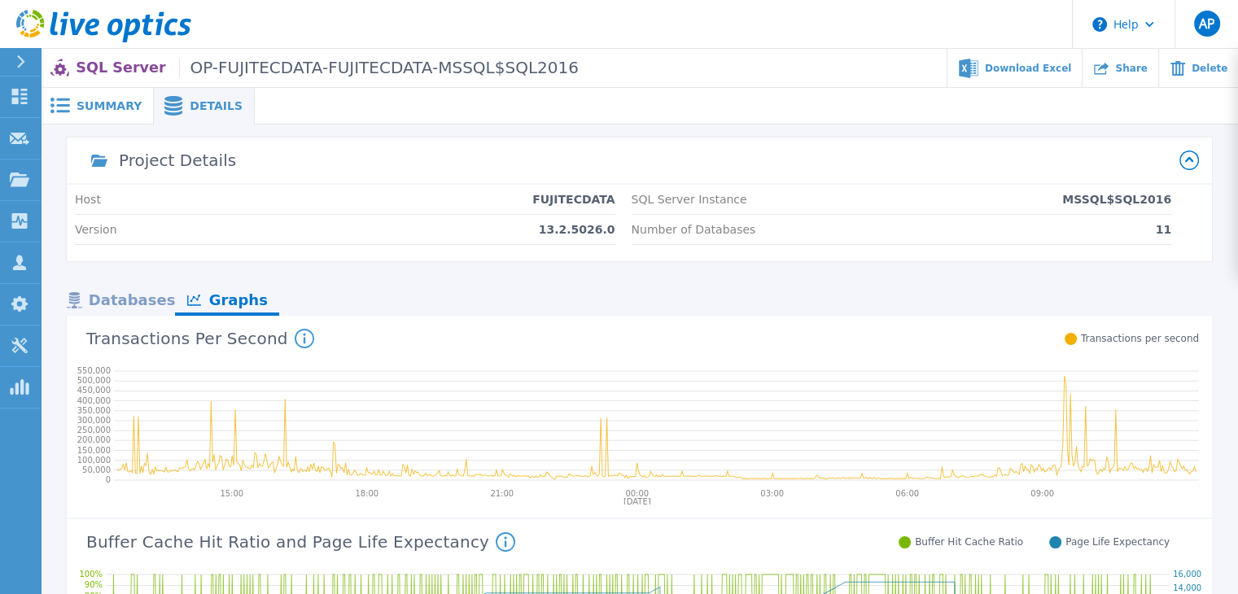
click at [130, 303] on div "Databases" at bounding box center [121, 301] width 108 height 28
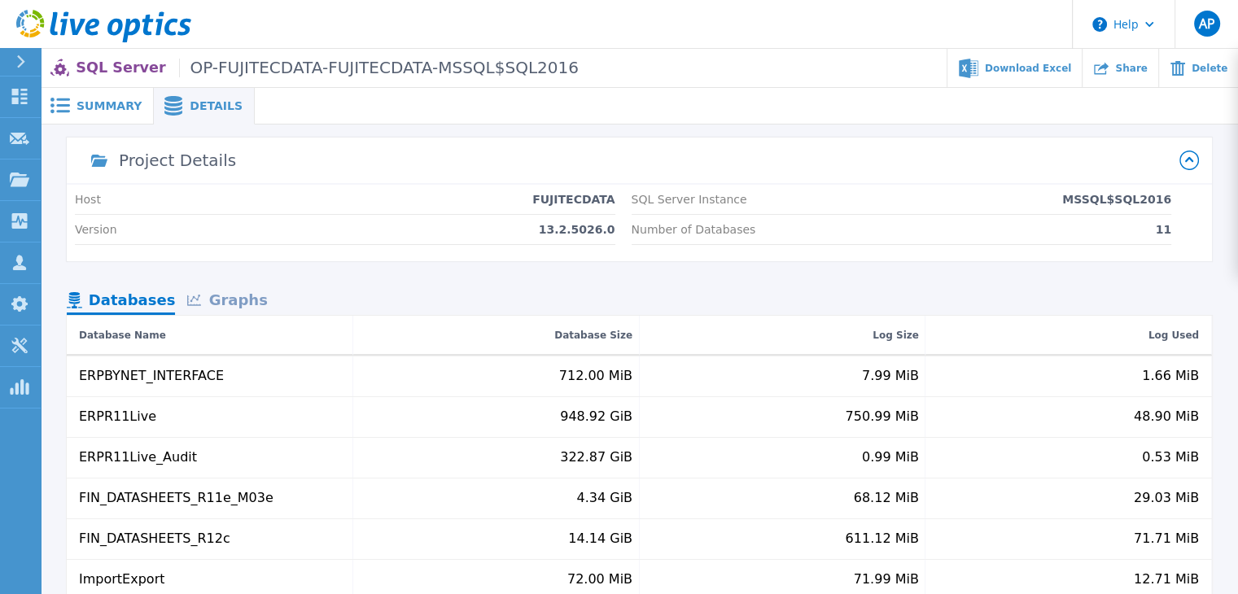
click at [255, 302] on div "Graphs" at bounding box center [227, 301] width 104 height 28
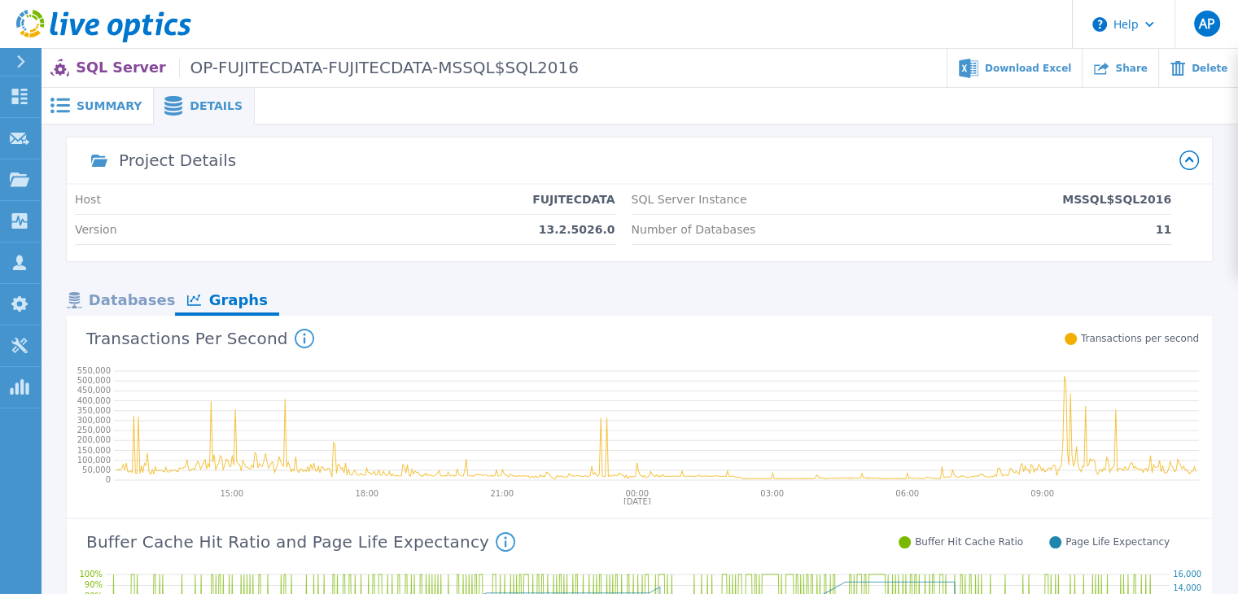
click at [130, 309] on div "Databases" at bounding box center [121, 301] width 108 height 28
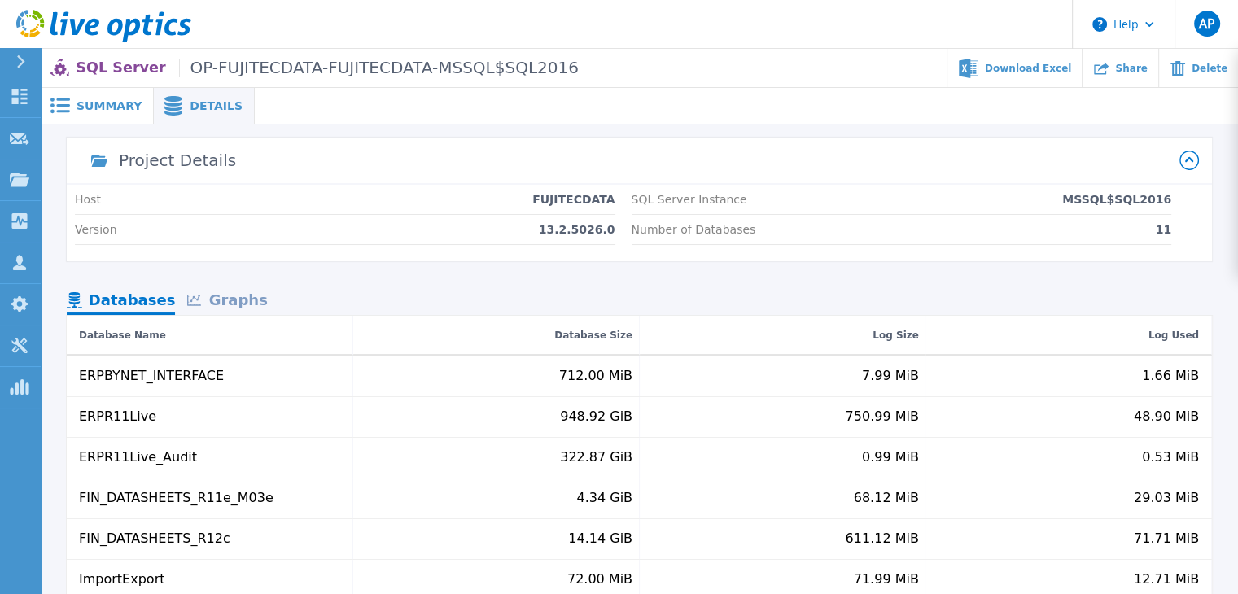
click at [117, 105] on span "Summary" at bounding box center [108, 105] width 65 height 11
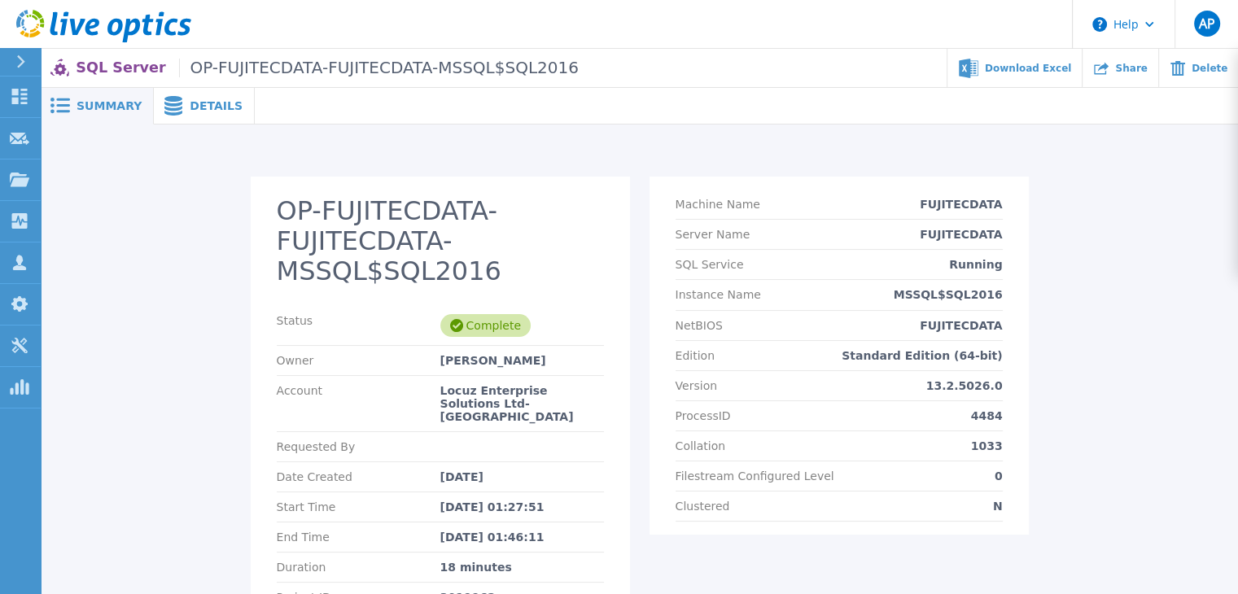
click at [32, 67] on div at bounding box center [28, 62] width 26 height 28
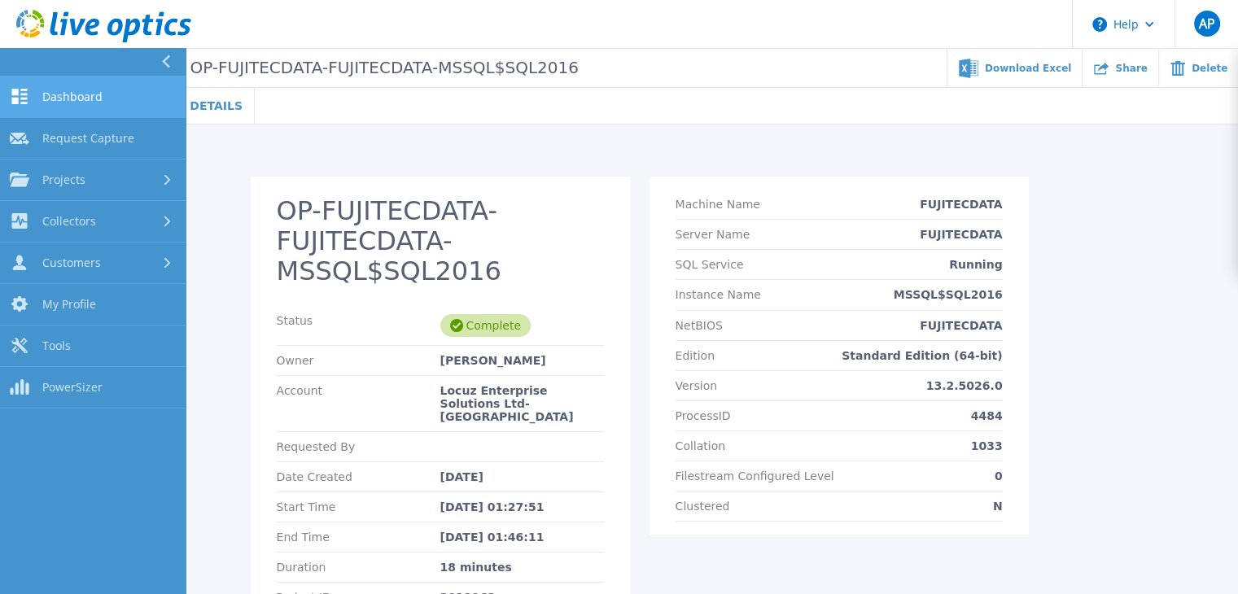
click at [59, 82] on link "Dashboard Dashboard" at bounding box center [93, 96] width 186 height 41
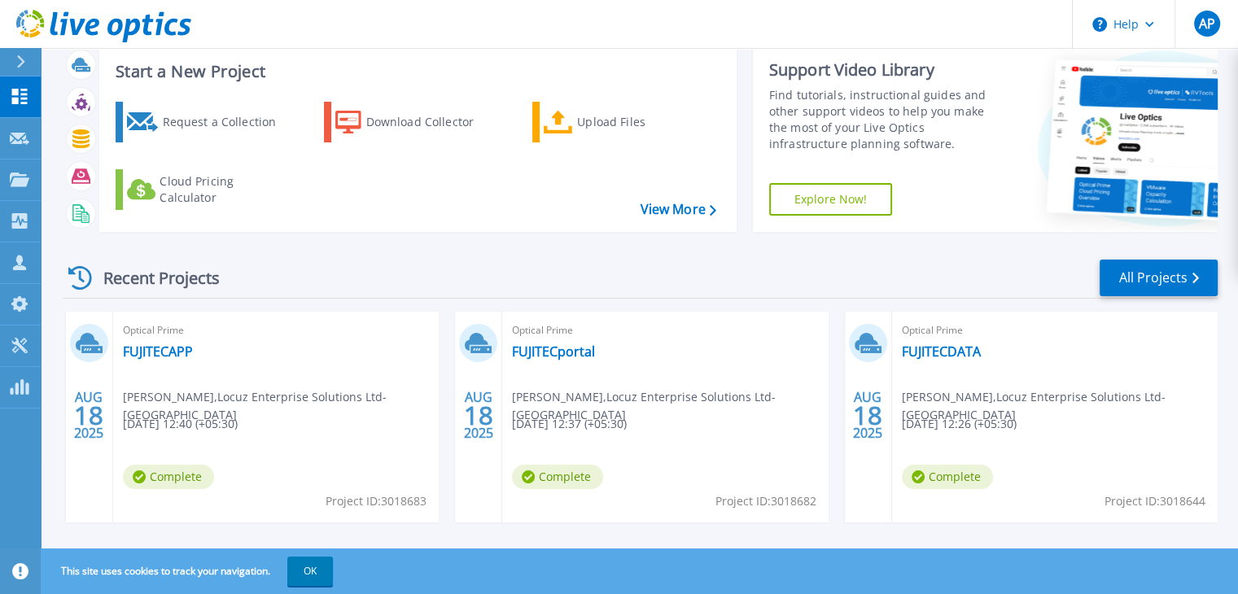
scroll to position [81, 0]
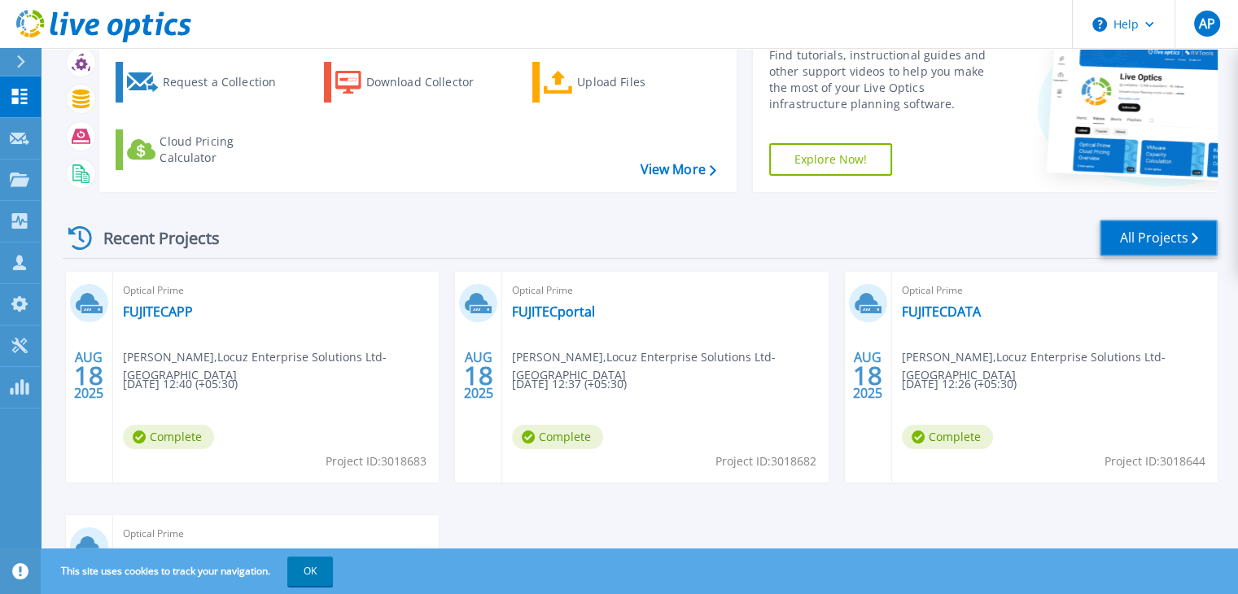
click at [1142, 240] on link "All Projects" at bounding box center [1158, 238] width 118 height 37
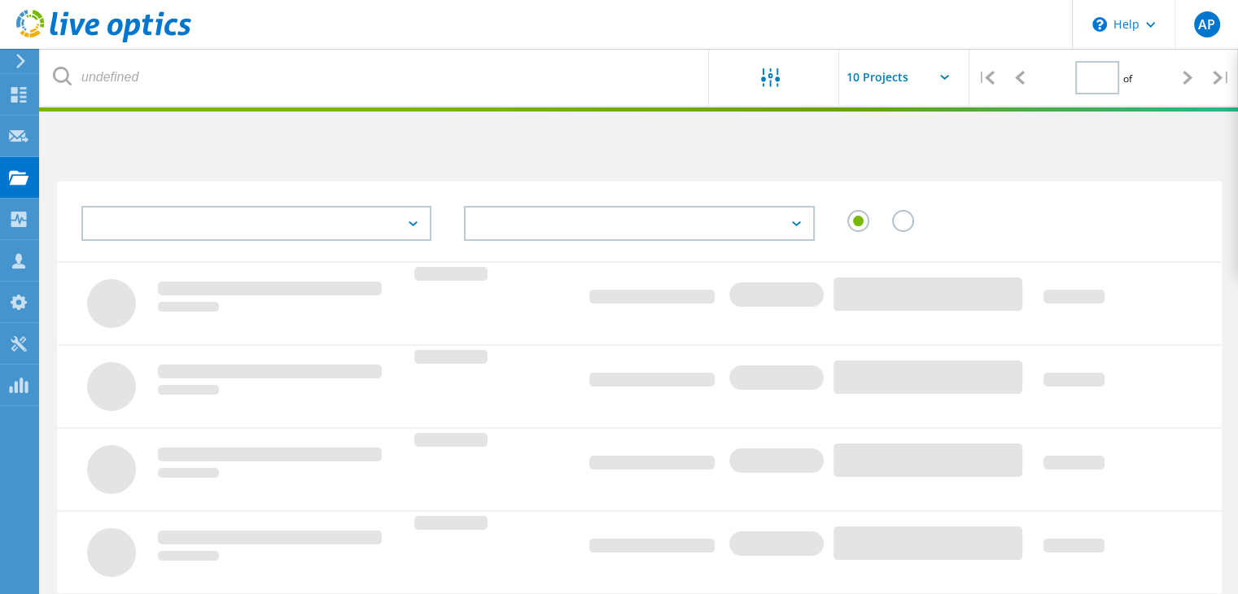
type input "1"
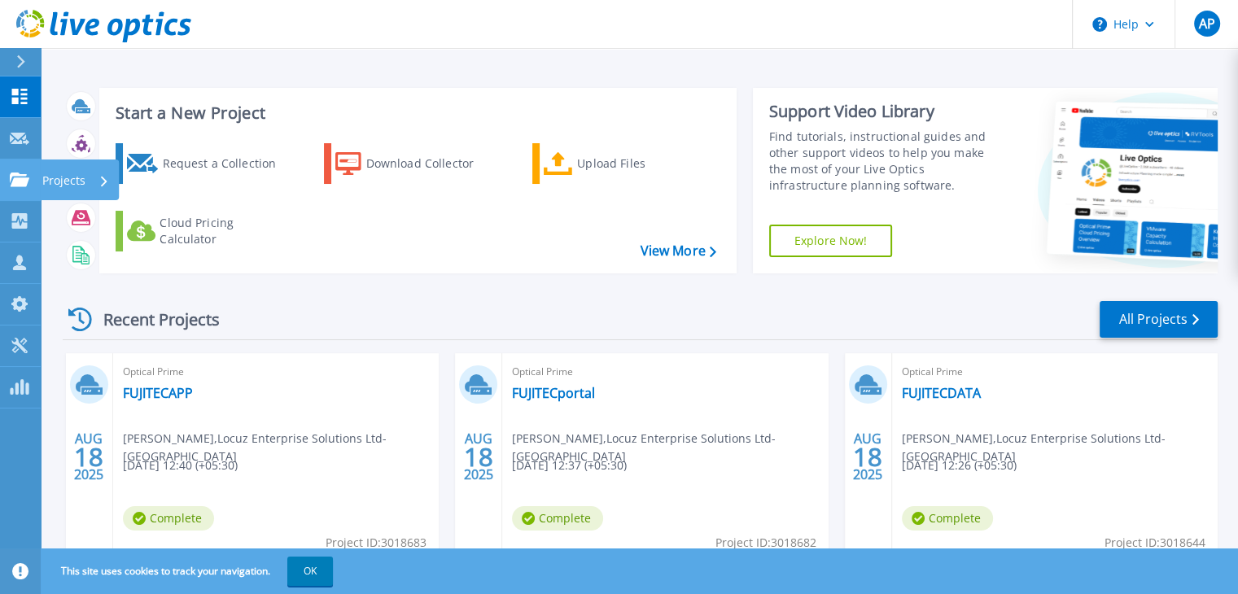
click at [18, 180] on icon at bounding box center [20, 179] width 20 height 14
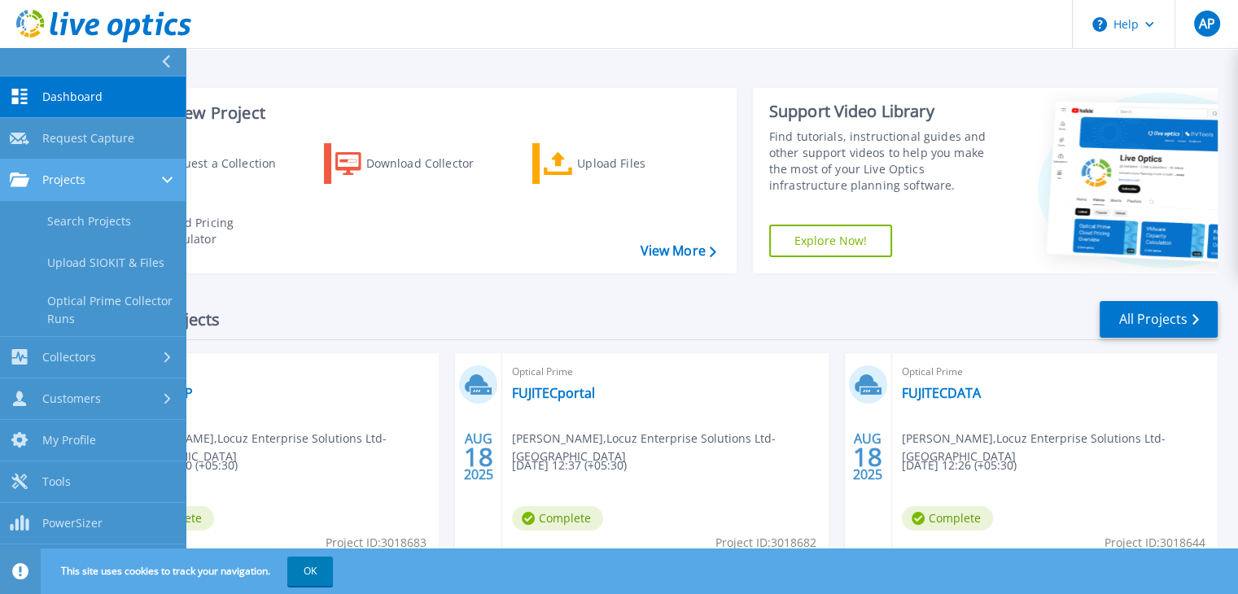
click at [21, 172] on icon at bounding box center [20, 179] width 20 height 14
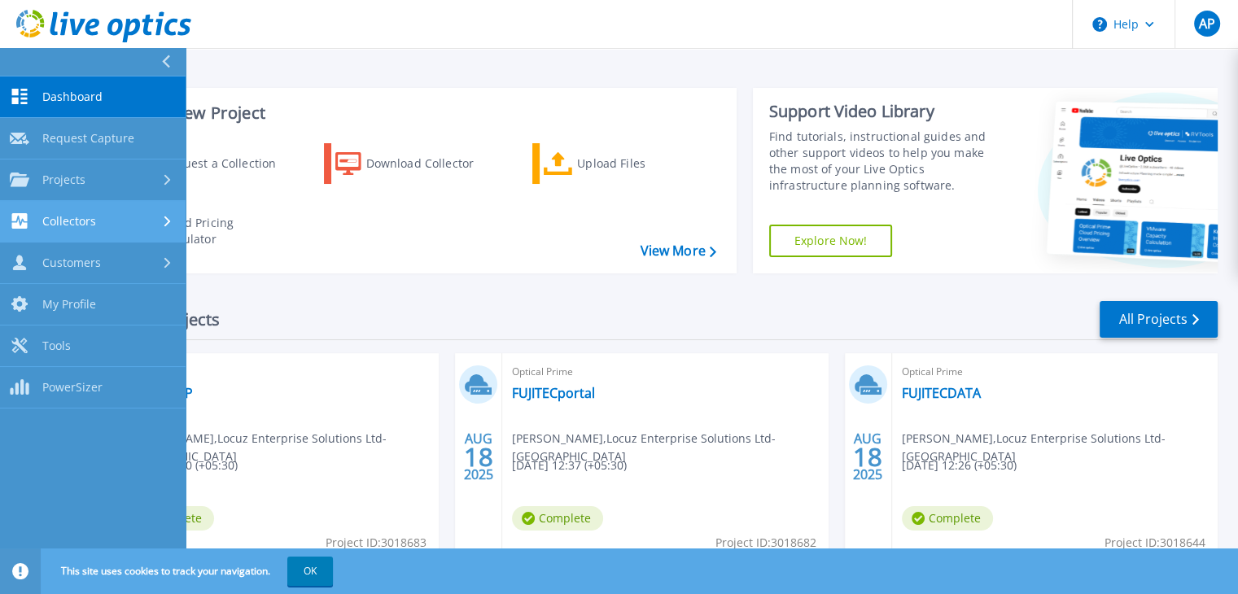
click at [49, 225] on span "Collectors" at bounding box center [69, 221] width 54 height 15
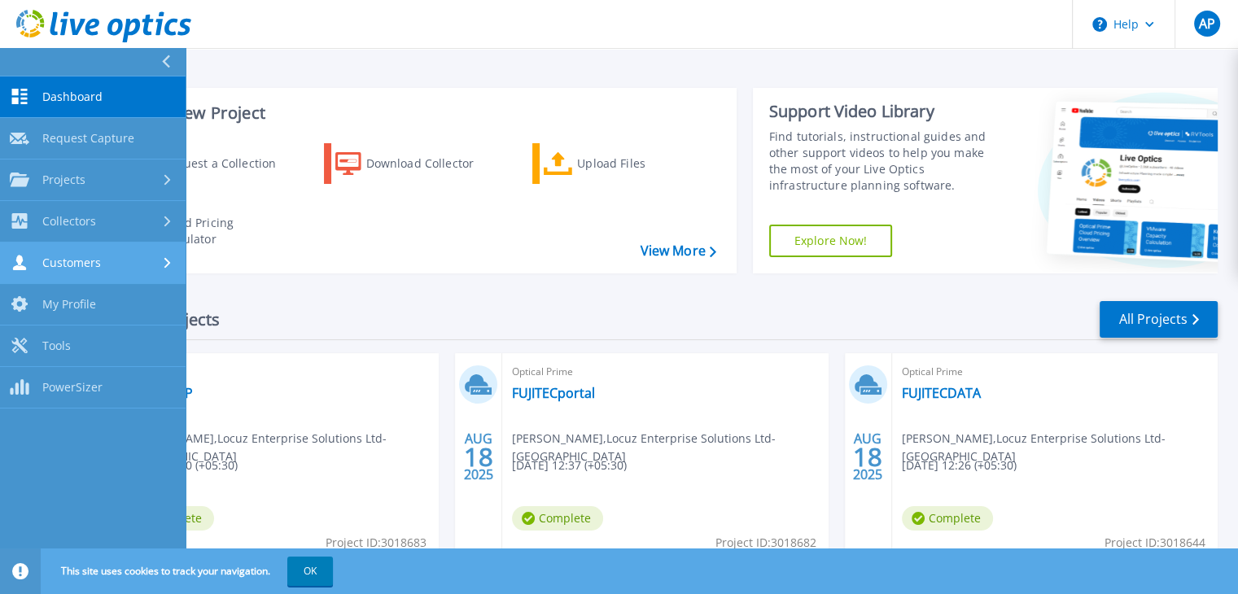
click at [60, 255] on div "Customers" at bounding box center [55, 262] width 91 height 15
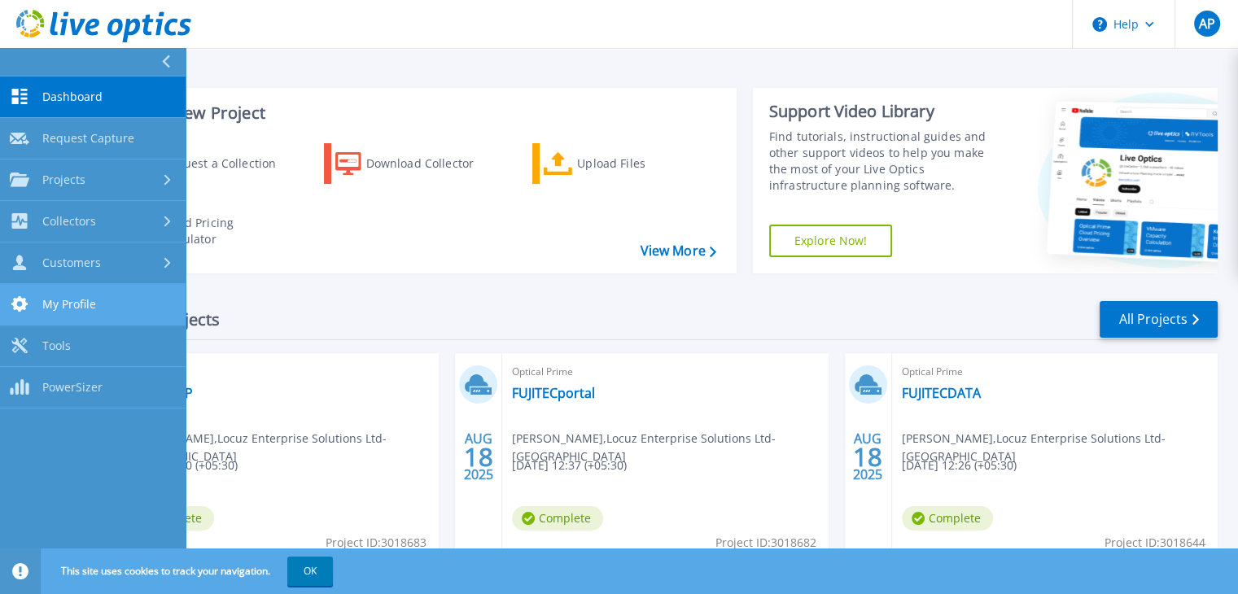
click at [65, 300] on span "My Profile" at bounding box center [69, 304] width 54 height 15
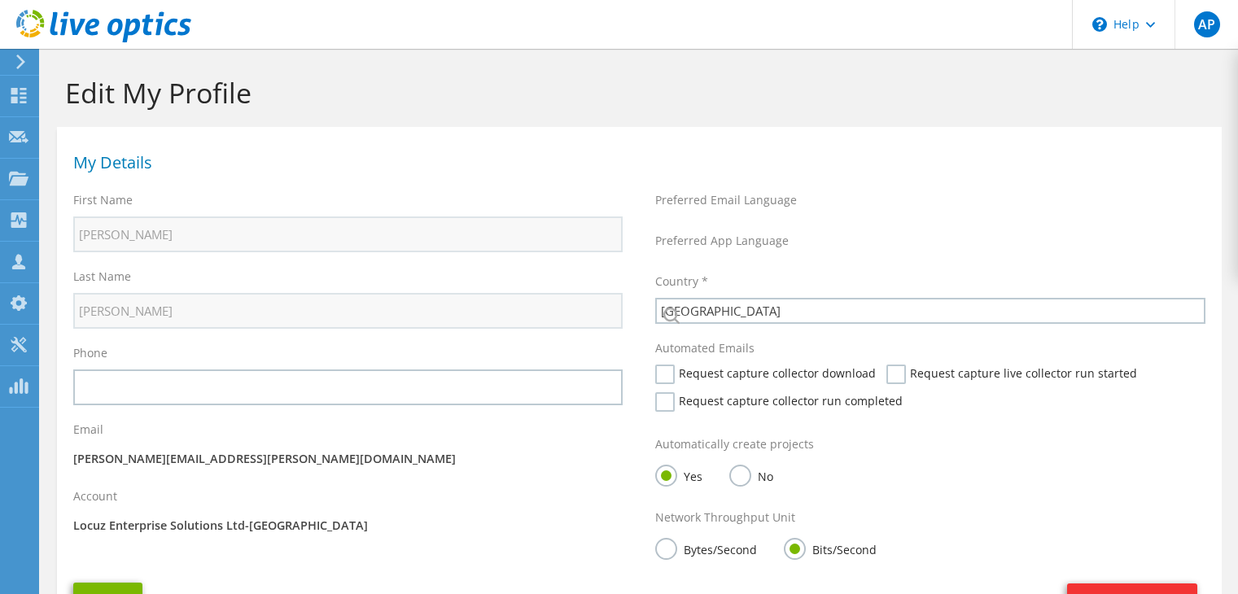
select select "101"
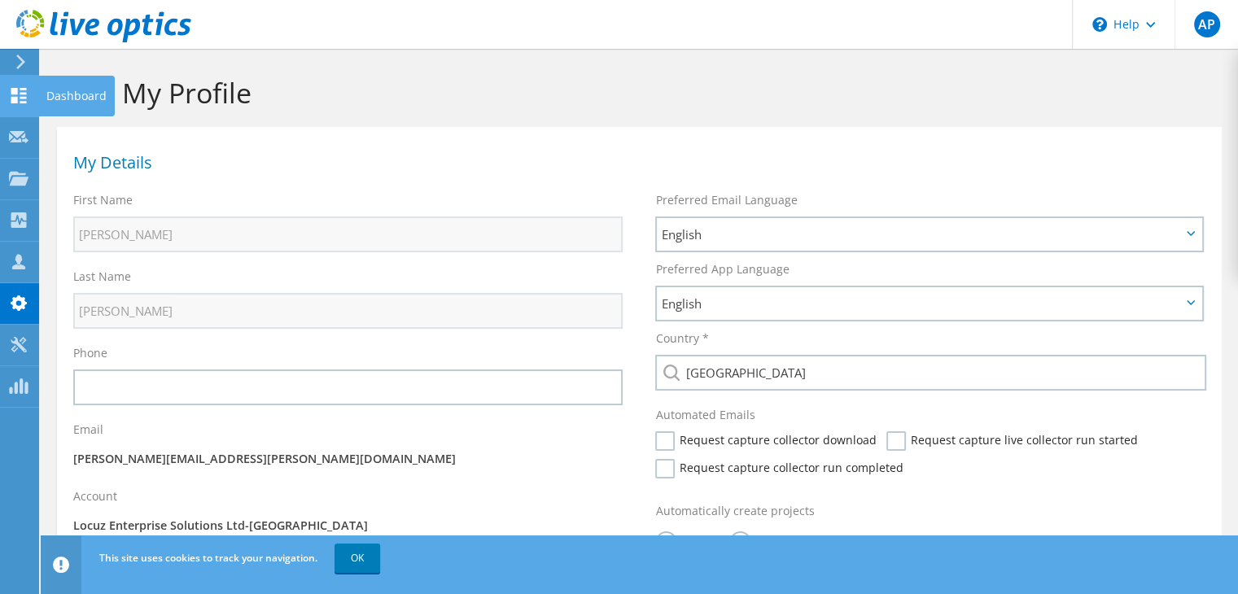
click at [18, 89] on icon at bounding box center [19, 95] width 20 height 15
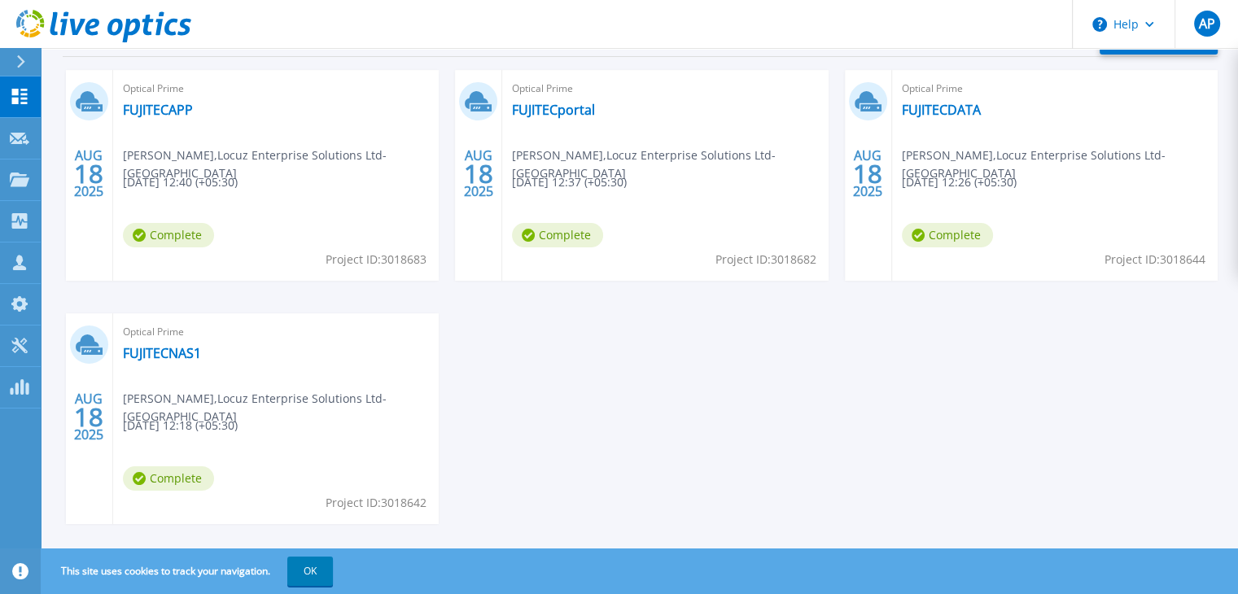
scroll to position [308, 0]
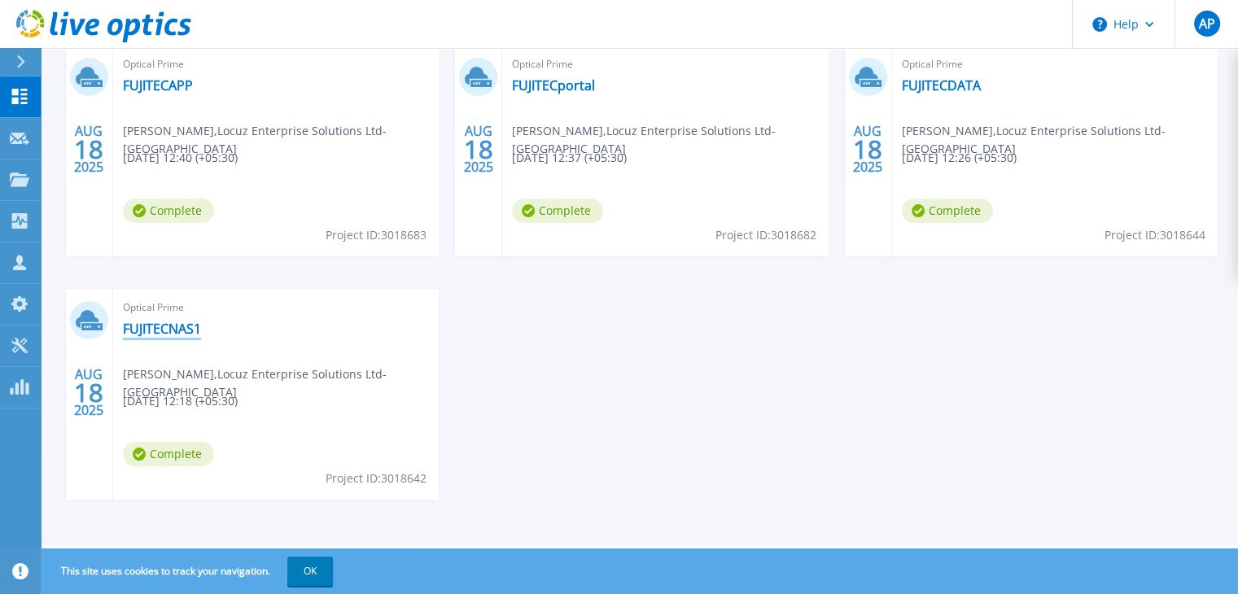
click at [152, 324] on link "FUJITECNAS1" at bounding box center [162, 329] width 78 height 16
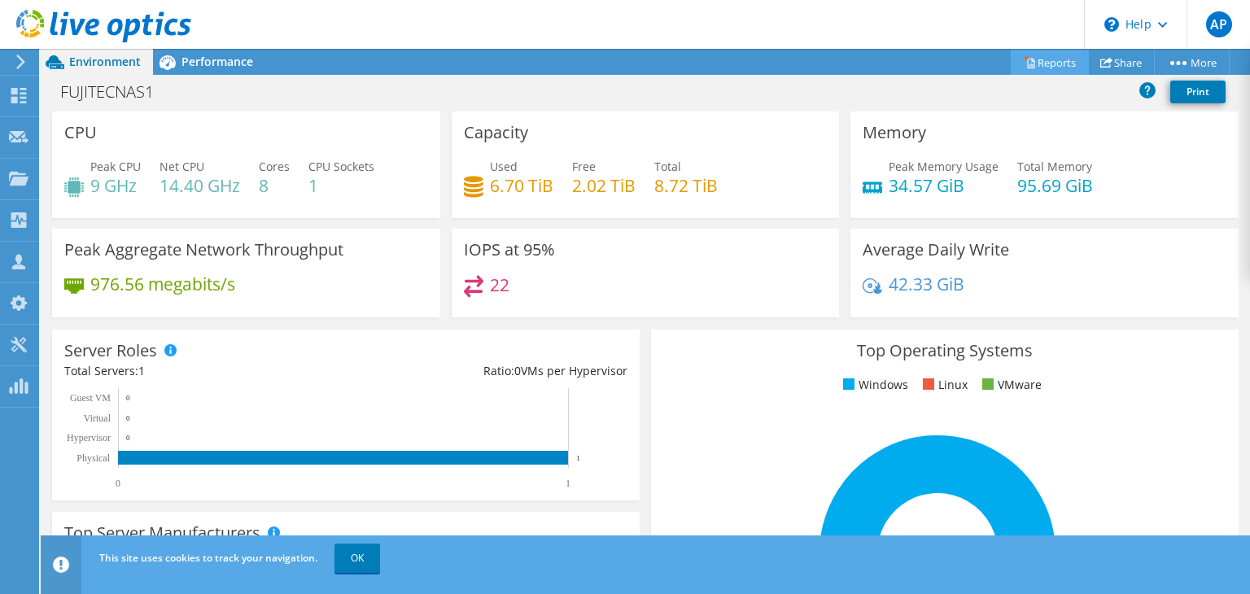
click at [1040, 63] on link "Reports" at bounding box center [1050, 62] width 78 height 25
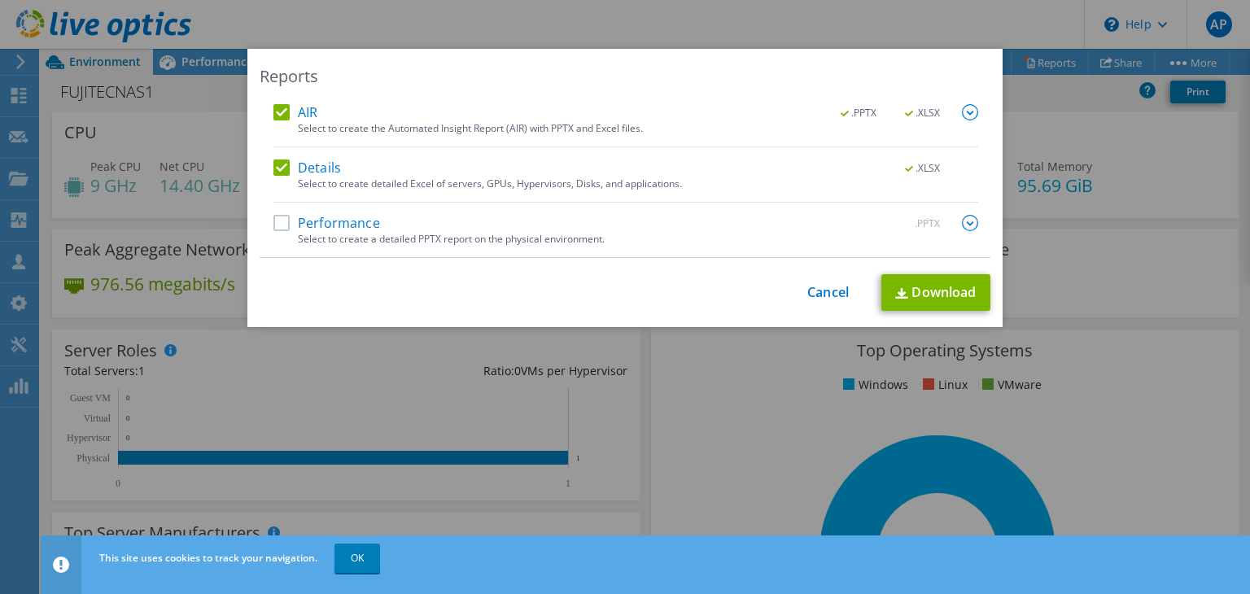
click at [332, 234] on div "Select to create a detailed PPTX report on the physical environment." at bounding box center [638, 239] width 680 height 11
click at [332, 219] on label "Performance" at bounding box center [326, 223] width 107 height 16
click at [0, 0] on input "Performance" at bounding box center [0, 0] width 0 height 0
click at [916, 283] on link "Download" at bounding box center [935, 292] width 109 height 37
click at [775, 31] on div "Reports AIR .PPTX .XLSX Select to create the Automated Insight Report (AIR) wit…" at bounding box center [625, 297] width 1250 height 594
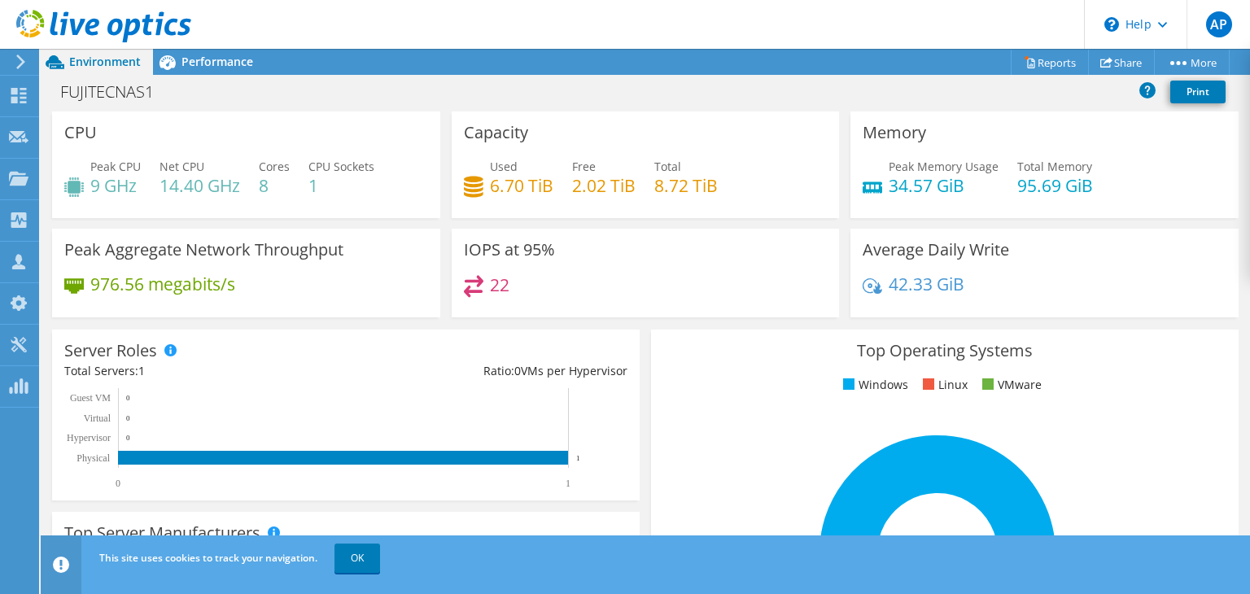
scroll to position [189, 0]
click at [11, 58] on div at bounding box center [18, 62] width 18 height 15
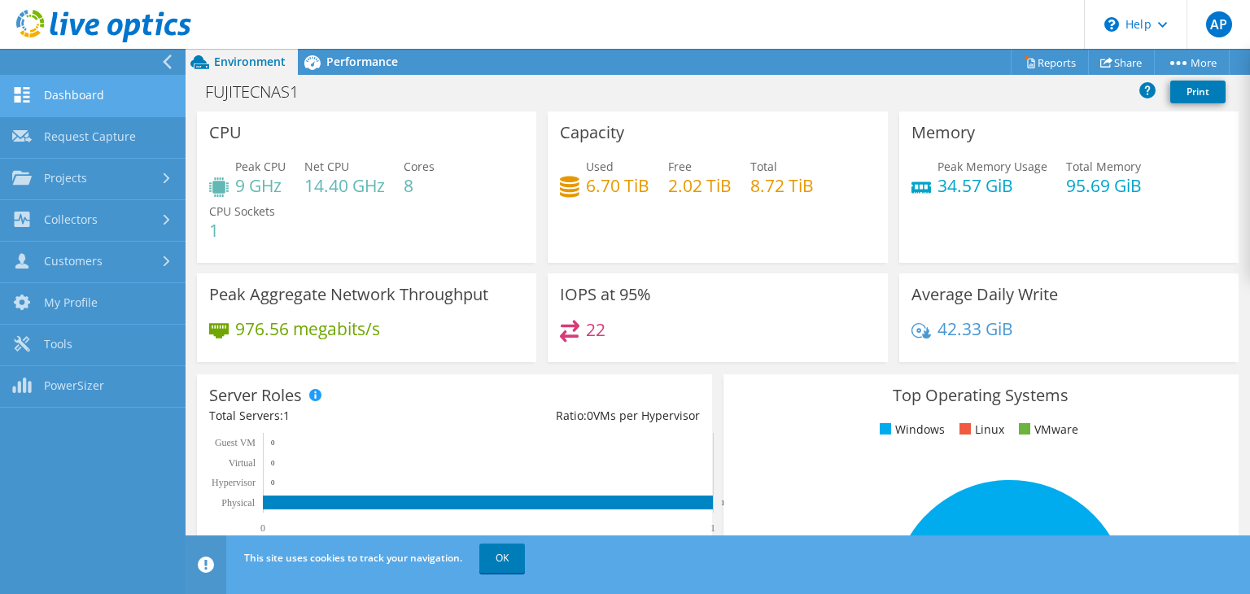
click at [39, 88] on link "Dashboard" at bounding box center [93, 96] width 186 height 41
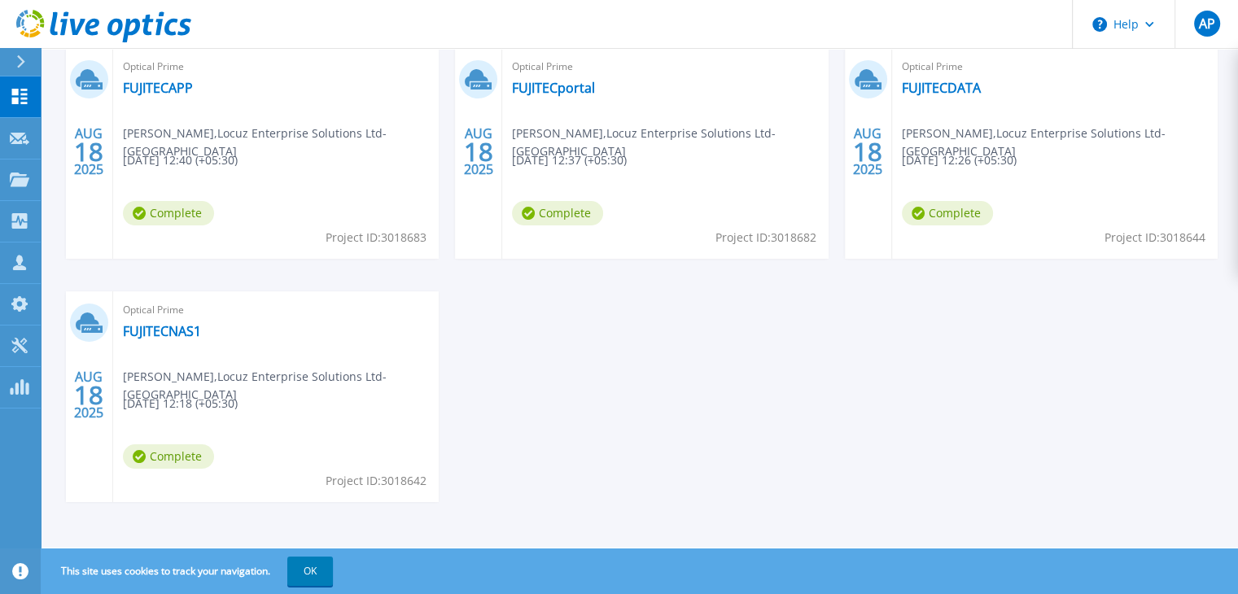
scroll to position [308, 0]
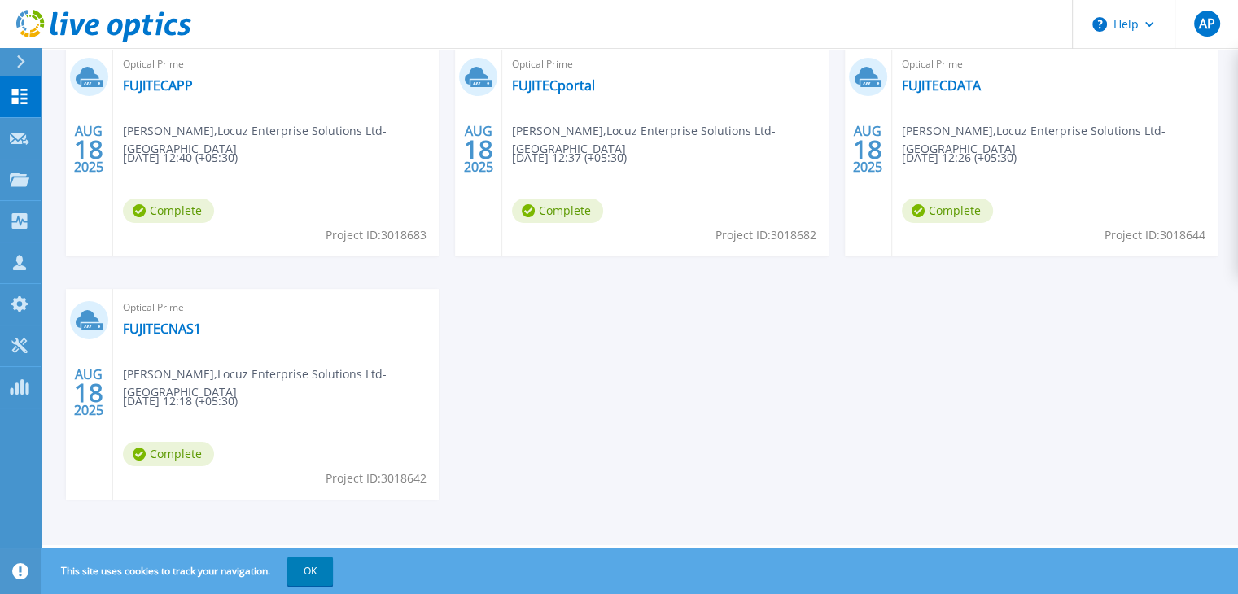
click at [599, 408] on div "AUG 18 2025 Optical Prime FUJITECAPP Anantha Padmanabhan , Locuz Enterprise Sol…" at bounding box center [634, 289] width 1168 height 487
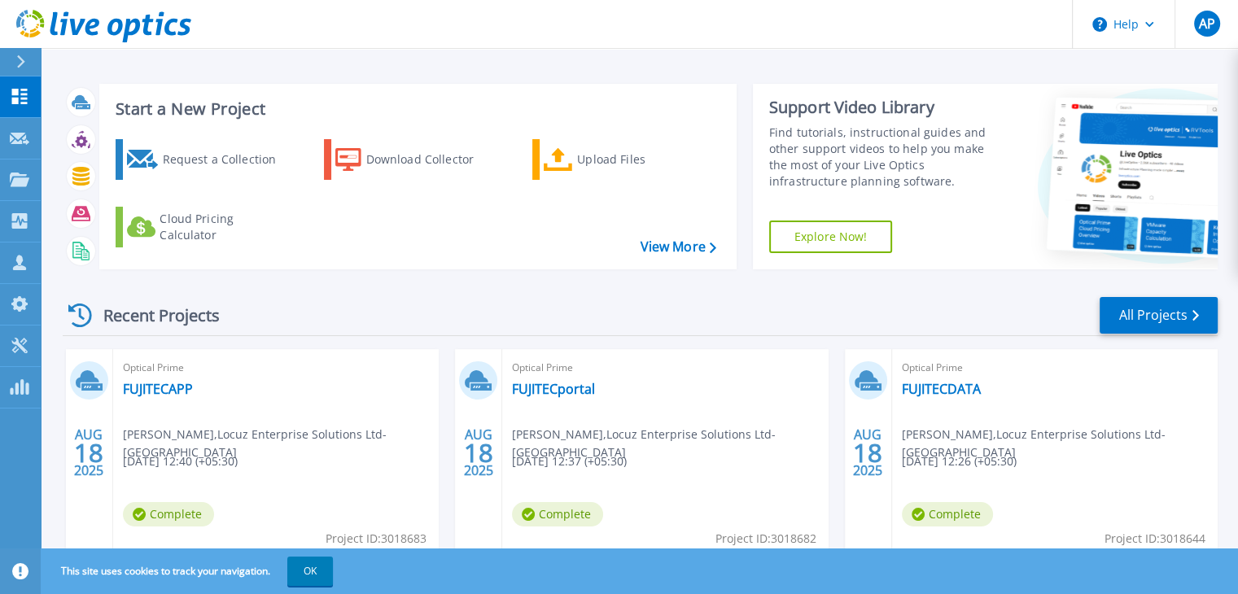
scroll to position [0, 0]
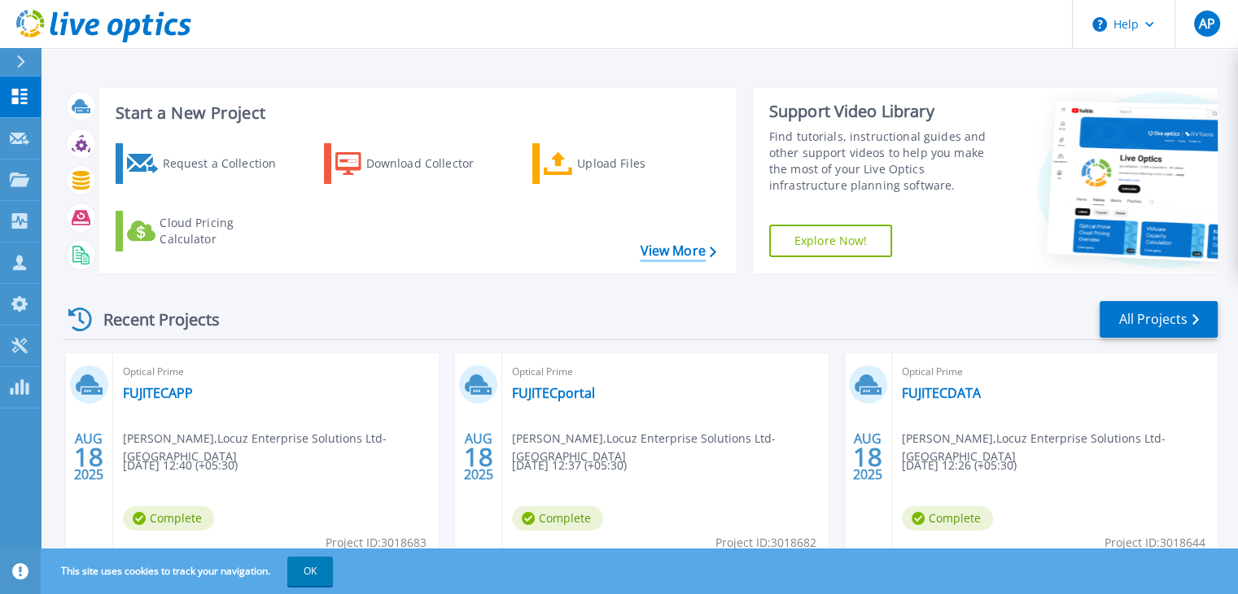
click at [668, 246] on link "View More" at bounding box center [678, 250] width 76 height 15
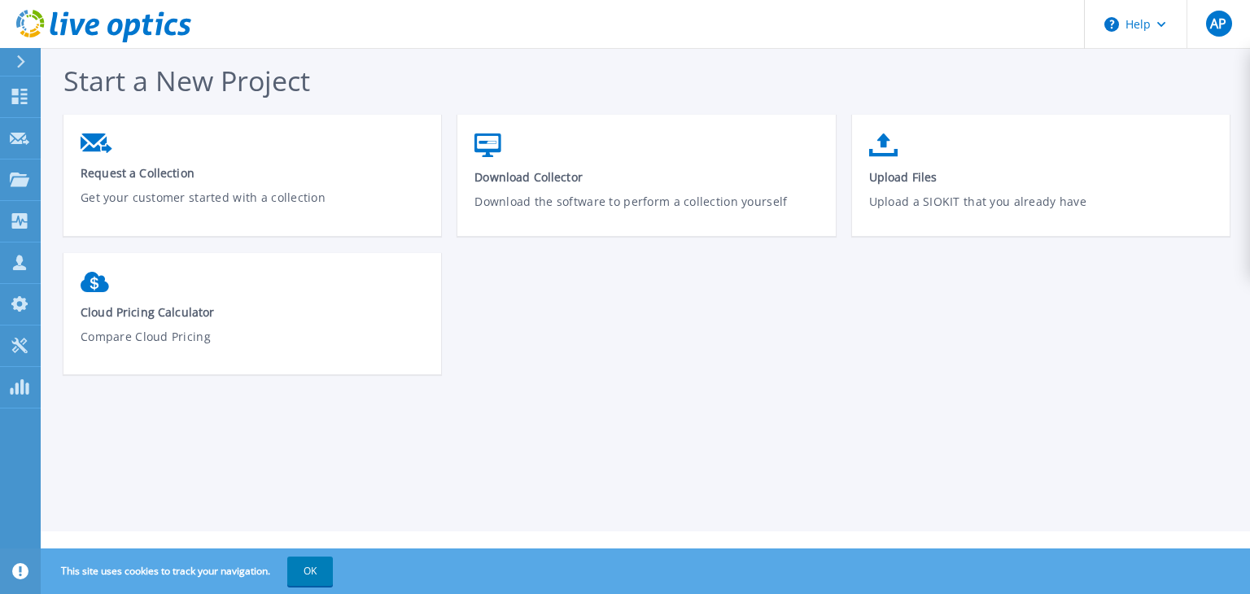
click at [28, 56] on div at bounding box center [28, 62] width 26 height 28
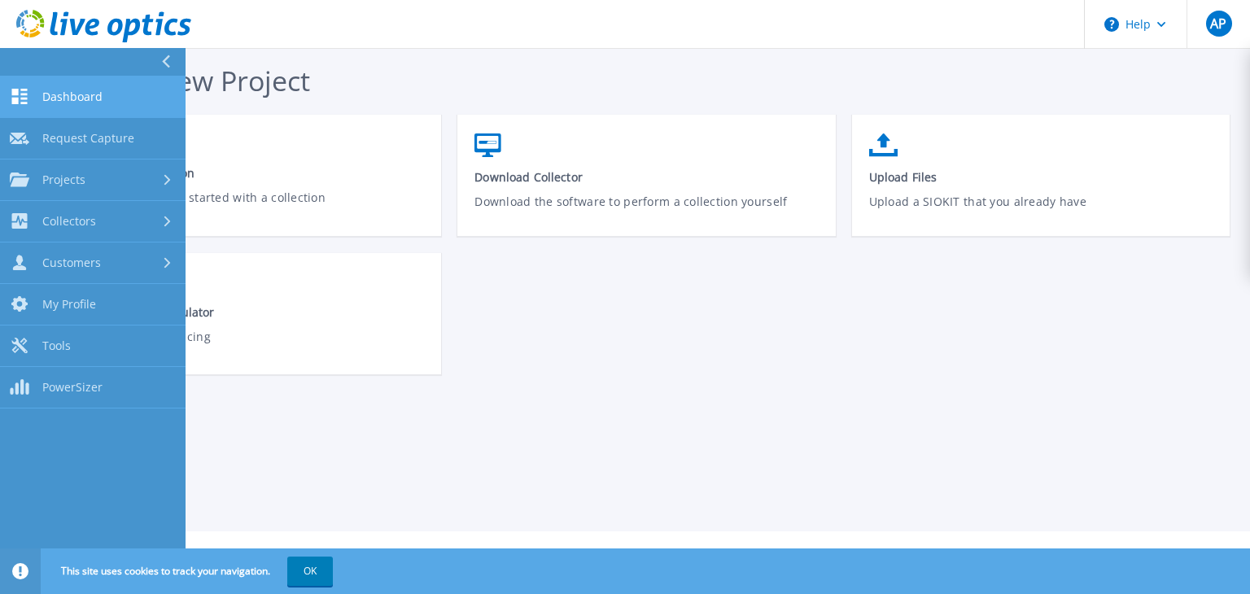
click at [78, 95] on span "Dashboard" at bounding box center [72, 97] width 60 height 15
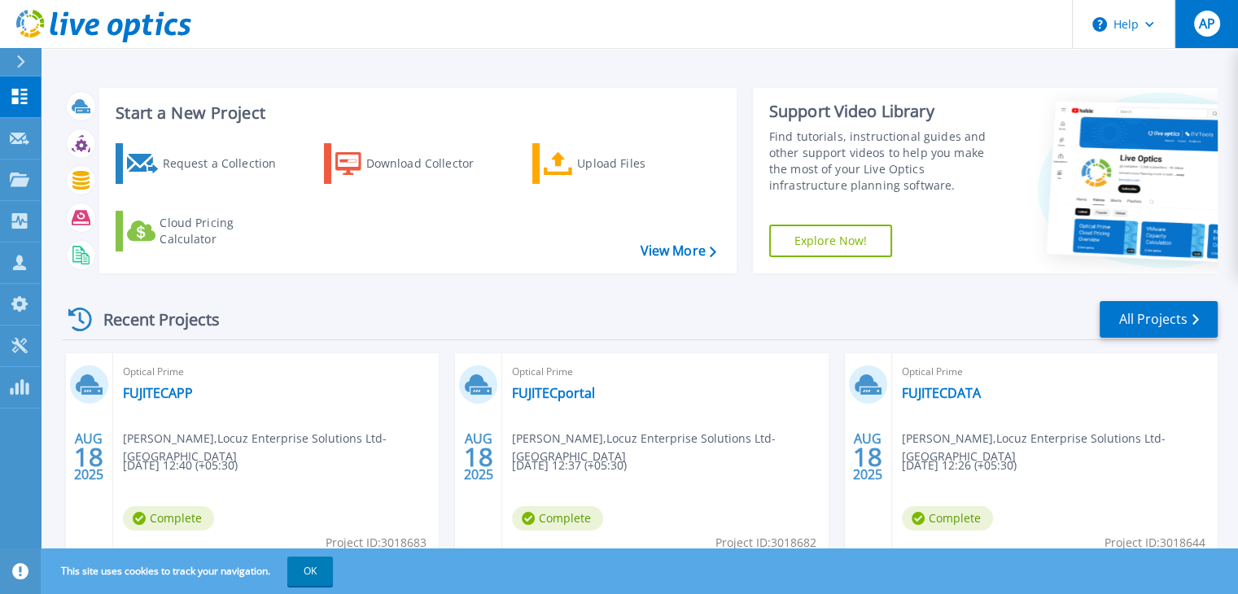
click at [1203, 29] on span "AP" at bounding box center [1206, 23] width 16 height 13
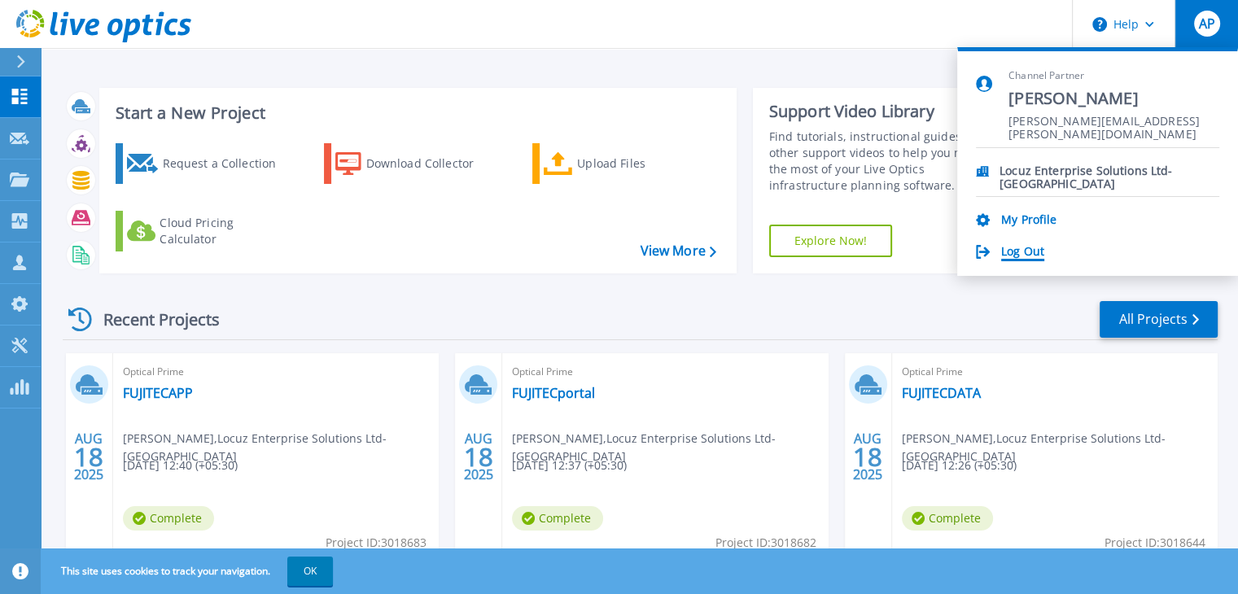
click at [1028, 251] on link "Log Out" at bounding box center [1022, 252] width 43 height 15
